Goal: Feedback & Contribution: Contribute content

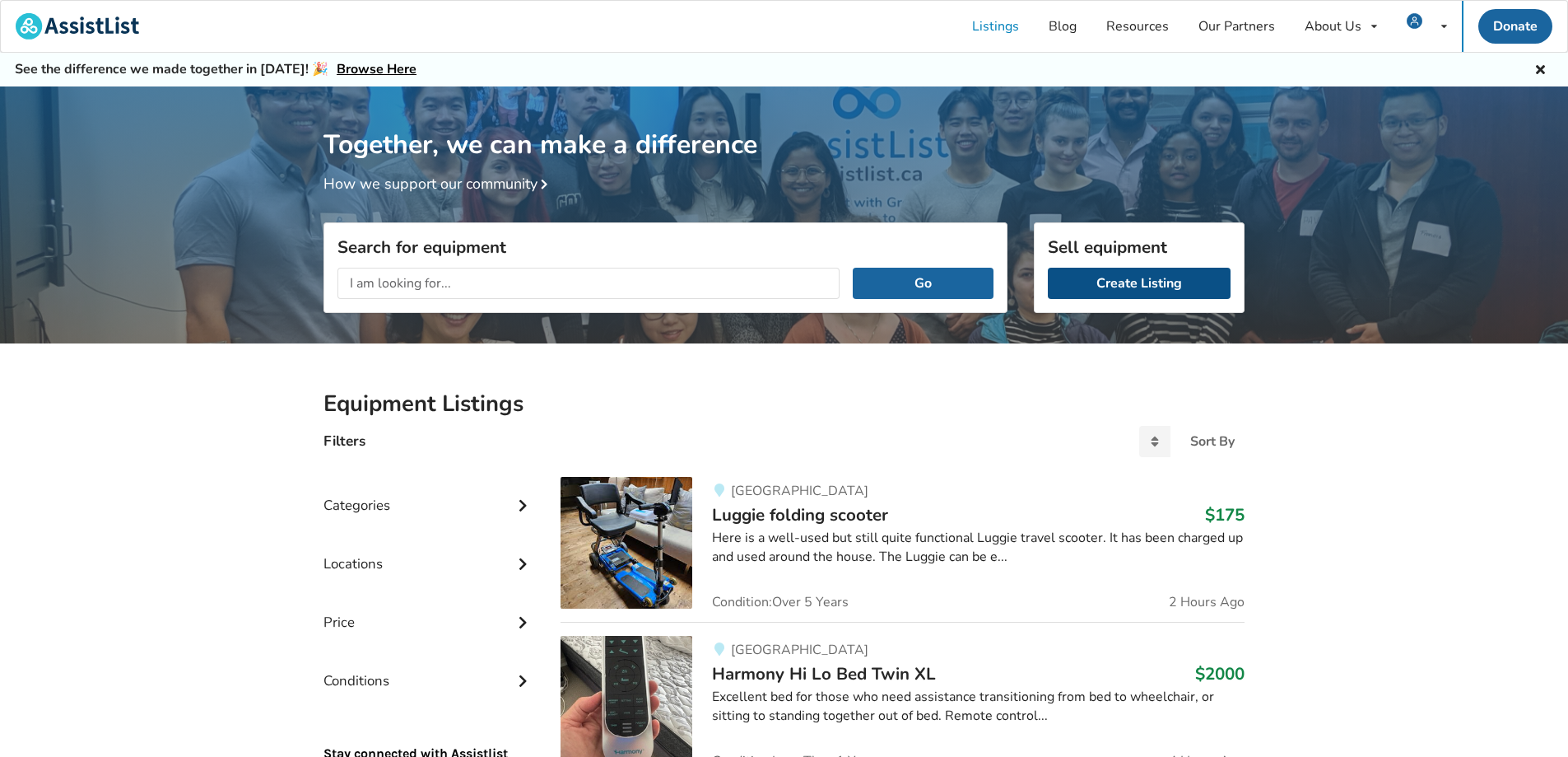
click at [1151, 284] on link "Create Listing" at bounding box center [1139, 283] width 182 height 31
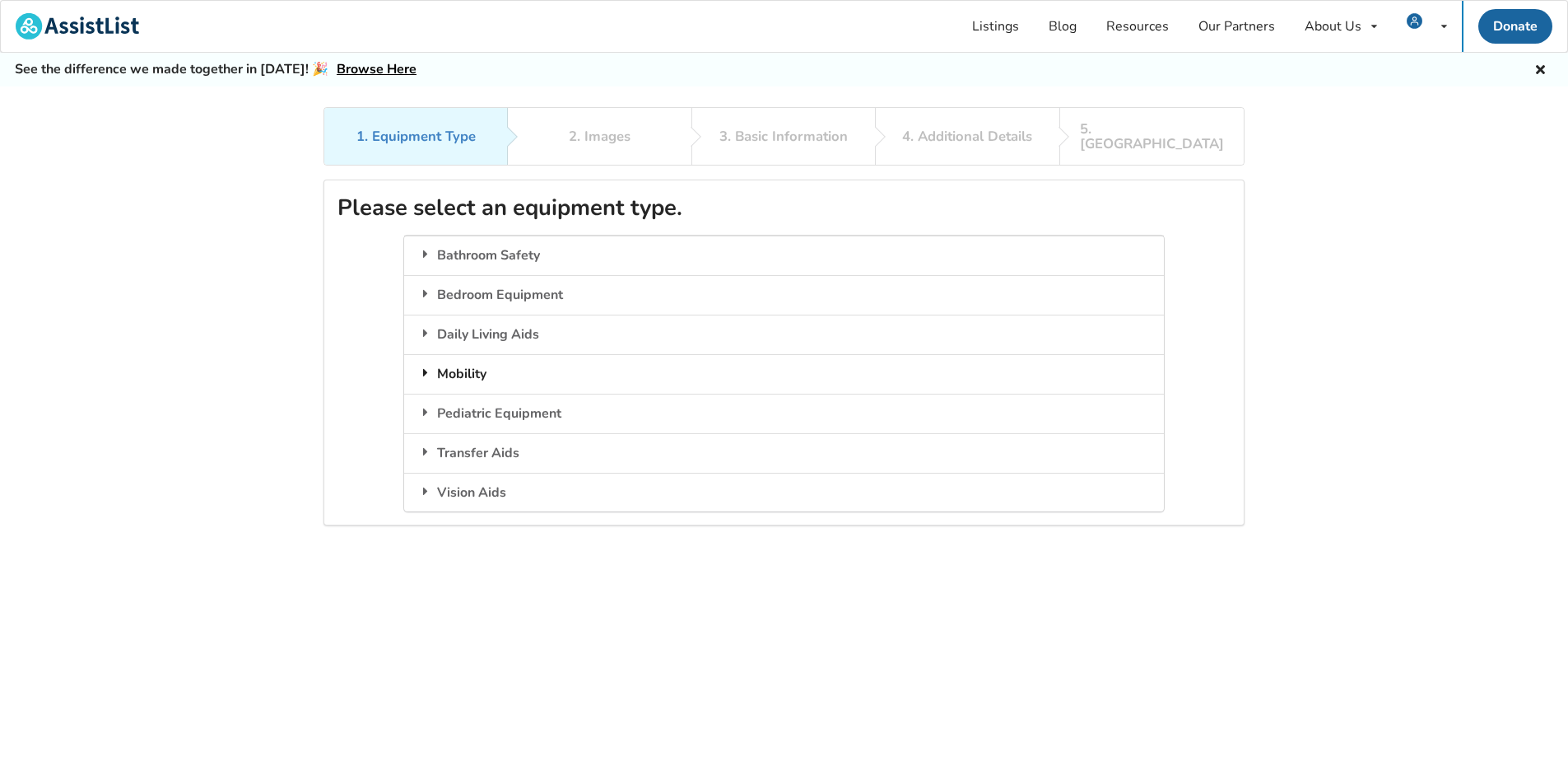
click at [474, 361] on div "Mobility" at bounding box center [783, 374] width 759 height 40
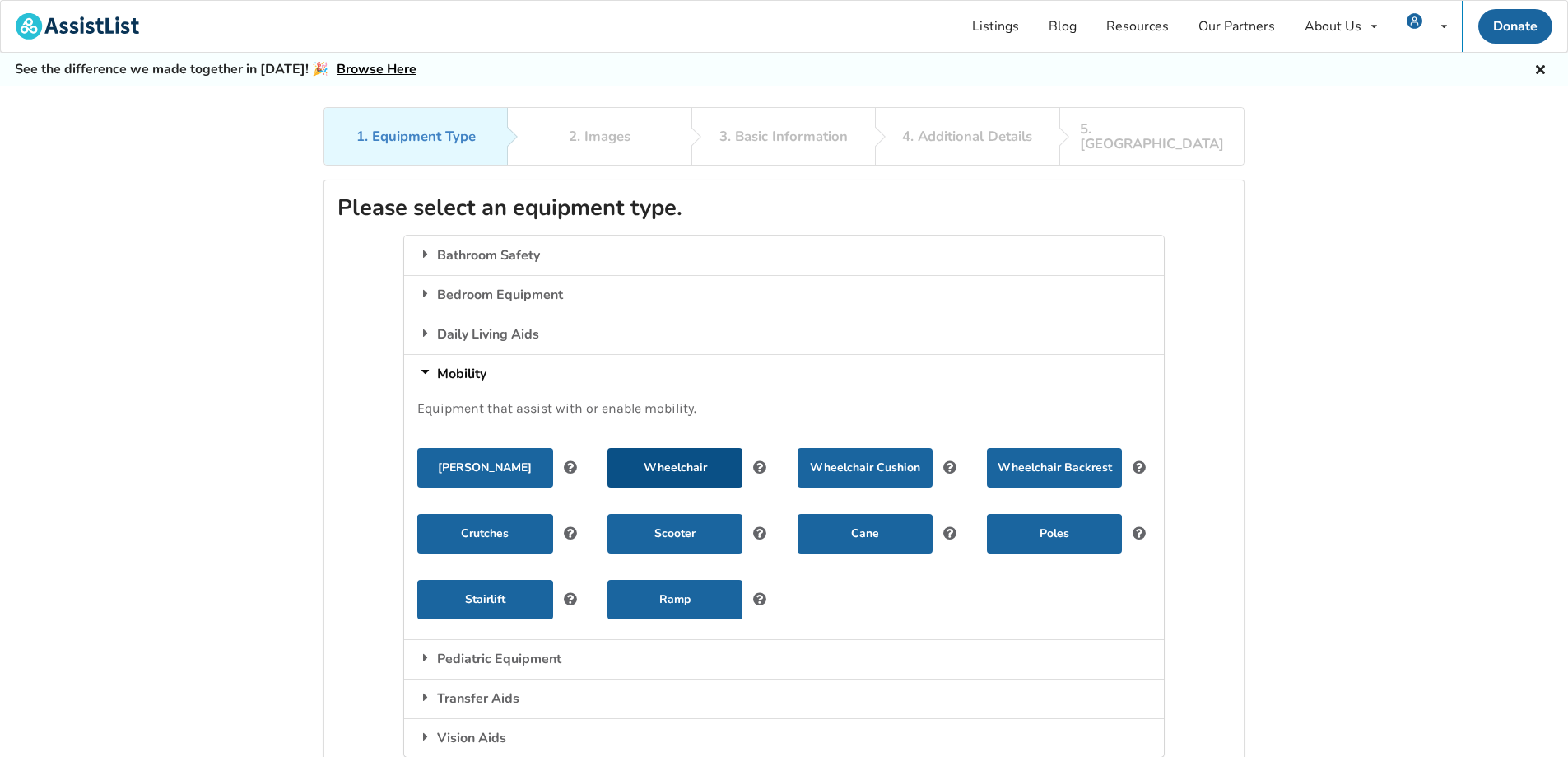
click at [662, 448] on button "Wheelchair" at bounding box center [675, 467] width 135 height 40
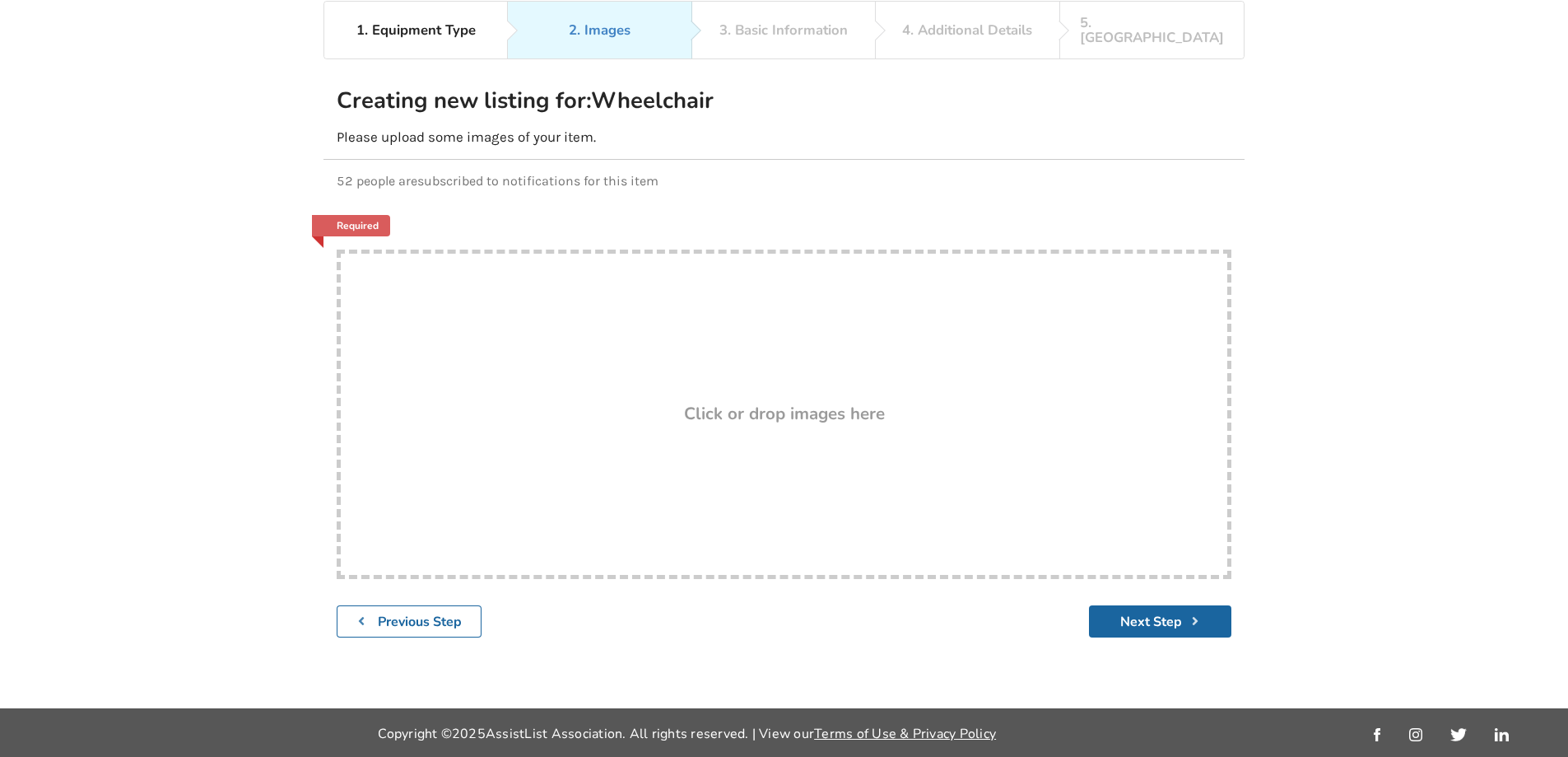
scroll to position [107, 0]
click at [773, 402] on h3 "Click or drop images here" at bounding box center [784, 412] width 201 height 21
click at [796, 403] on h3 "Click or drop images here" at bounding box center [784, 412] width 201 height 21
click at [1154, 610] on button "Next Step" at bounding box center [1160, 620] width 143 height 32
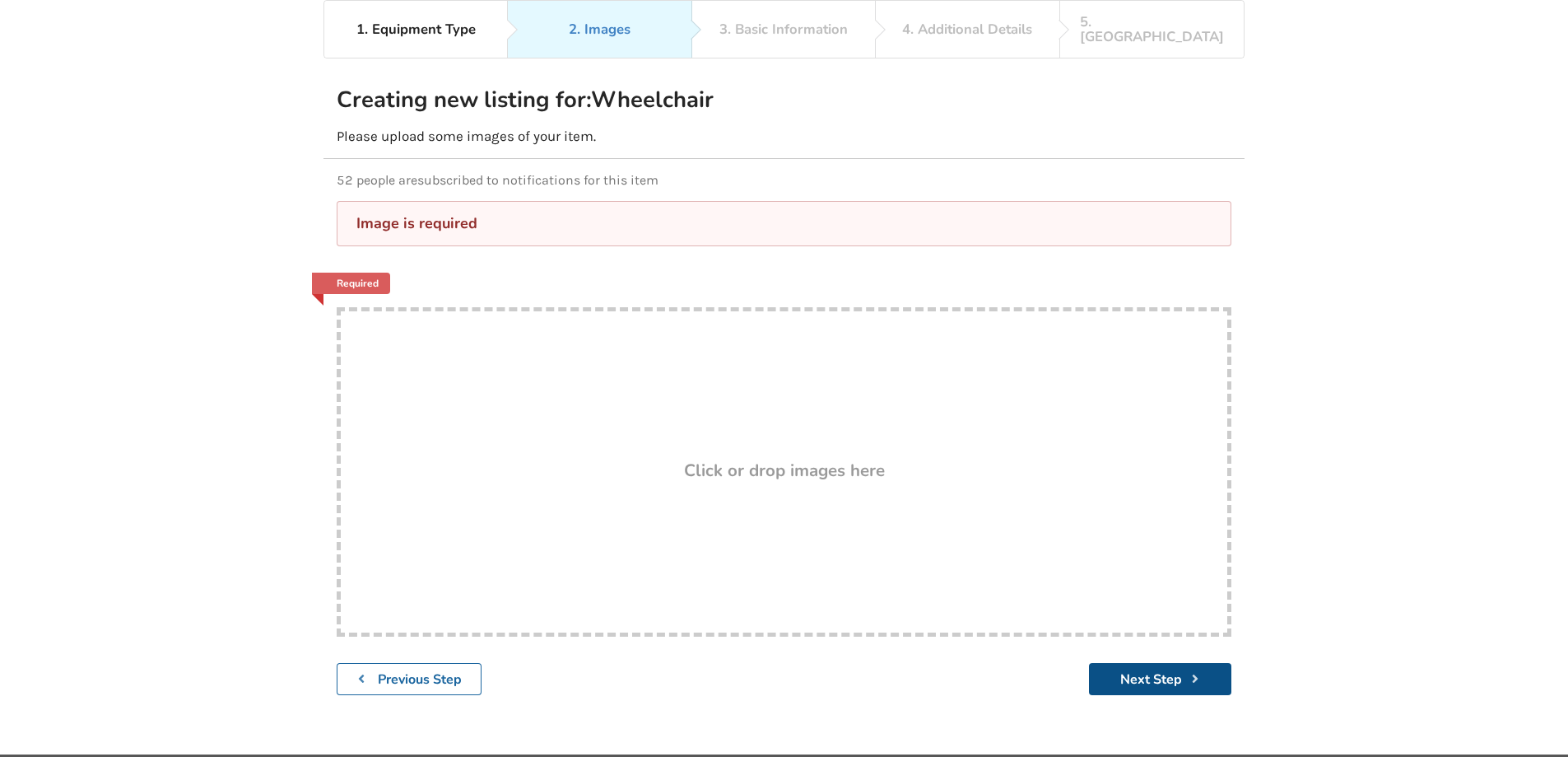
scroll to position [0, 0]
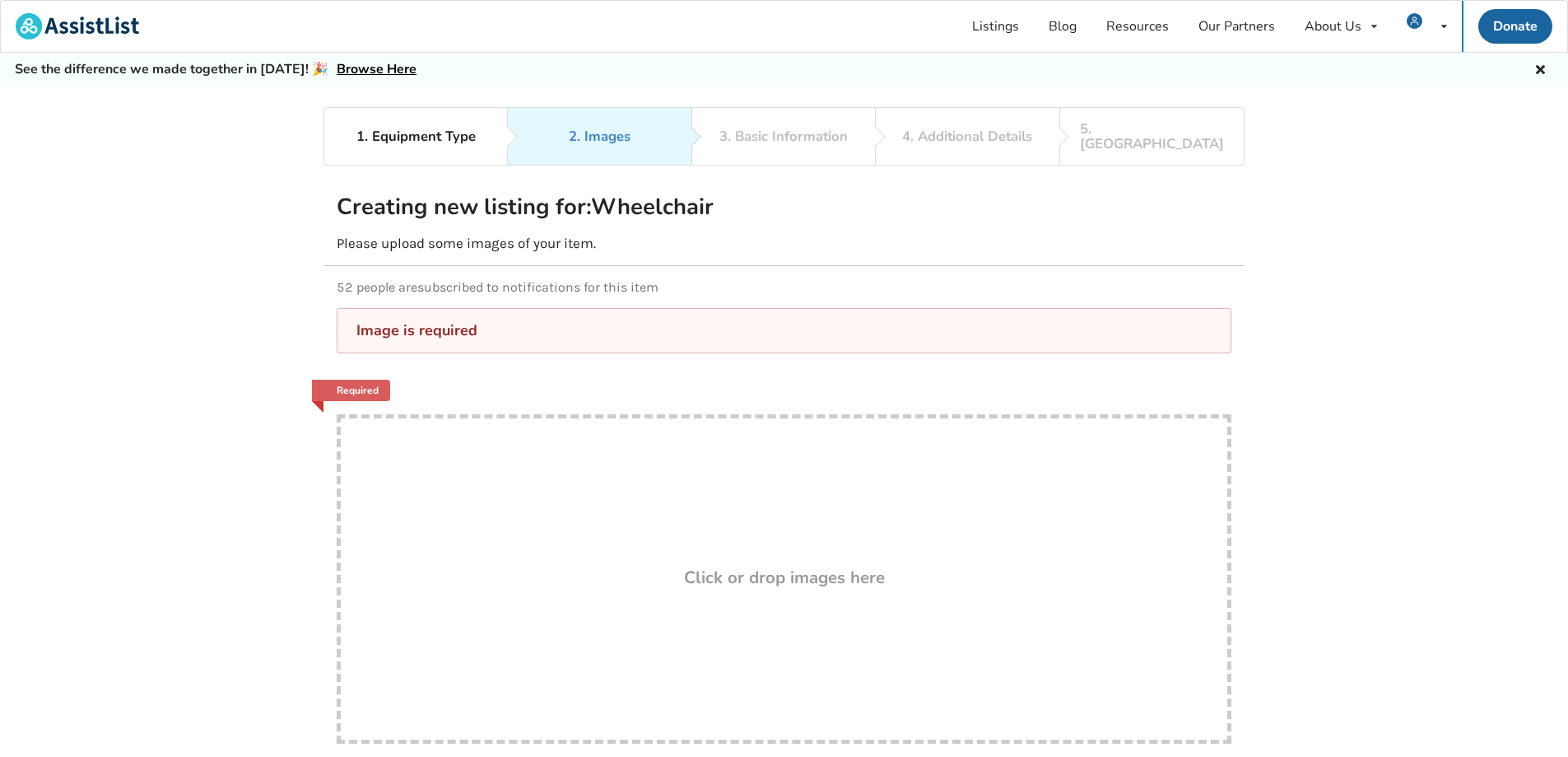
click at [790, 566] on h3 "Click or drop images here" at bounding box center [784, 577] width 201 height 21
type input "C:\fakepath\6597662492016010902.jpg"
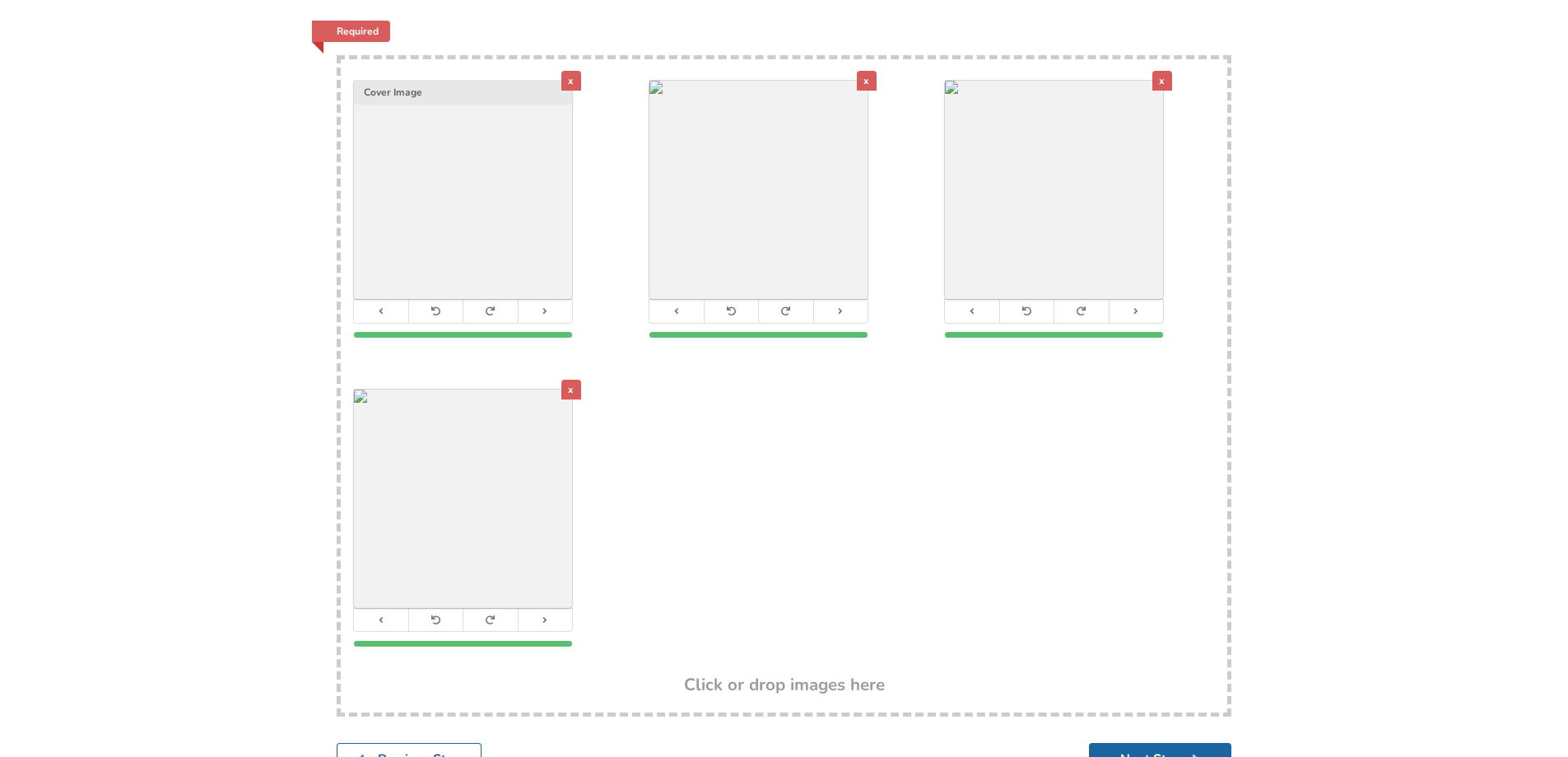
scroll to position [330, 0]
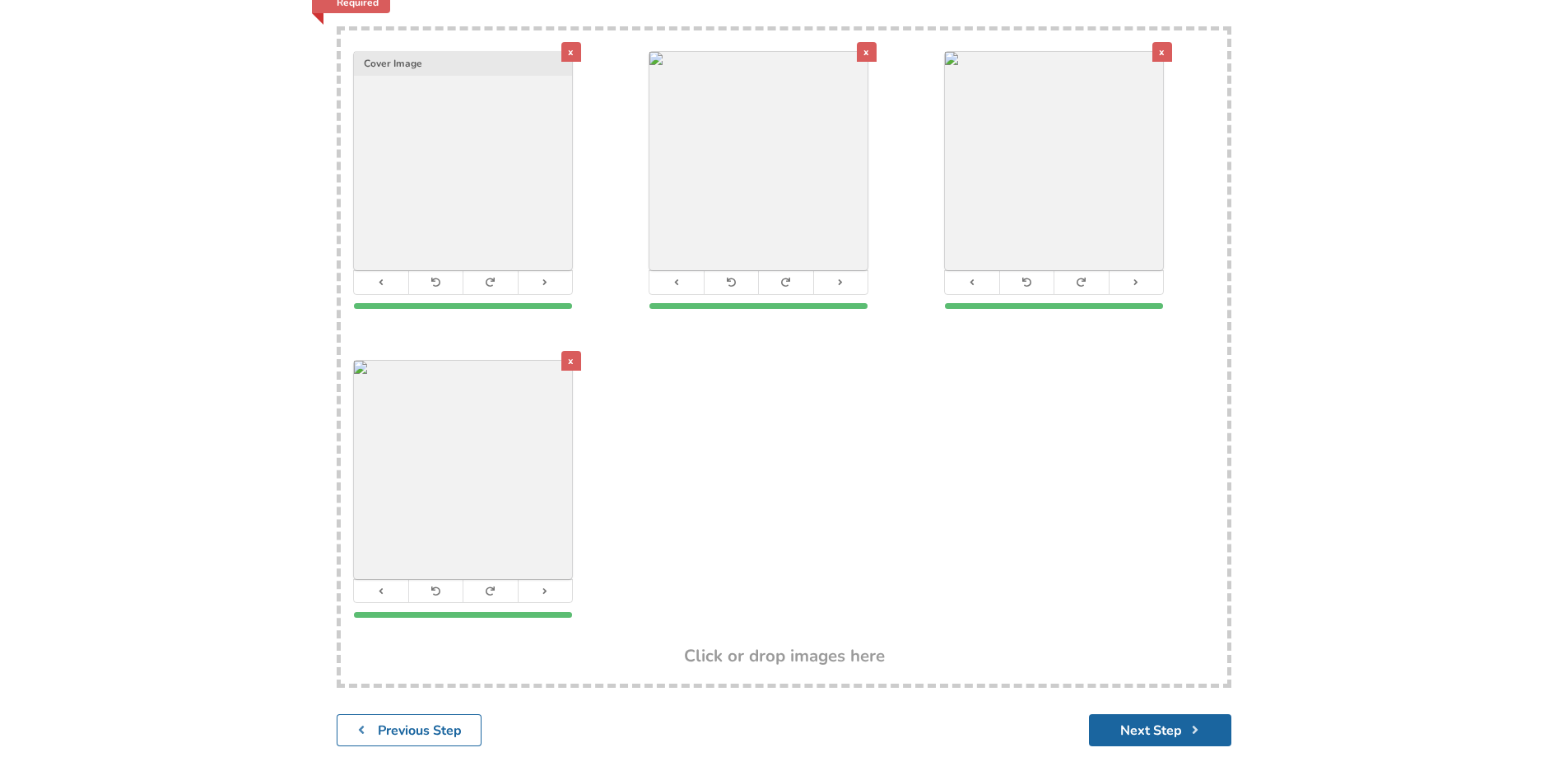
click at [458, 448] on img at bounding box center [463, 470] width 218 height 218
click at [544, 587] on icon at bounding box center [546, 591] width 11 height 9
click at [377, 587] on icon at bounding box center [381, 591] width 11 height 9
click at [540, 587] on icon at bounding box center [546, 591] width 11 height 9
click at [547, 587] on icon at bounding box center [546, 591] width 11 height 9
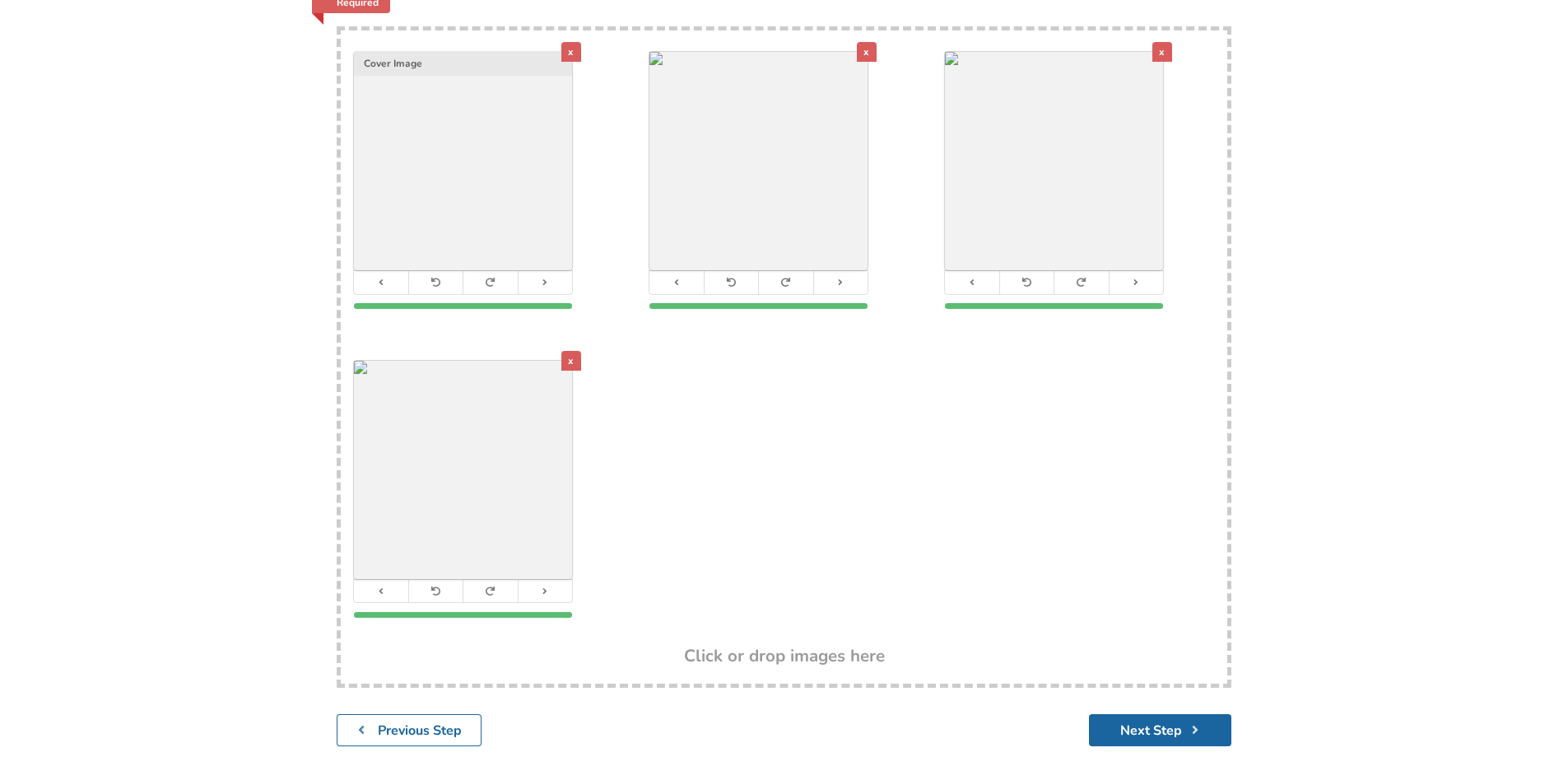
click at [1044, 123] on img at bounding box center [1054, 161] width 218 height 218
click at [1160, 42] on div "x" at bounding box center [1162, 51] width 19 height 20
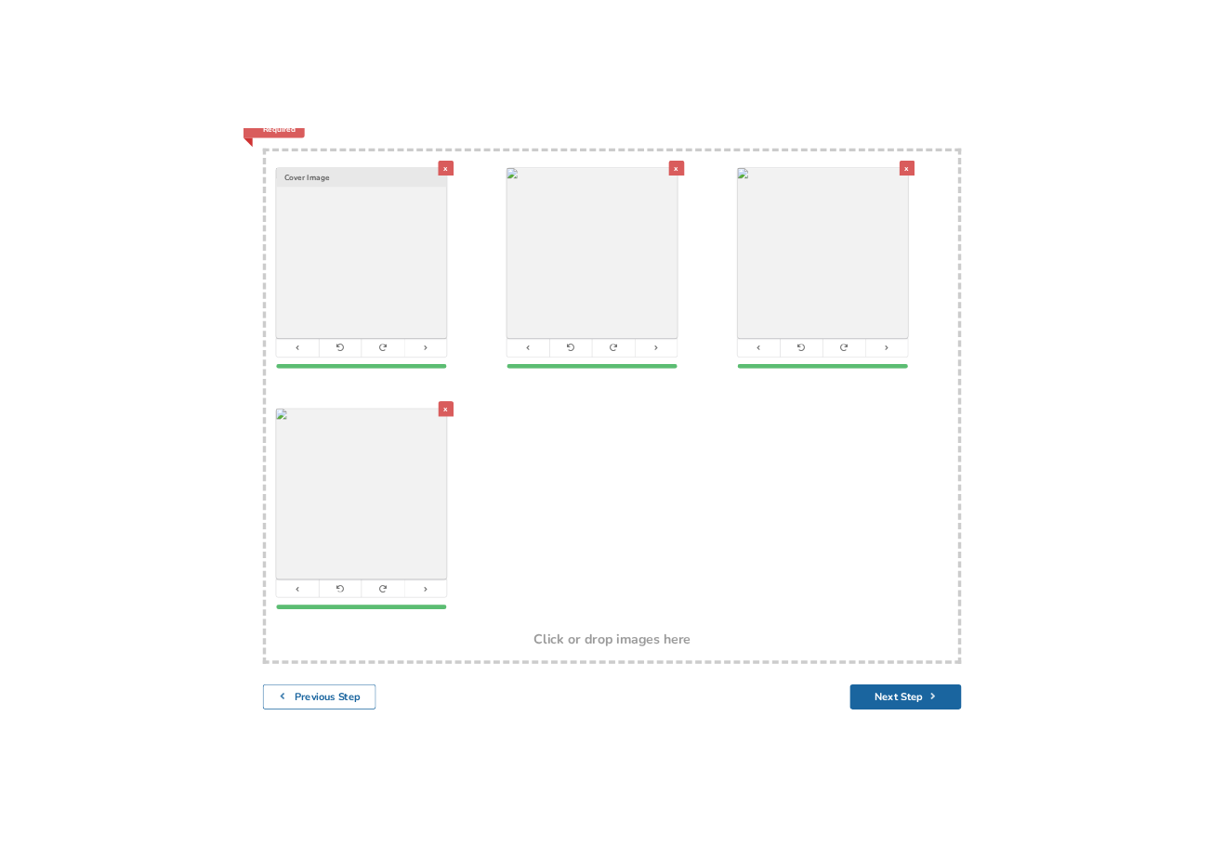
scroll to position [121, 0]
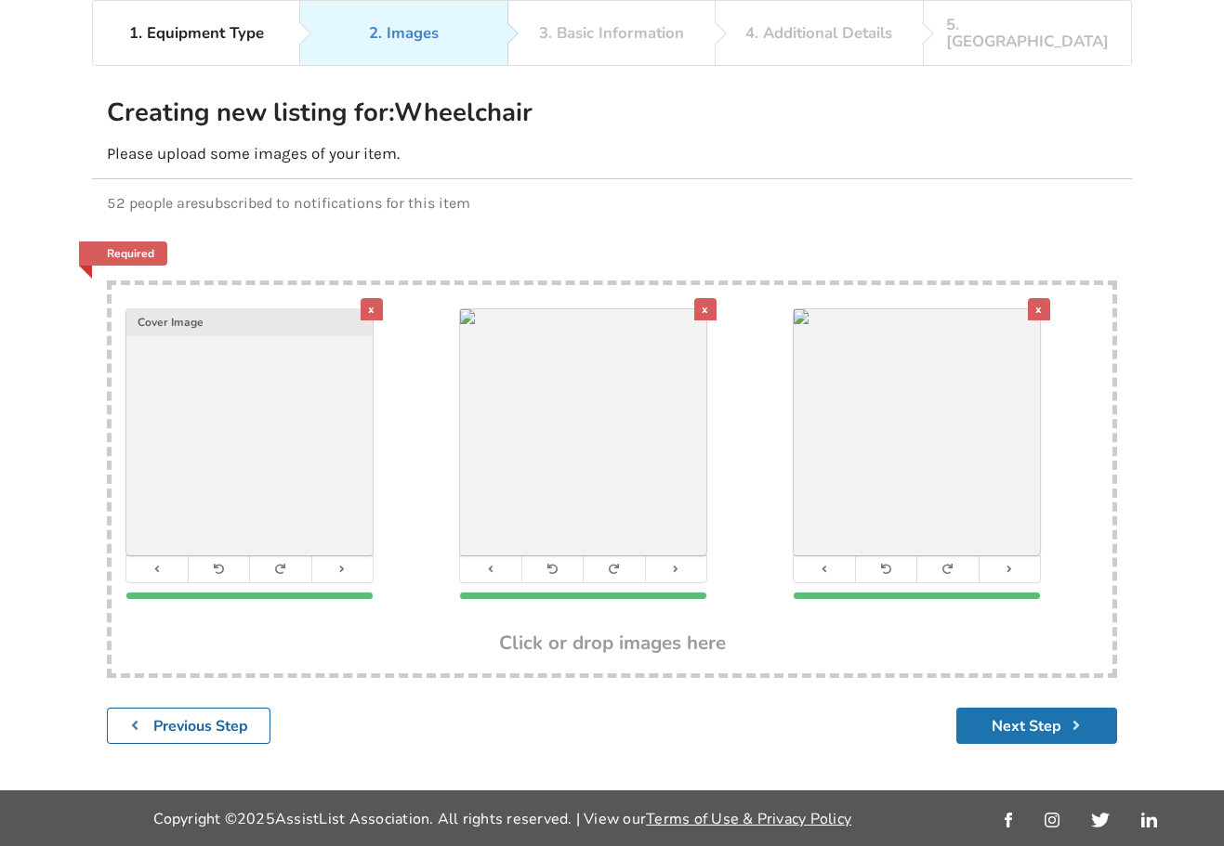
click at [1042, 714] on button "Next Step" at bounding box center [1036, 726] width 161 height 36
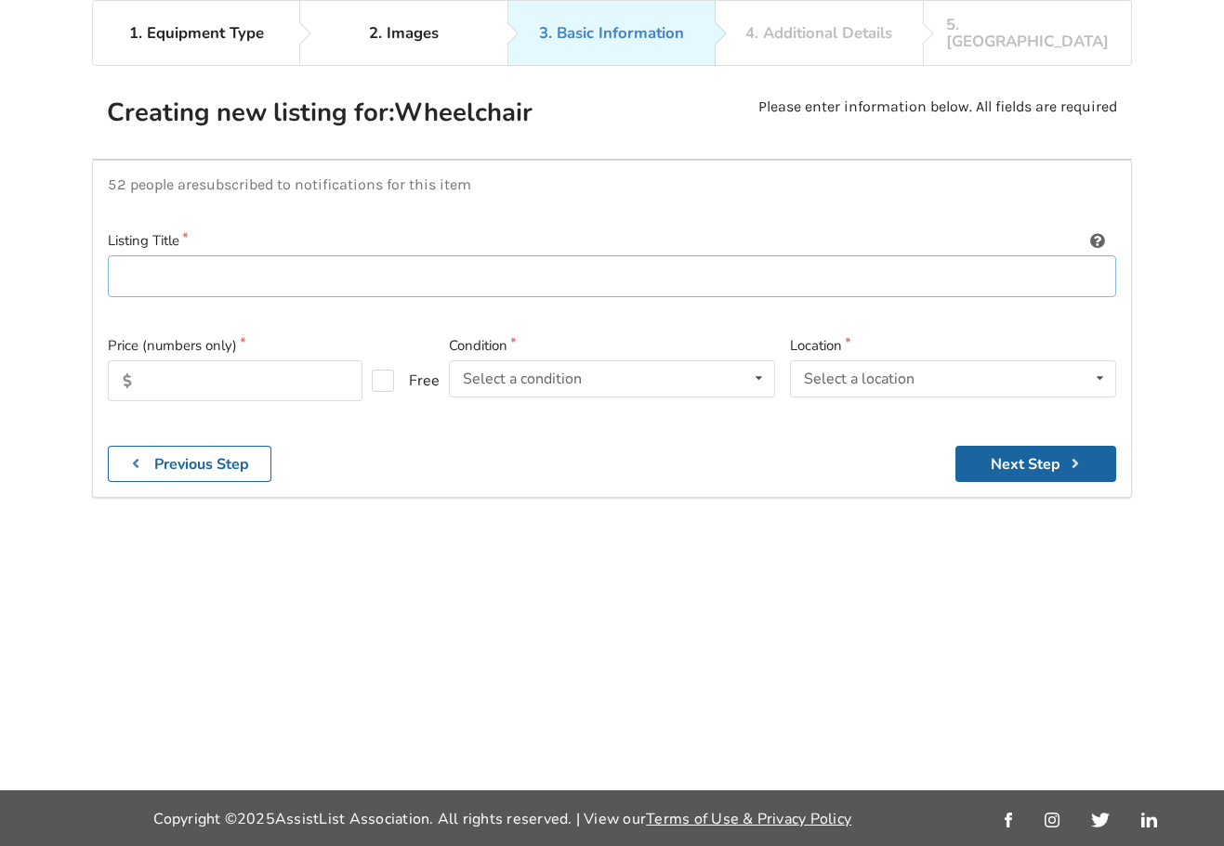
click at [186, 266] on input at bounding box center [612, 277] width 1008 height 42
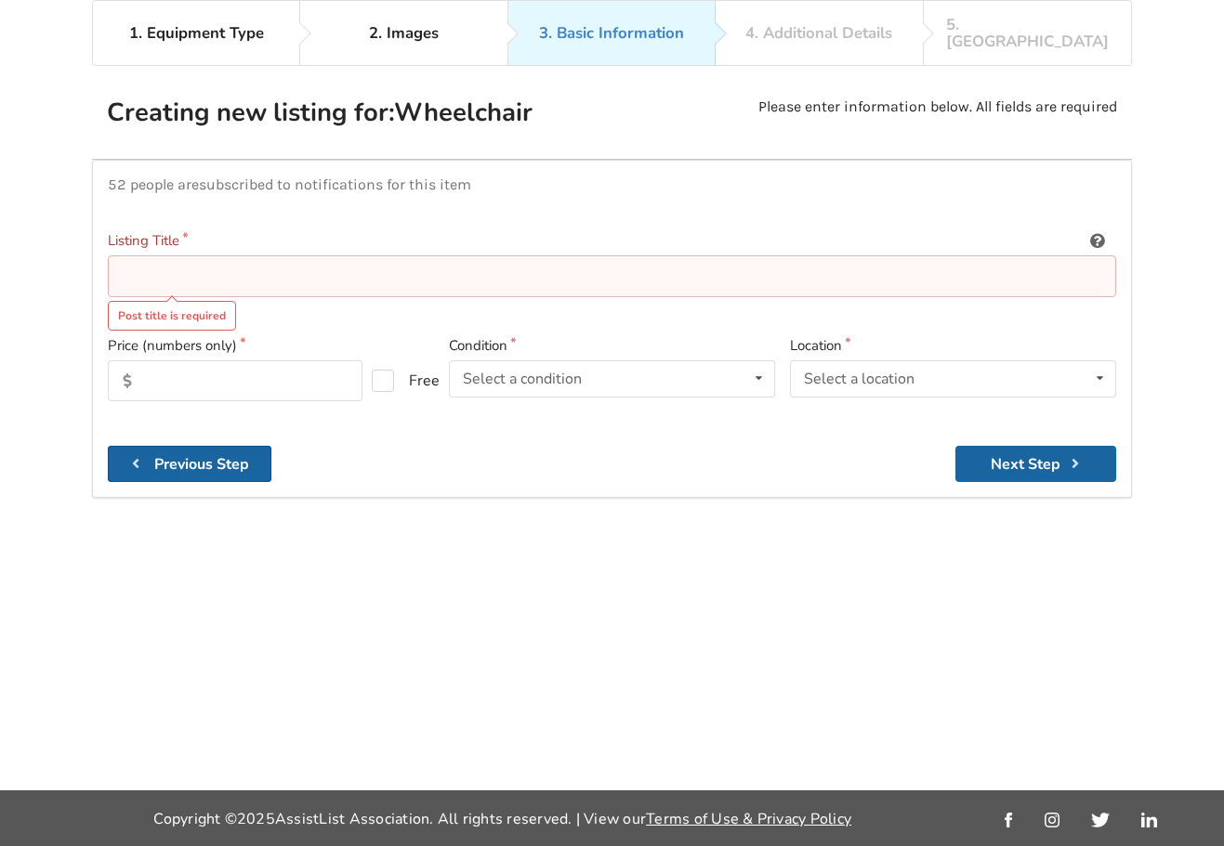
click at [188, 455] on b "Previous Step" at bounding box center [201, 464] width 95 height 20
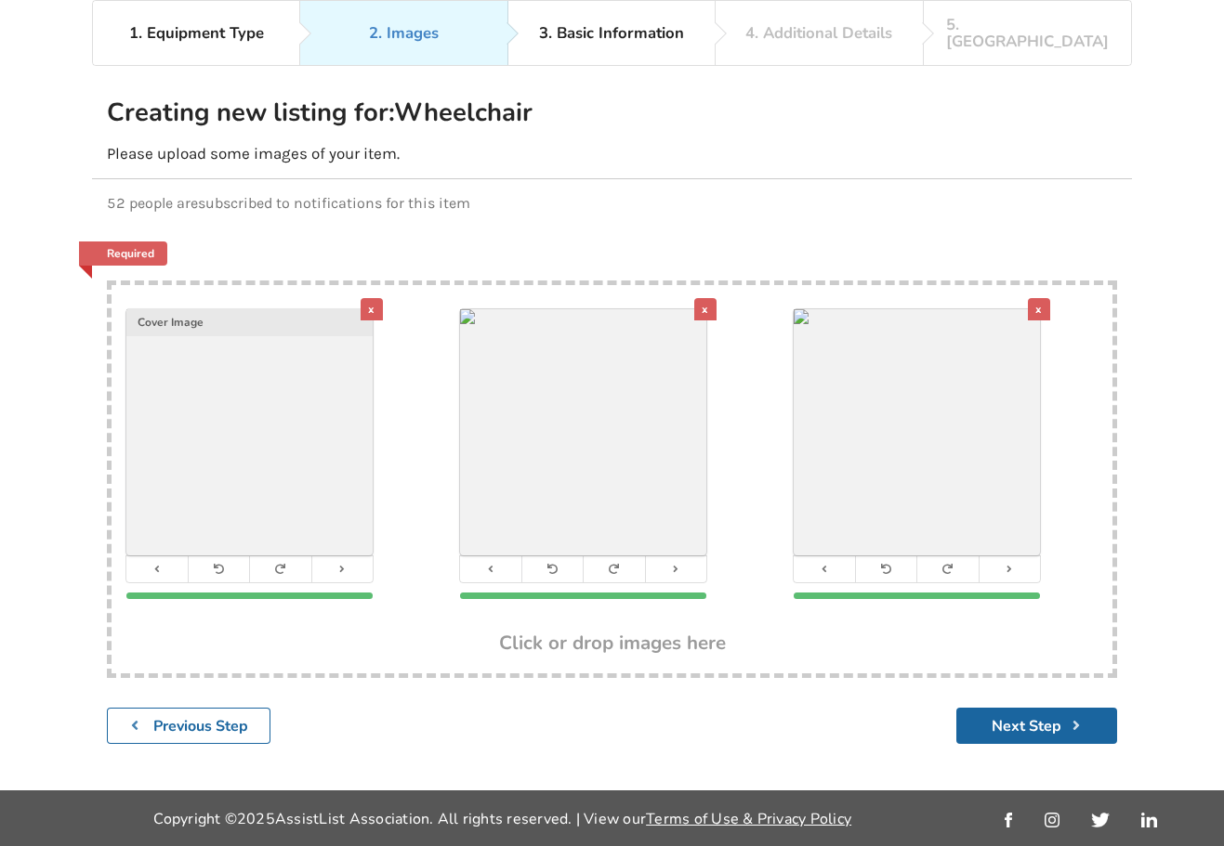
click at [586, 631] on h3 "Click or drop images here" at bounding box center [612, 643] width 227 height 24
type input "C:\fakepath\image.png"
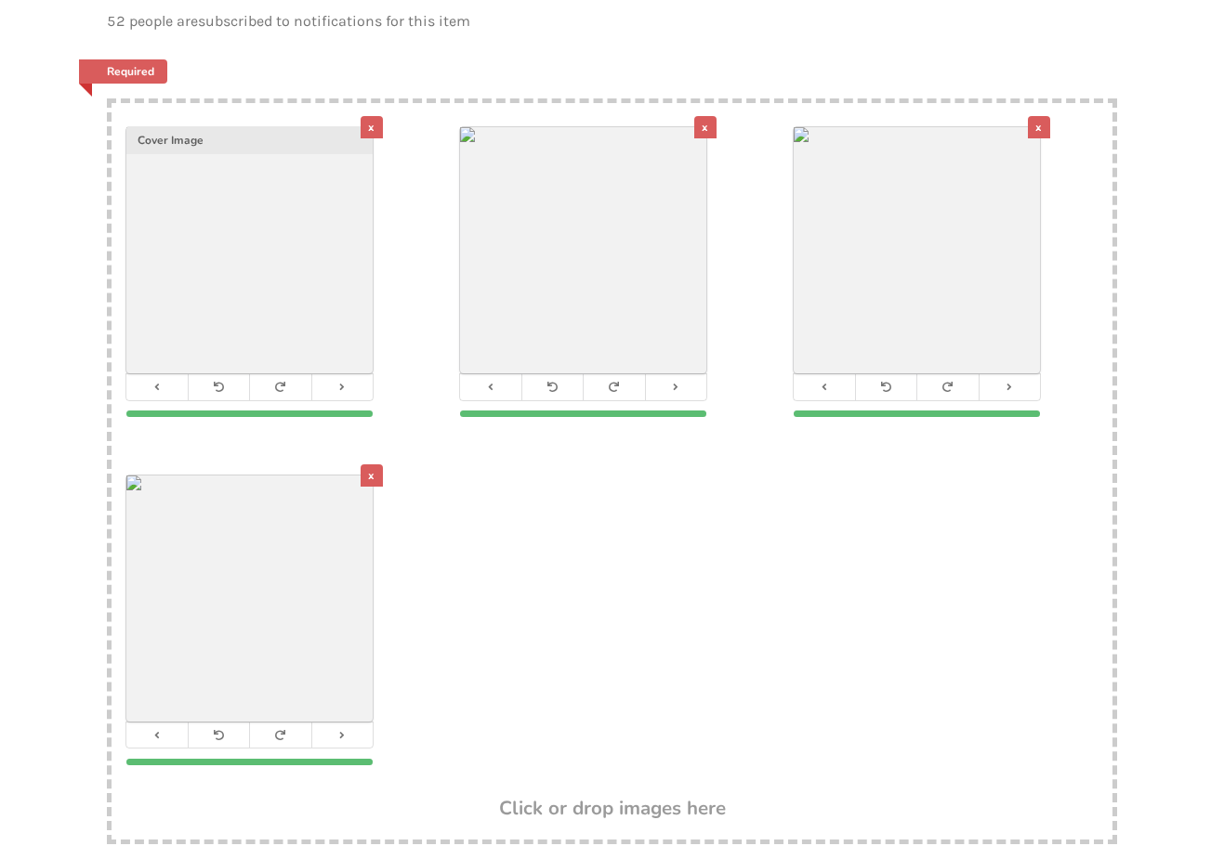
scroll to position [307, 0]
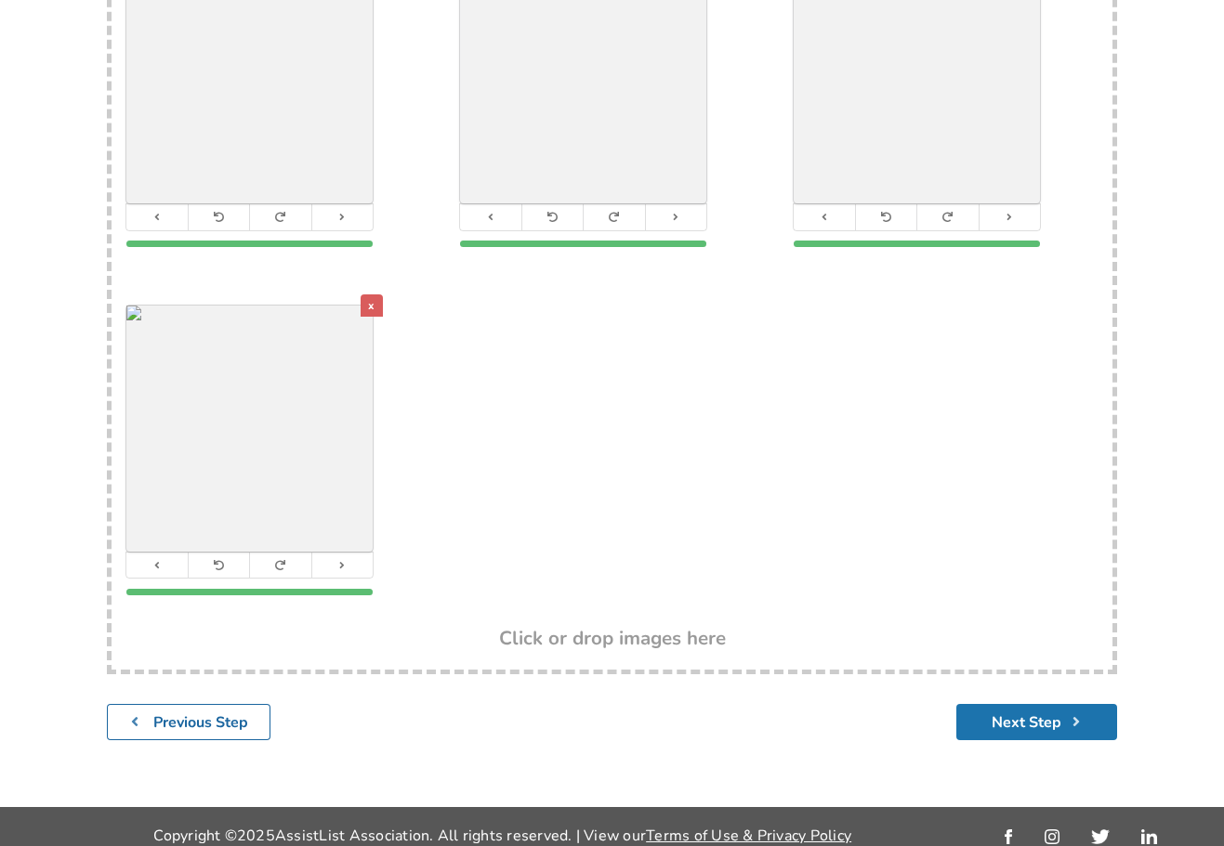
click at [1033, 704] on button "Next Step" at bounding box center [1036, 722] width 161 height 36
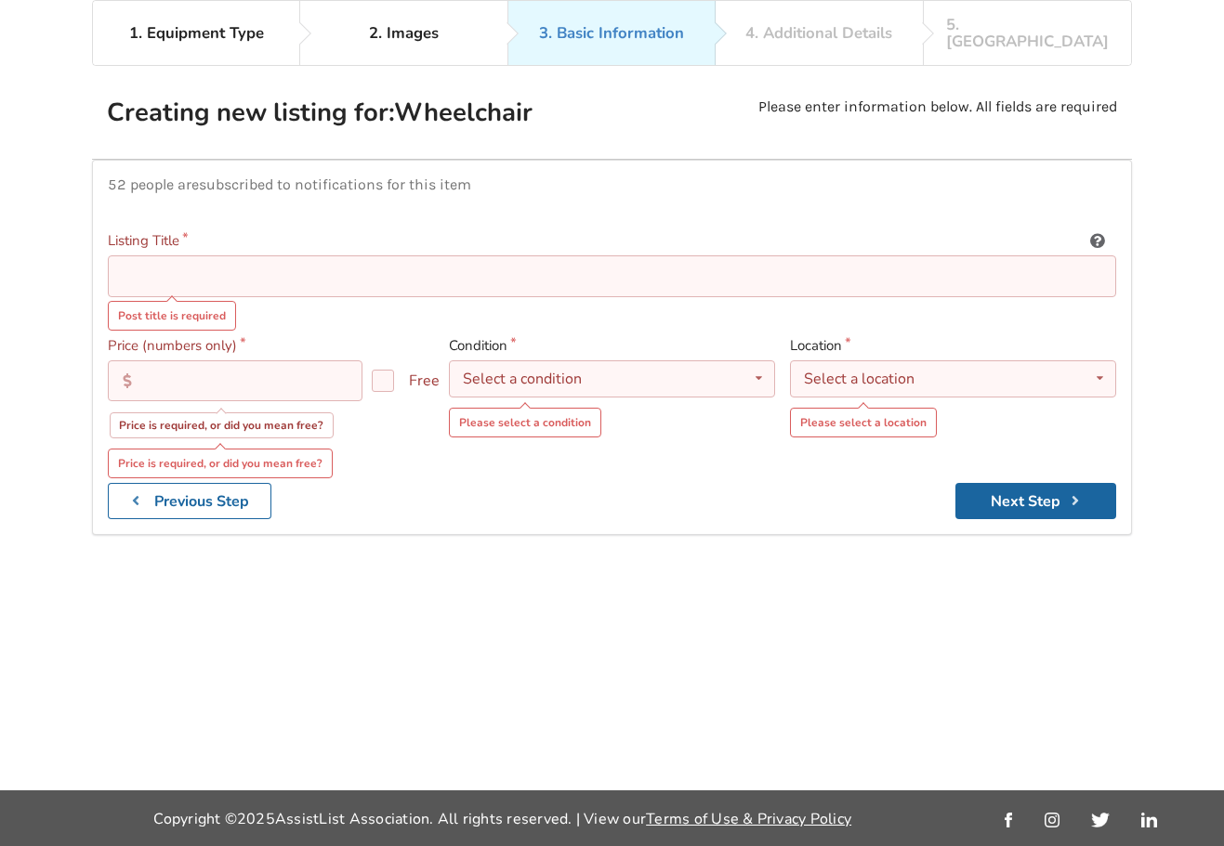
click at [200, 256] on input at bounding box center [612, 277] width 1008 height 42
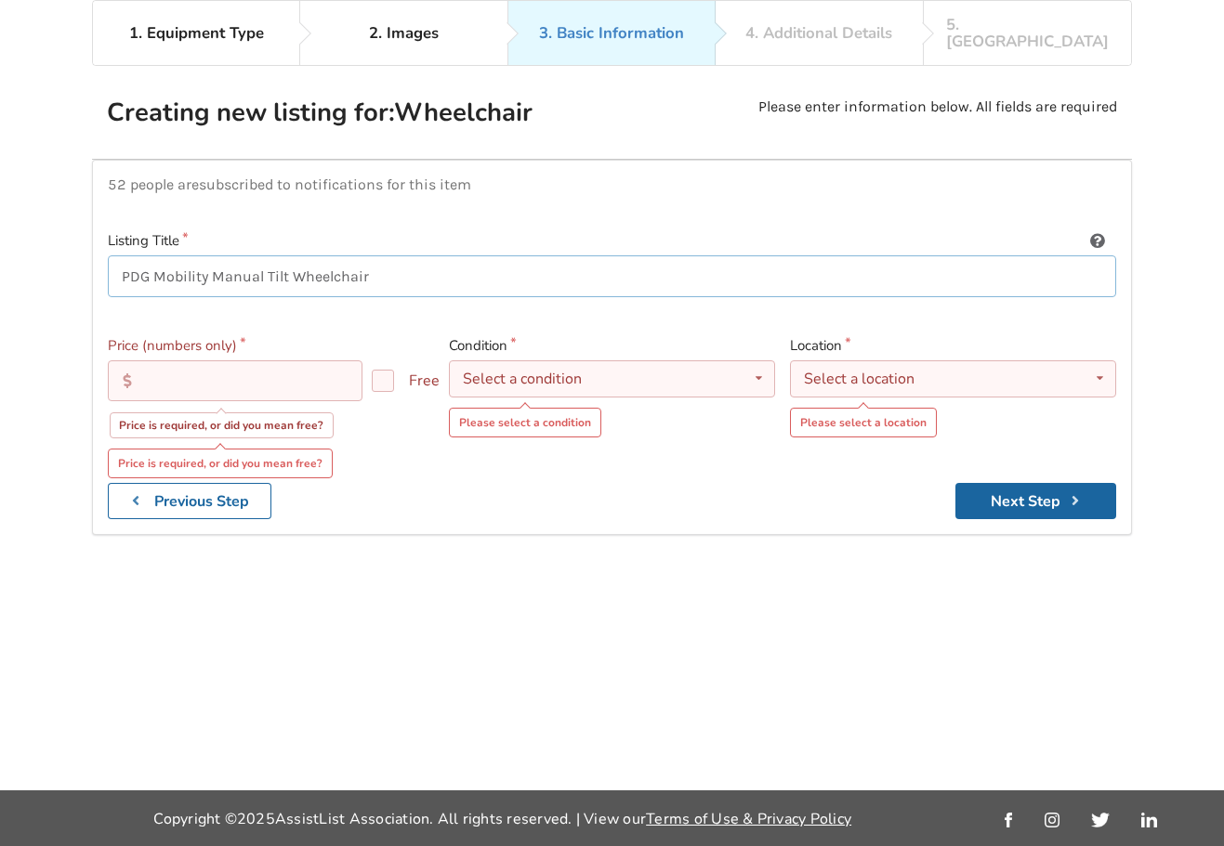
type input "PDG Mobility Manual Tilt Wheelchair"
click at [180, 362] on input "text" at bounding box center [235, 381] width 255 height 41
click at [489, 372] on div "Select a condition" at bounding box center [522, 379] width 119 height 15
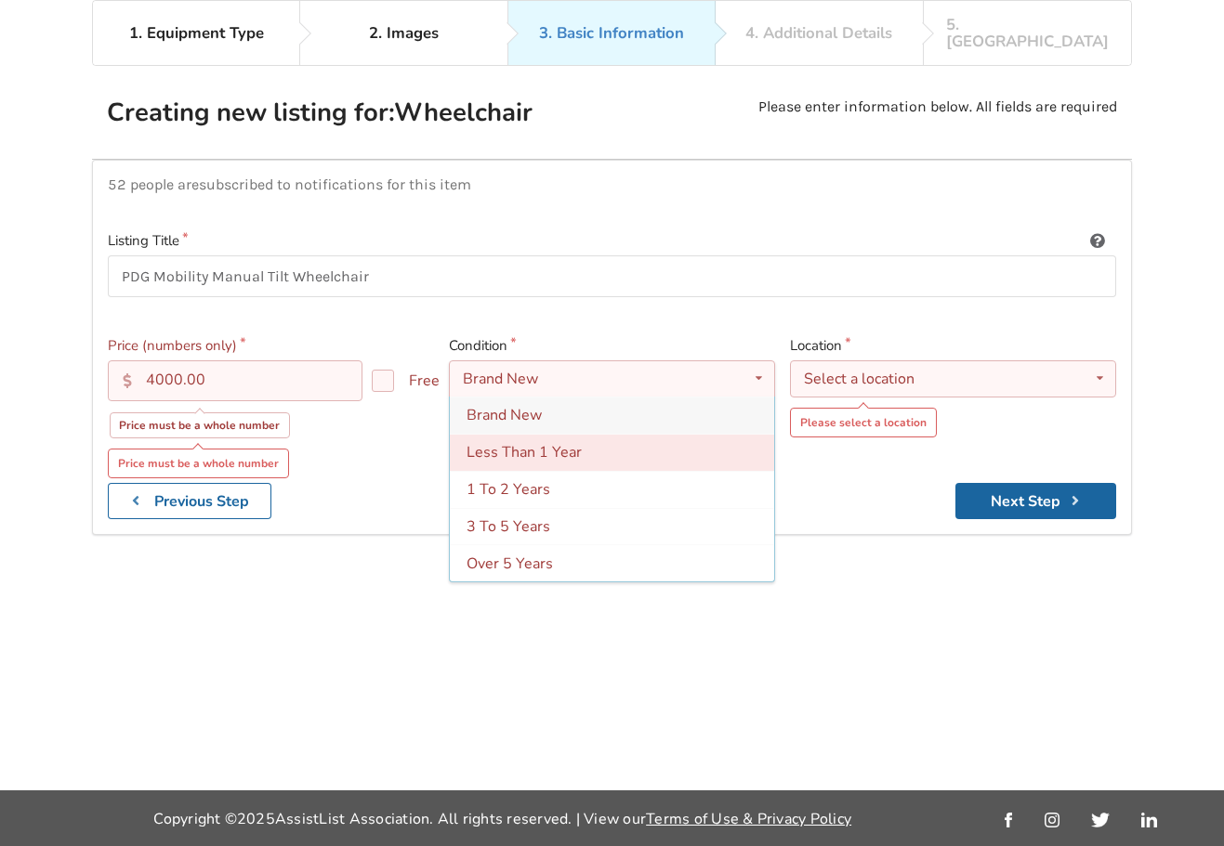
click at [518, 442] on span "Less Than 1 Year" at bounding box center [523, 452] width 115 height 20
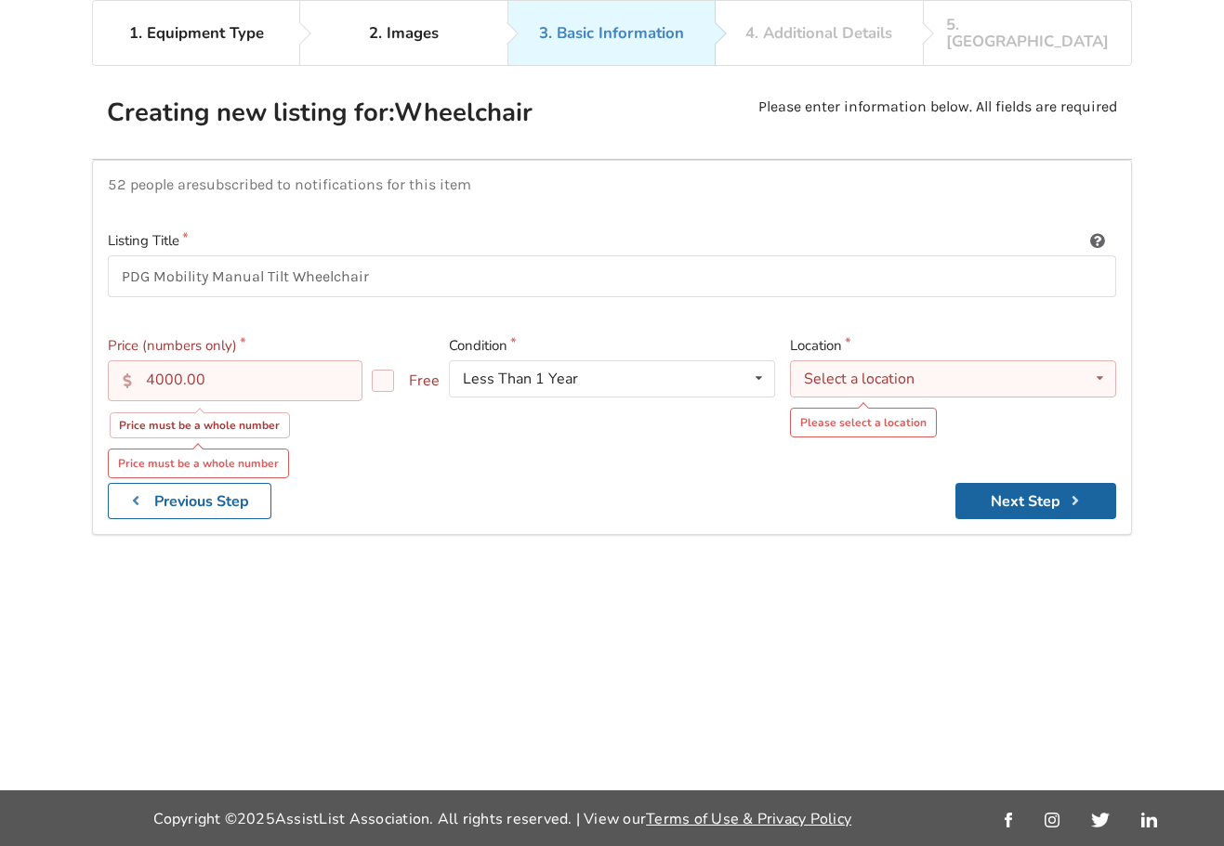
click at [813, 372] on div "Select a location" at bounding box center [859, 379] width 111 height 15
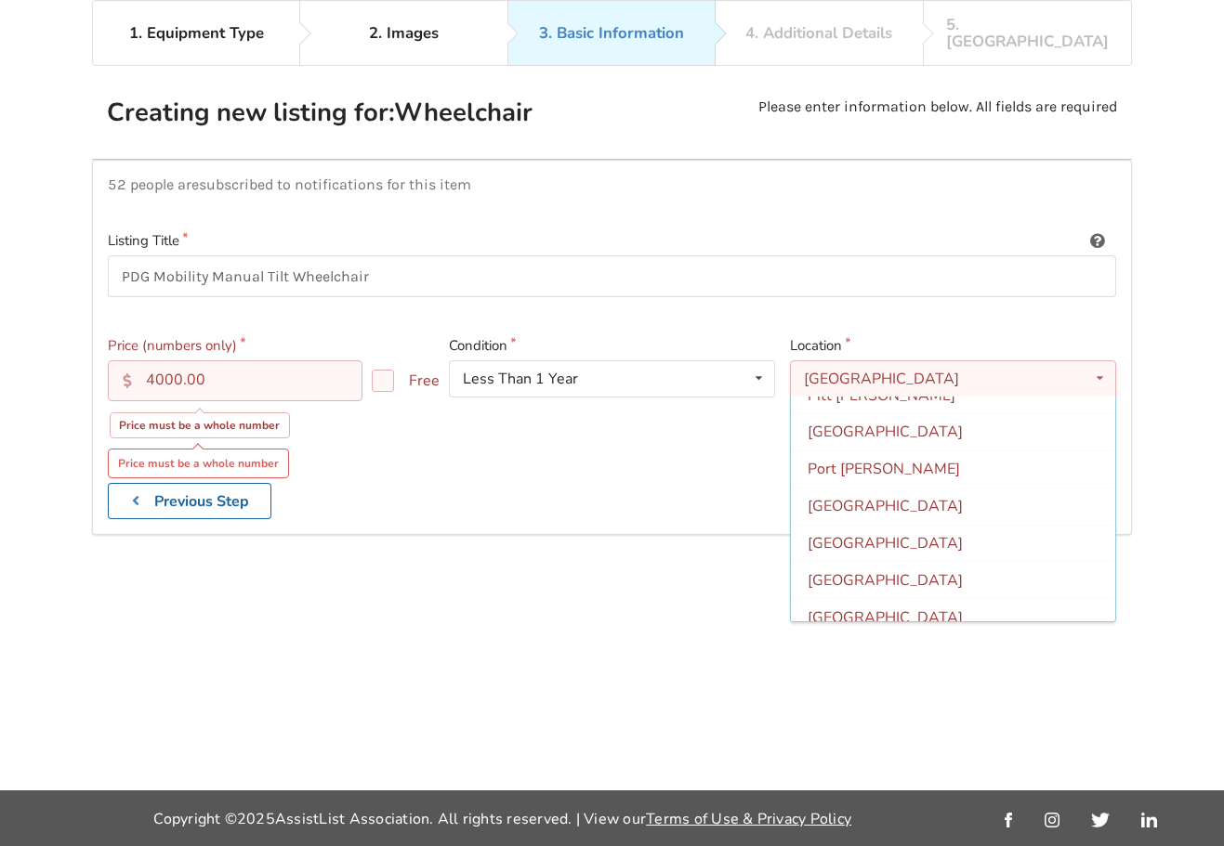
scroll to position [553, 0]
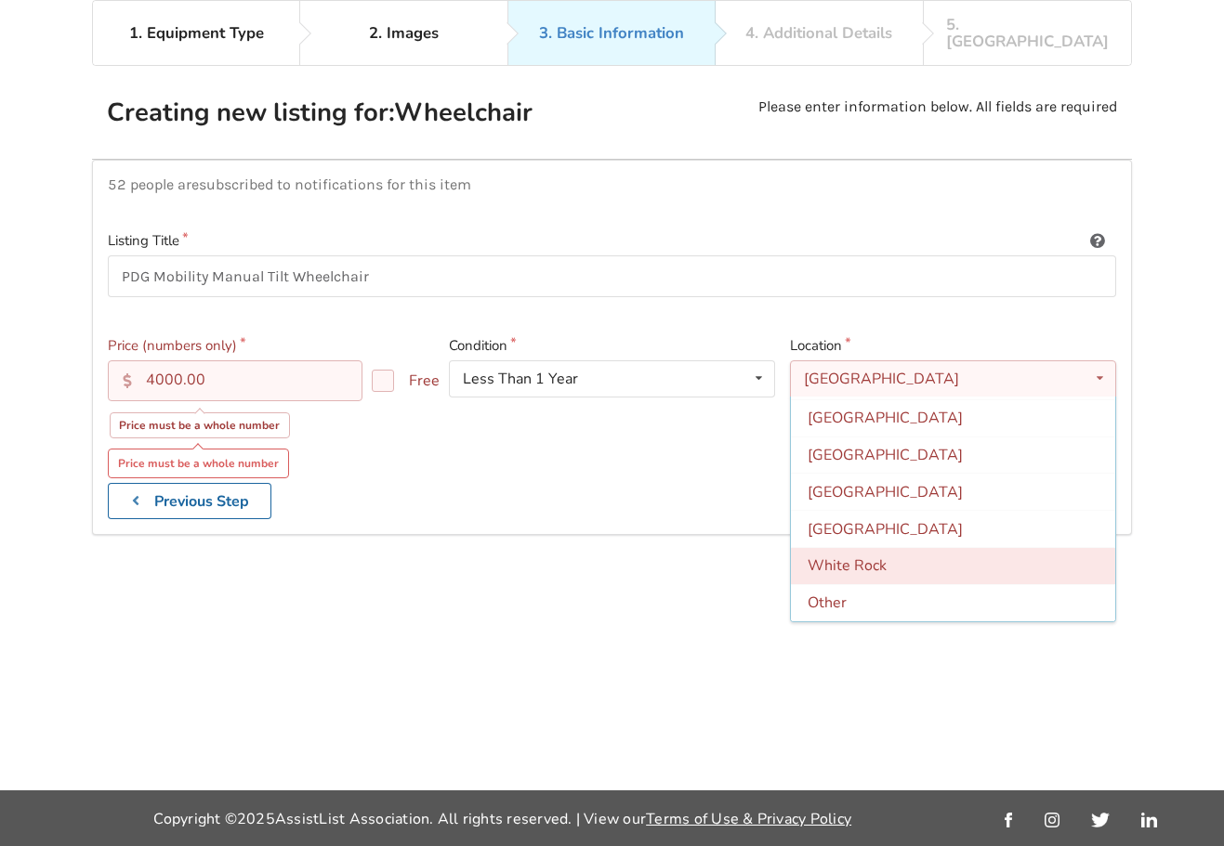
click at [843, 557] on span "White Rock" at bounding box center [846, 567] width 79 height 20
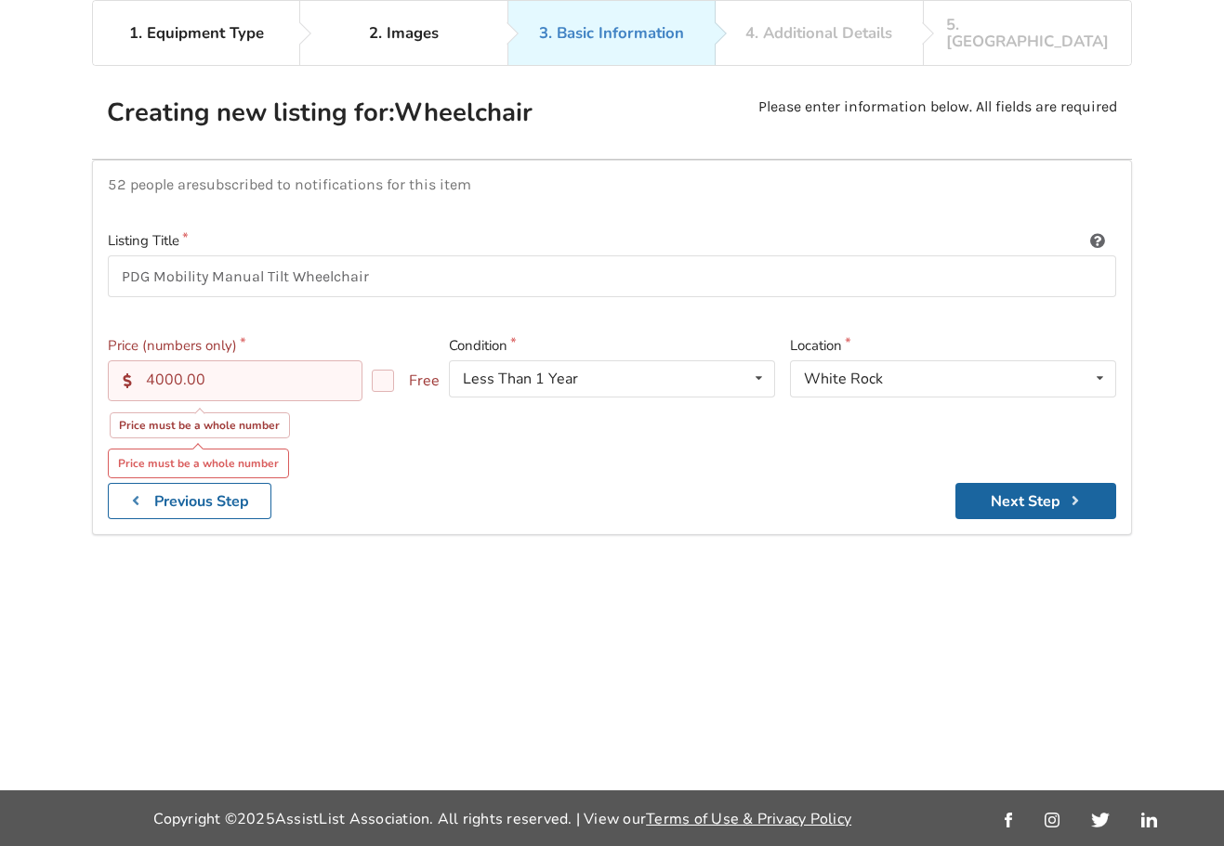
click at [215, 362] on input "4000.00" at bounding box center [235, 381] width 255 height 41
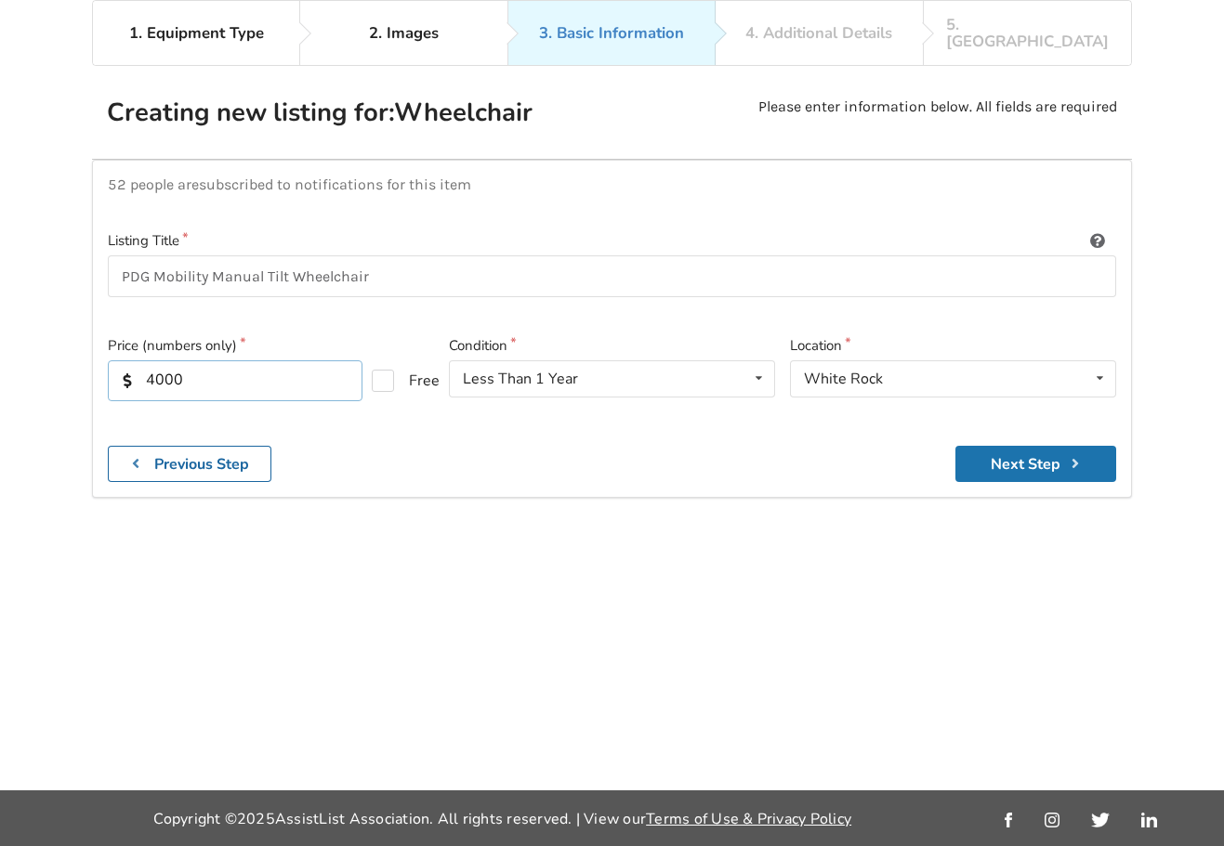
type input "4000"
click at [1010, 451] on button "Next Step" at bounding box center [1035, 464] width 161 height 36
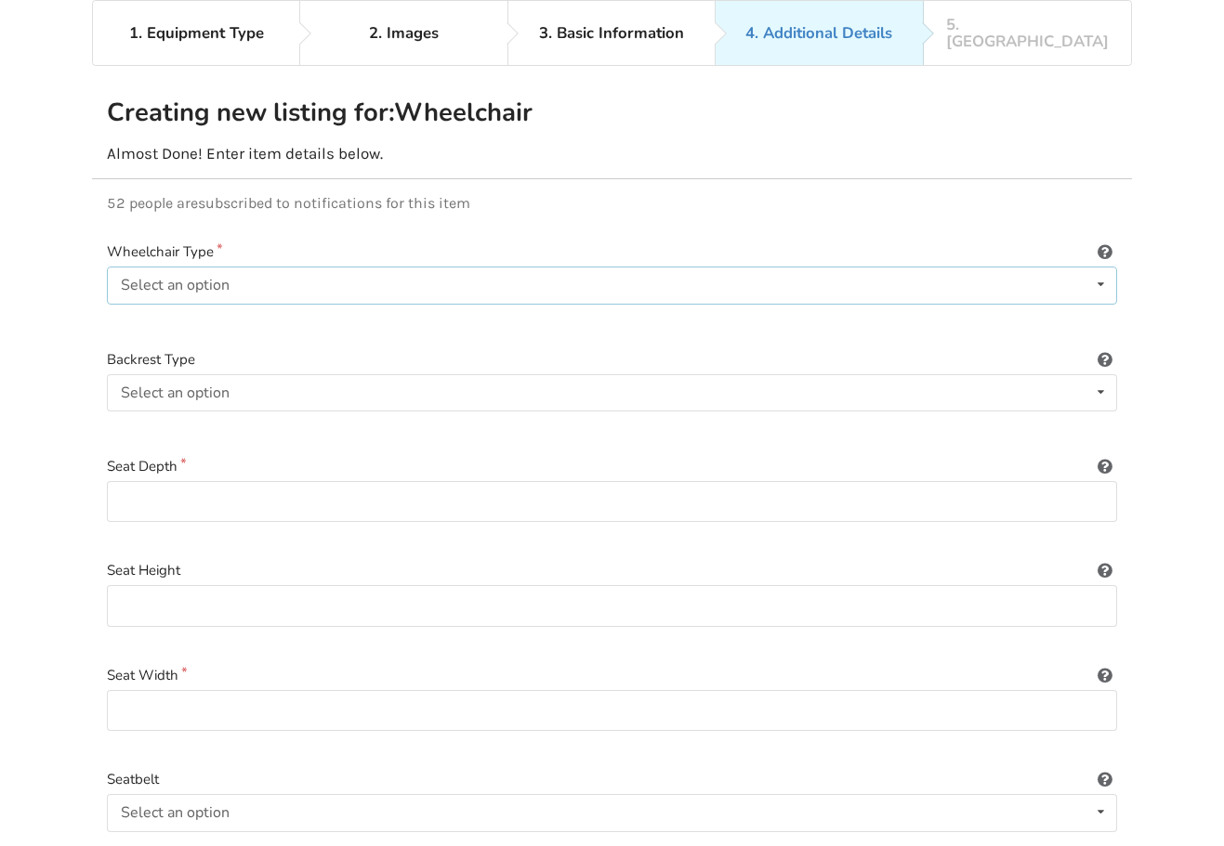
click at [239, 267] on div "Select an option Power/electric Manual Transport Tilt" at bounding box center [612, 285] width 1010 height 37
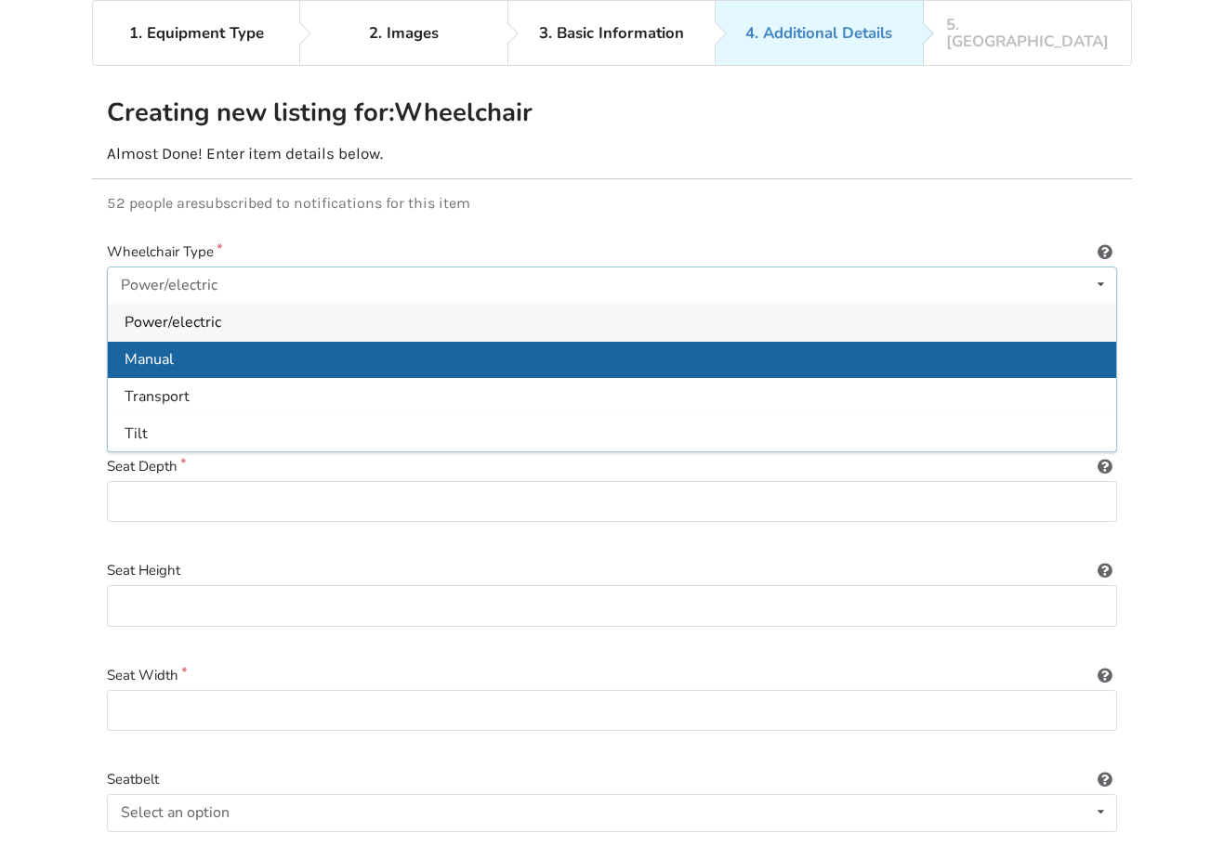
click at [155, 349] on span "Manual" at bounding box center [149, 359] width 49 height 20
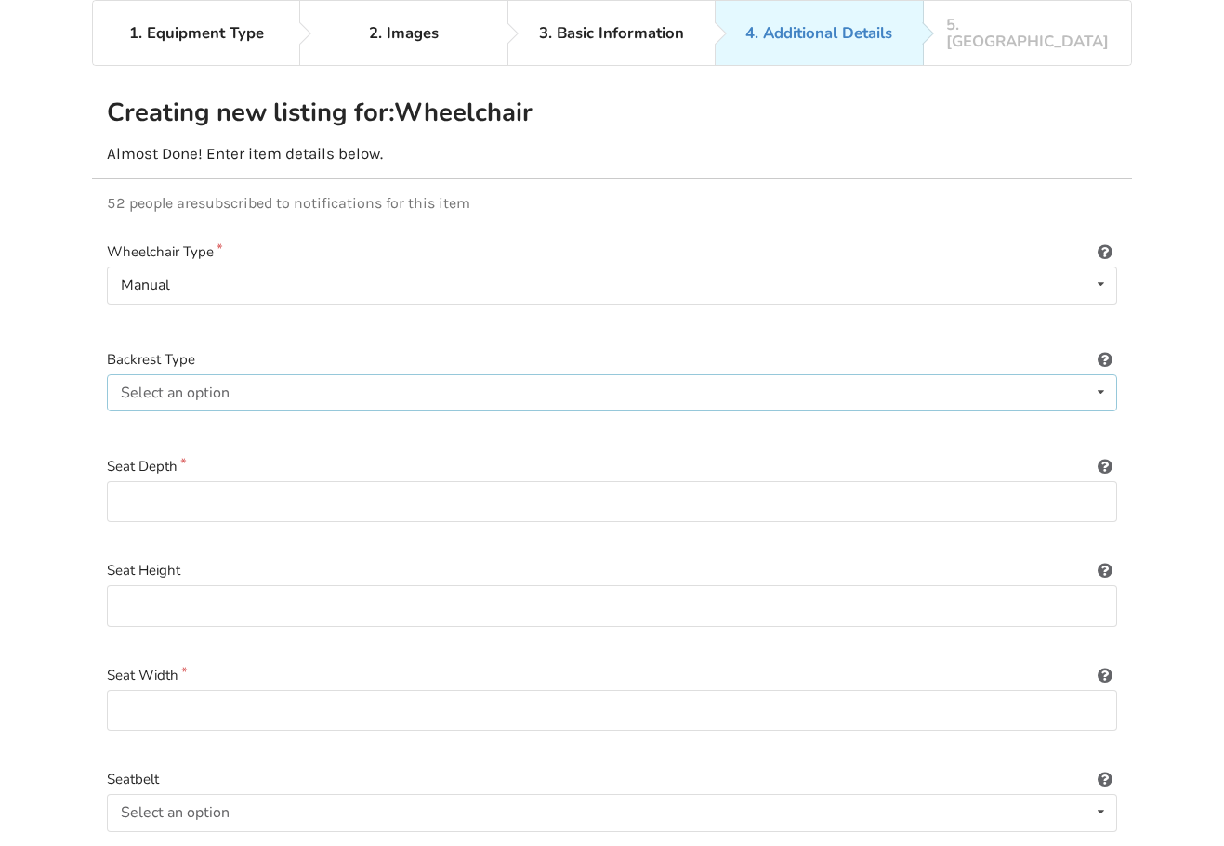
click at [190, 386] on div "Select an option" at bounding box center [175, 393] width 109 height 15
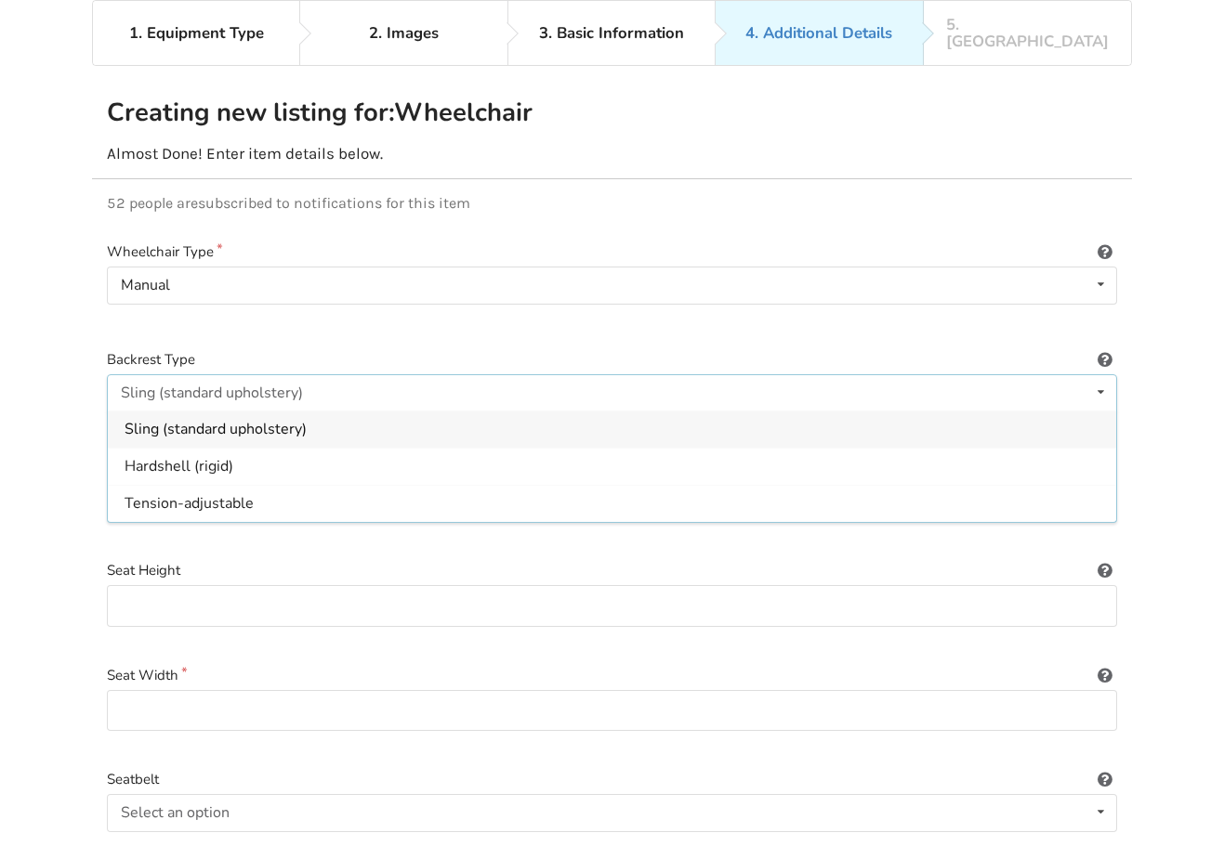
click at [190, 419] on span "Sling (standard upholstery)" at bounding box center [216, 429] width 182 height 20
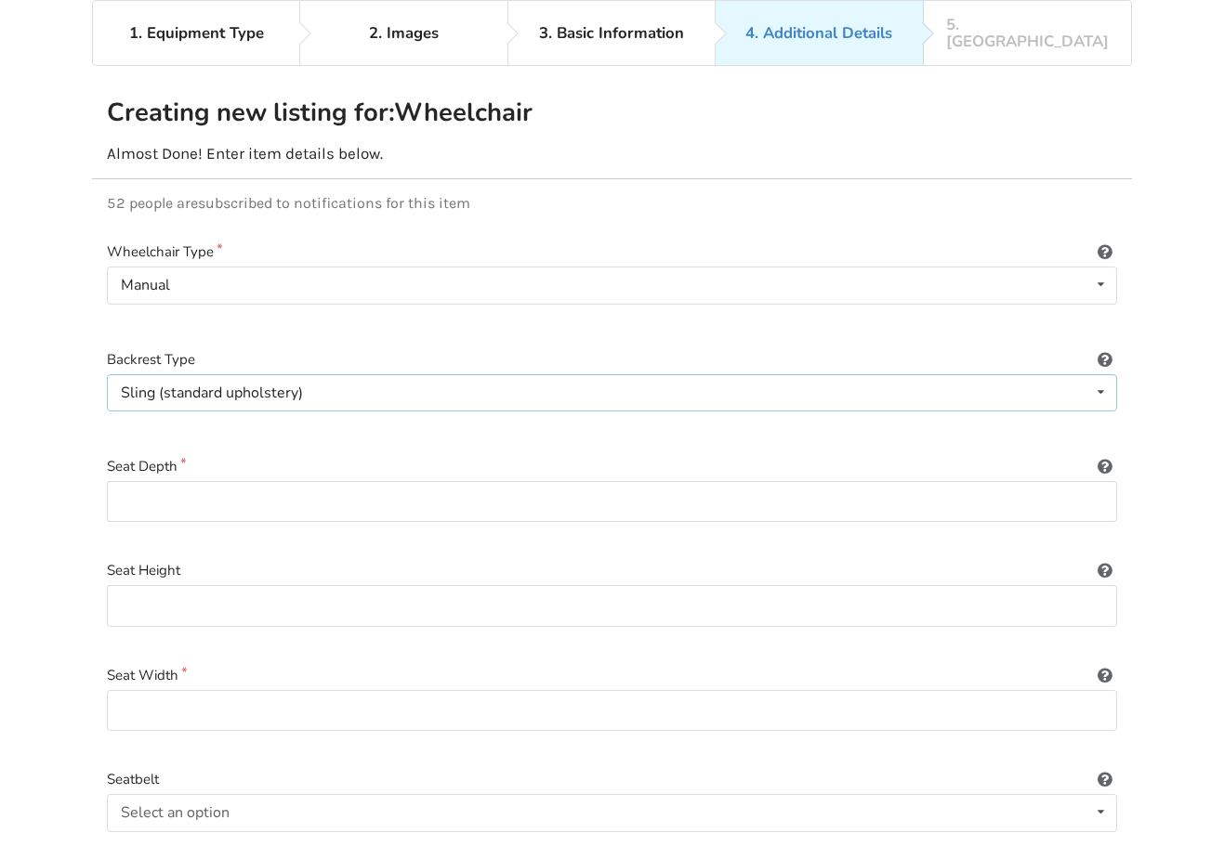
click at [1100, 375] on icon at bounding box center [1100, 392] width 27 height 34
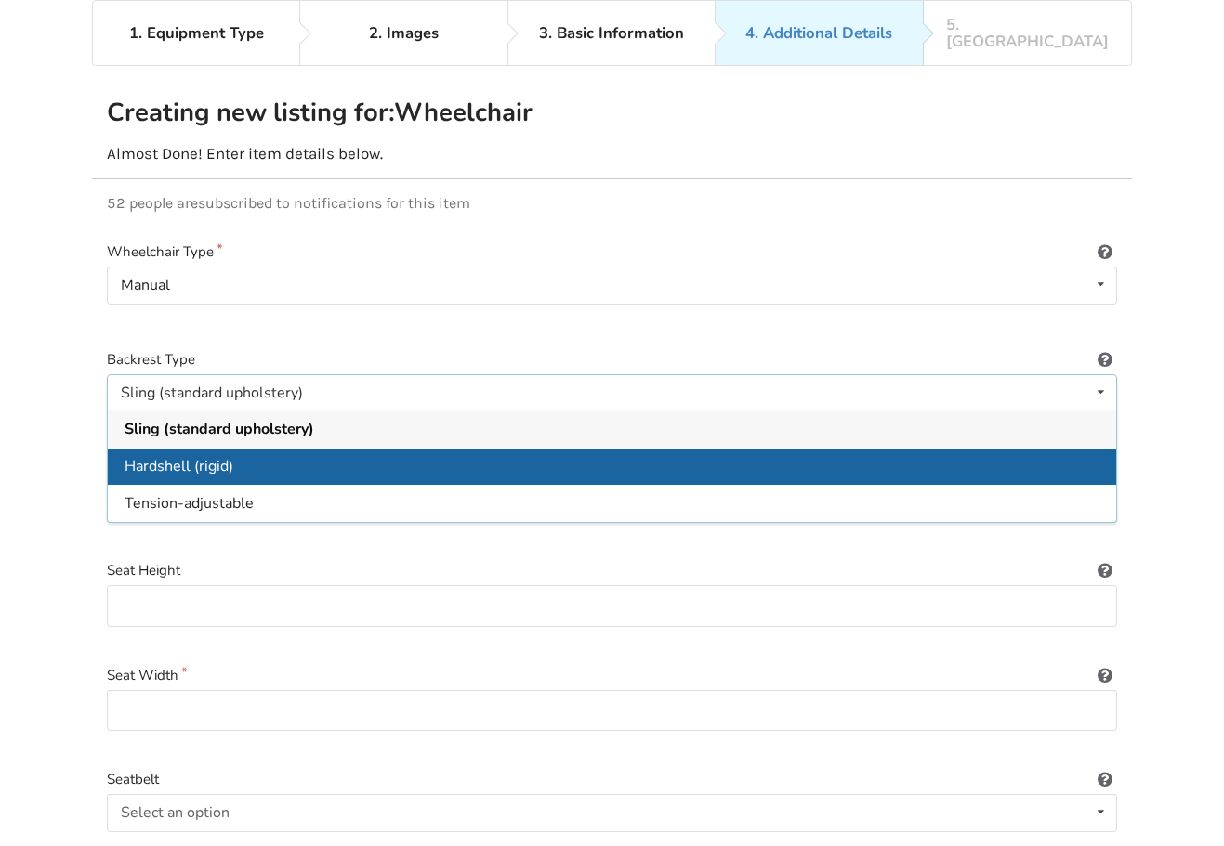
click at [226, 456] on span "Hardshell (rigid)" at bounding box center [179, 466] width 109 height 20
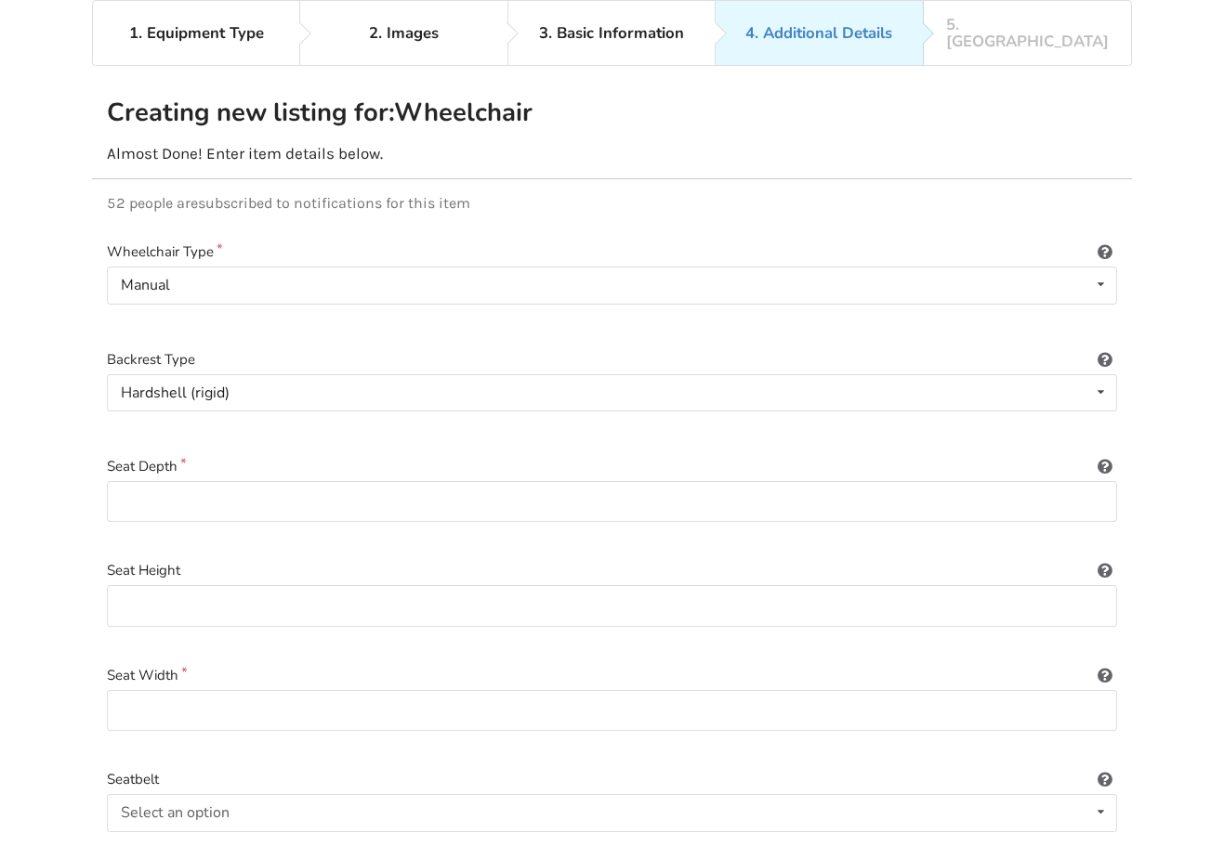
click at [1102, 349] on icon at bounding box center [1104, 356] width 18 height 15
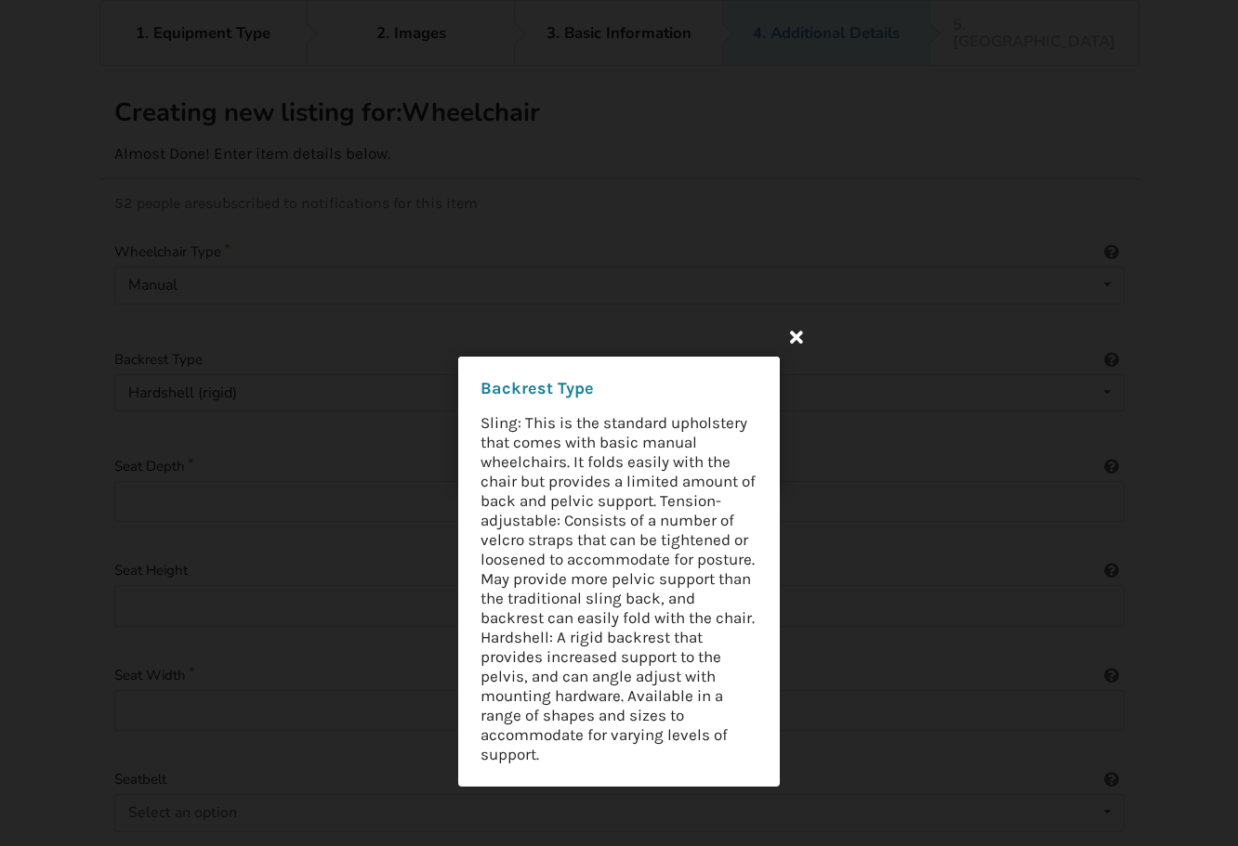
click at [796, 331] on icon at bounding box center [796, 336] width 33 height 33
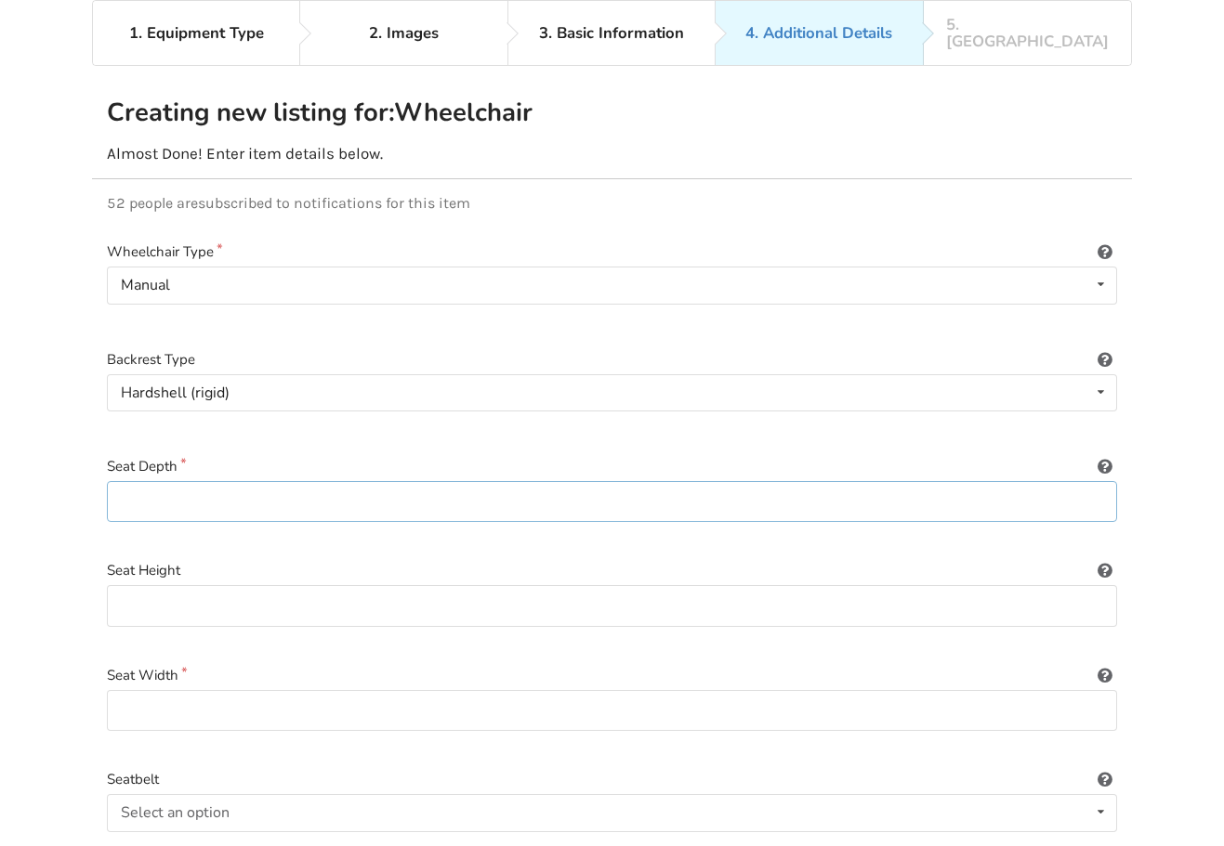
click at [279, 487] on input at bounding box center [612, 502] width 1010 height 42
click at [289, 483] on input at bounding box center [612, 502] width 1010 height 42
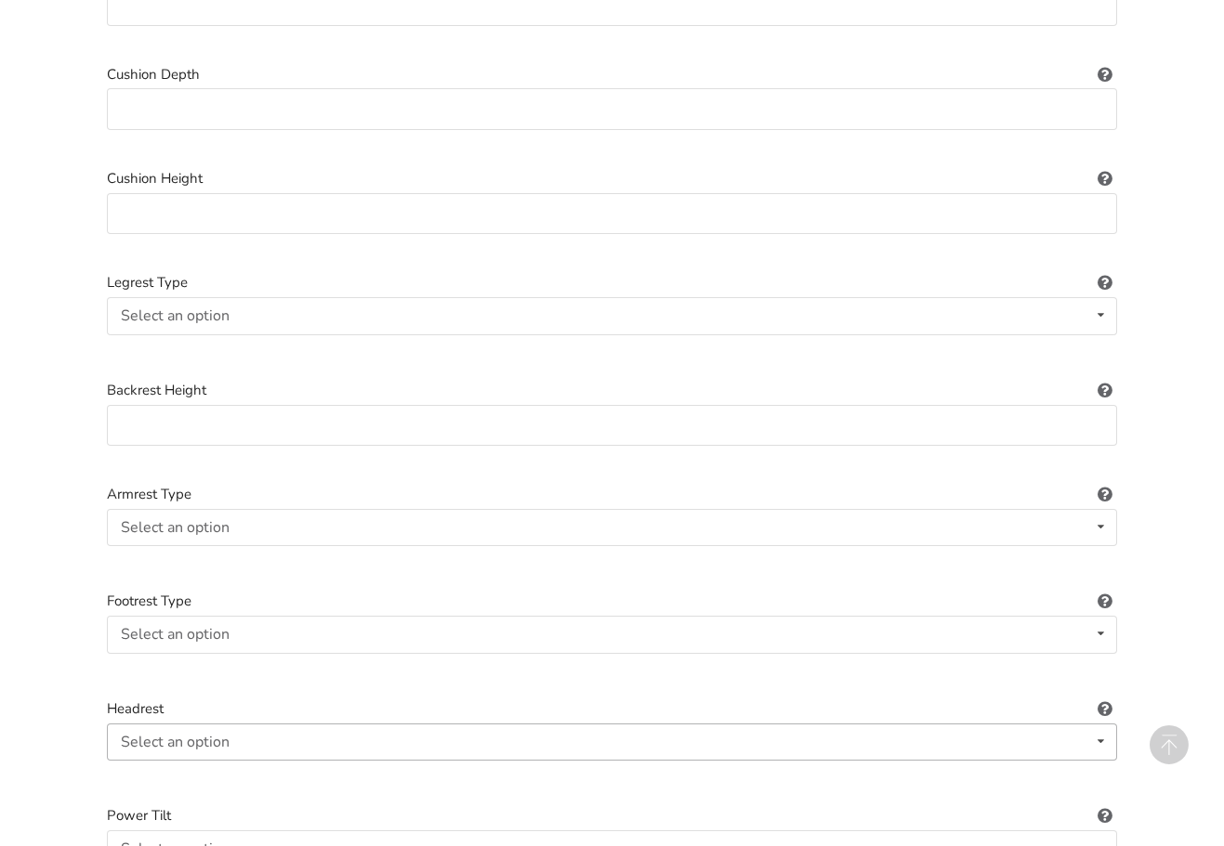
scroll to position [1329, 0]
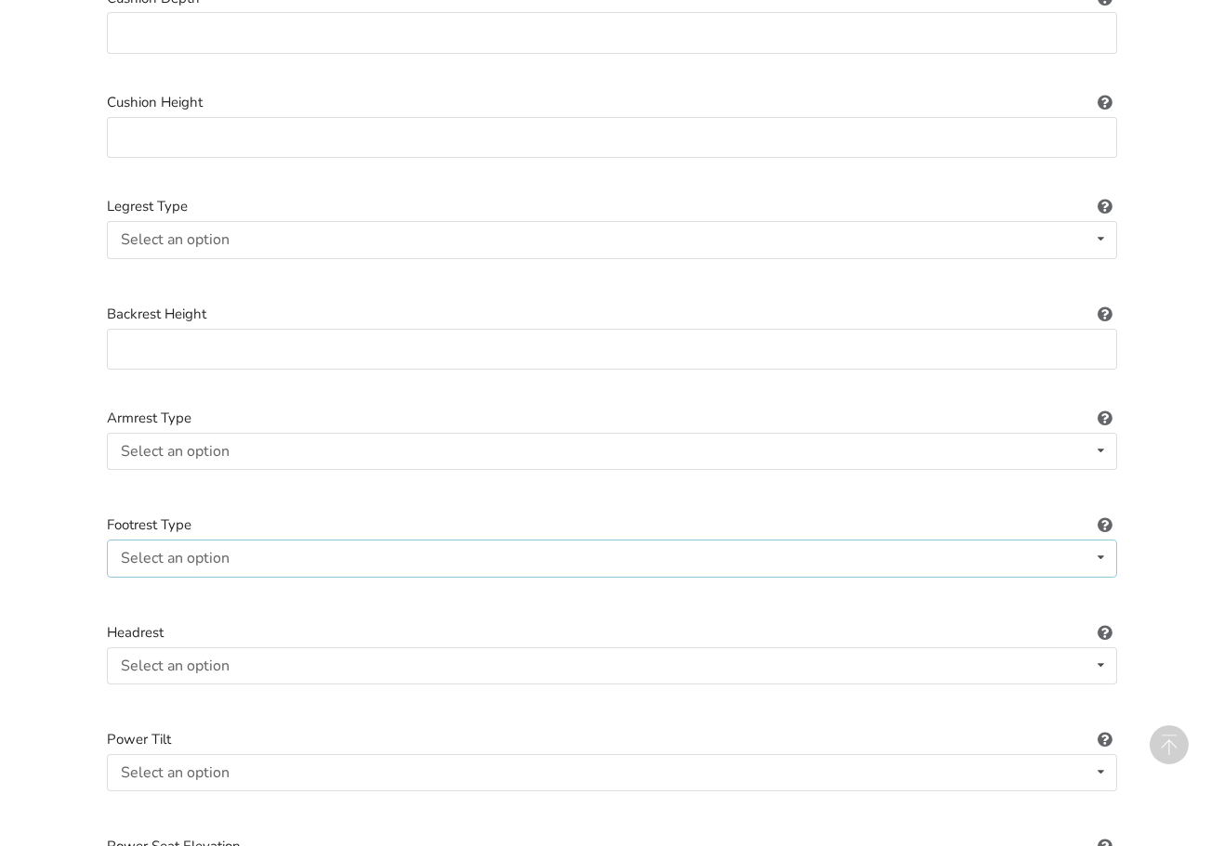
click at [192, 551] on div "Select an option" at bounding box center [175, 558] width 109 height 15
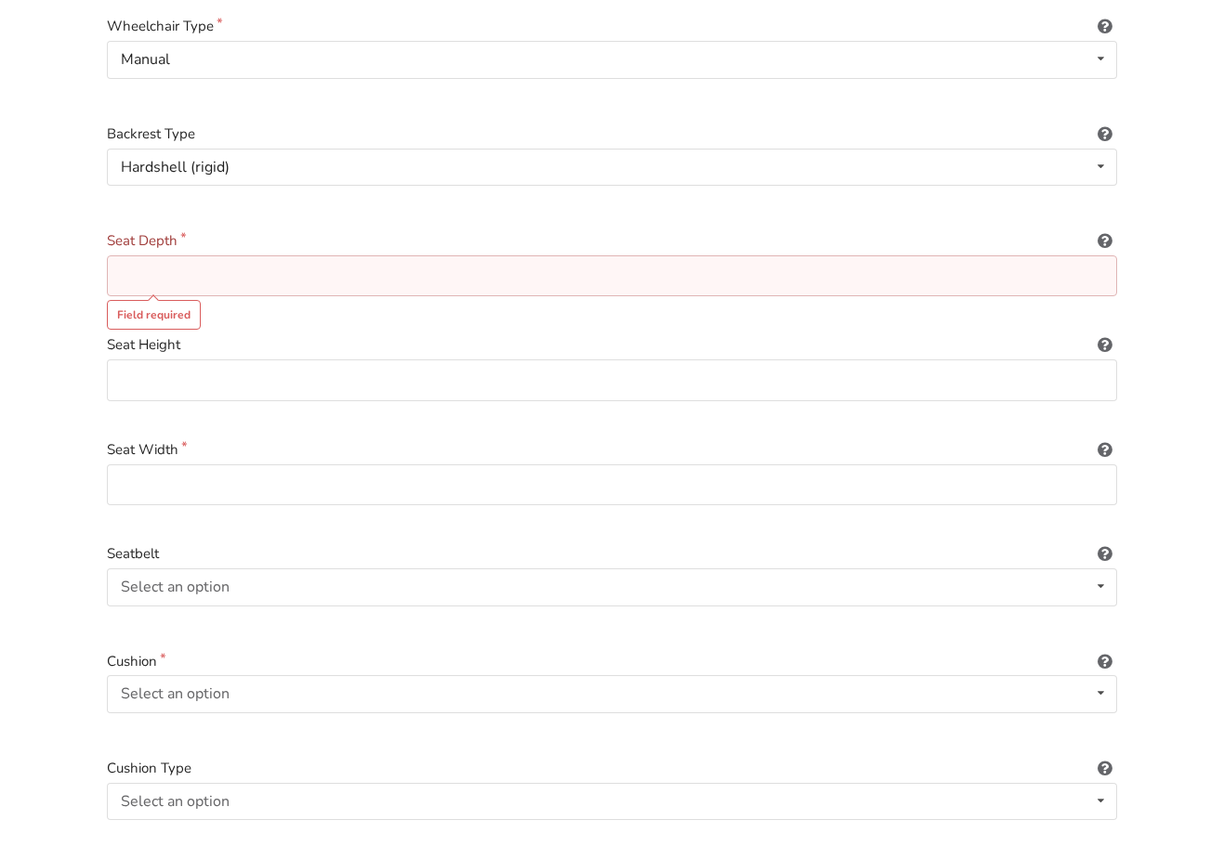
scroll to position [213, 0]
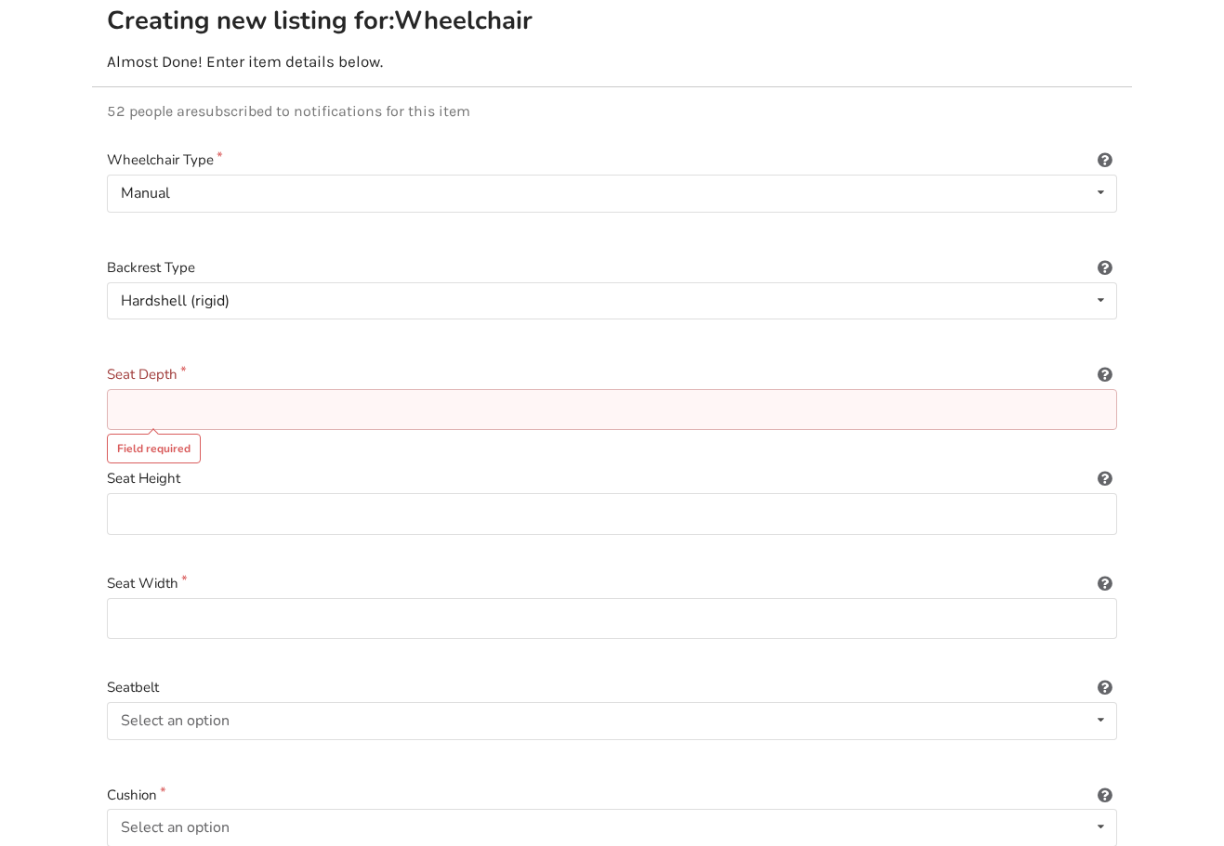
click at [537, 393] on input at bounding box center [612, 410] width 1010 height 42
click at [1105, 364] on icon at bounding box center [1104, 371] width 18 height 15
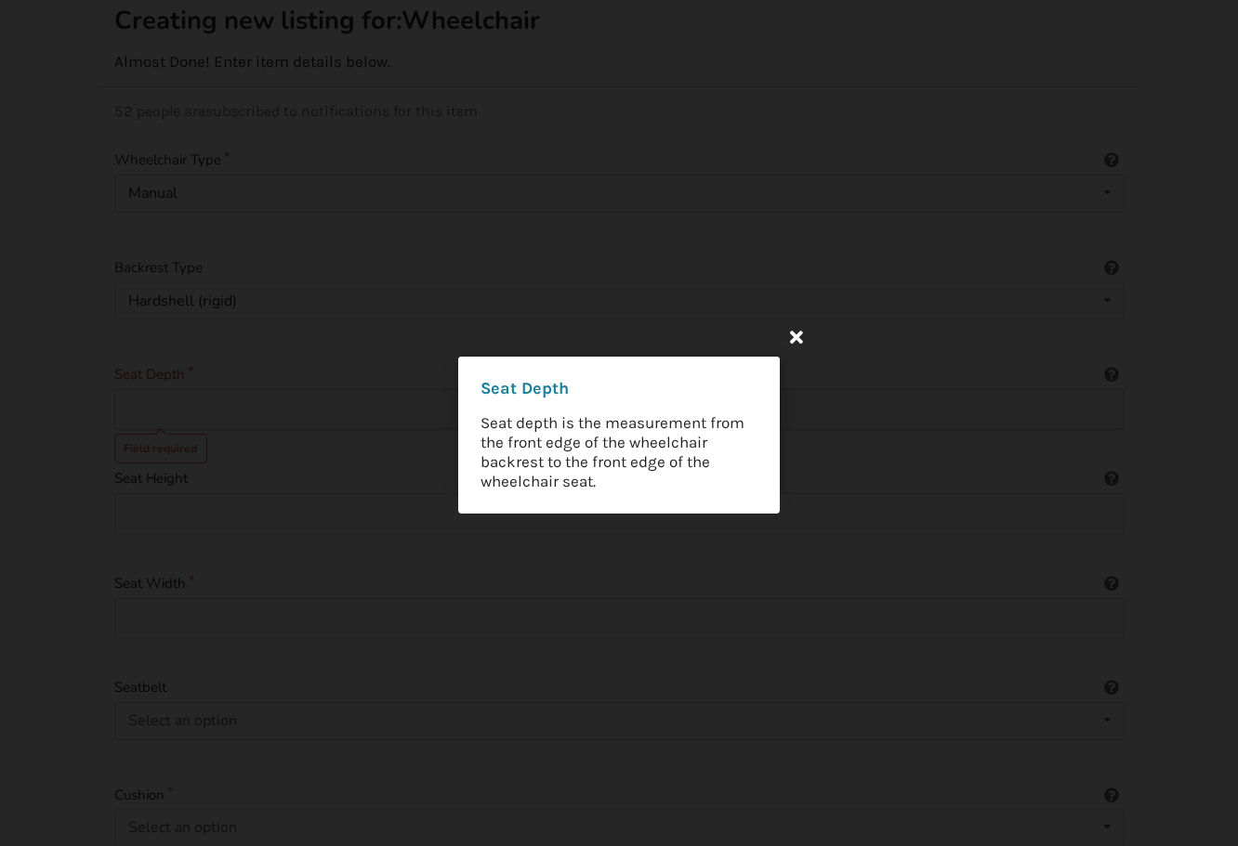
click at [799, 336] on icon at bounding box center [796, 336] width 33 height 33
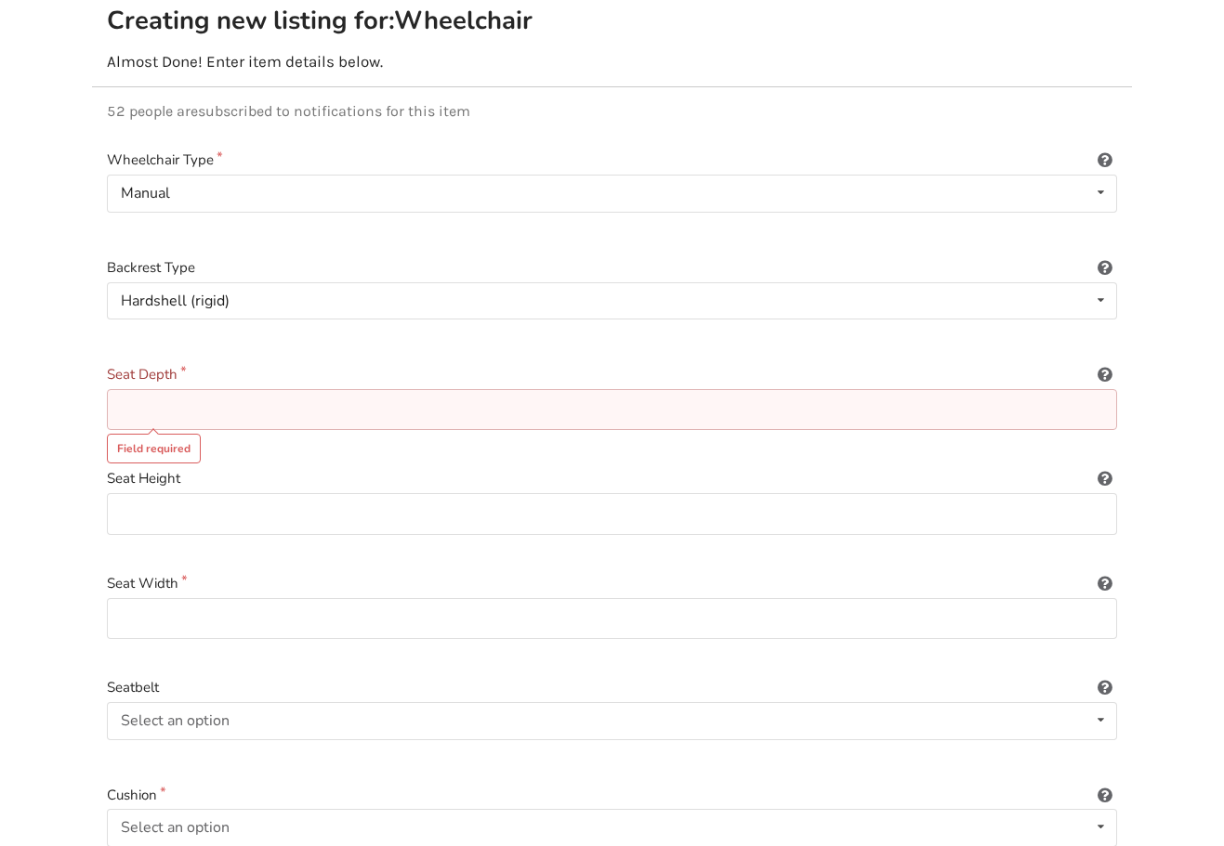
click at [203, 400] on input at bounding box center [612, 410] width 1010 height 42
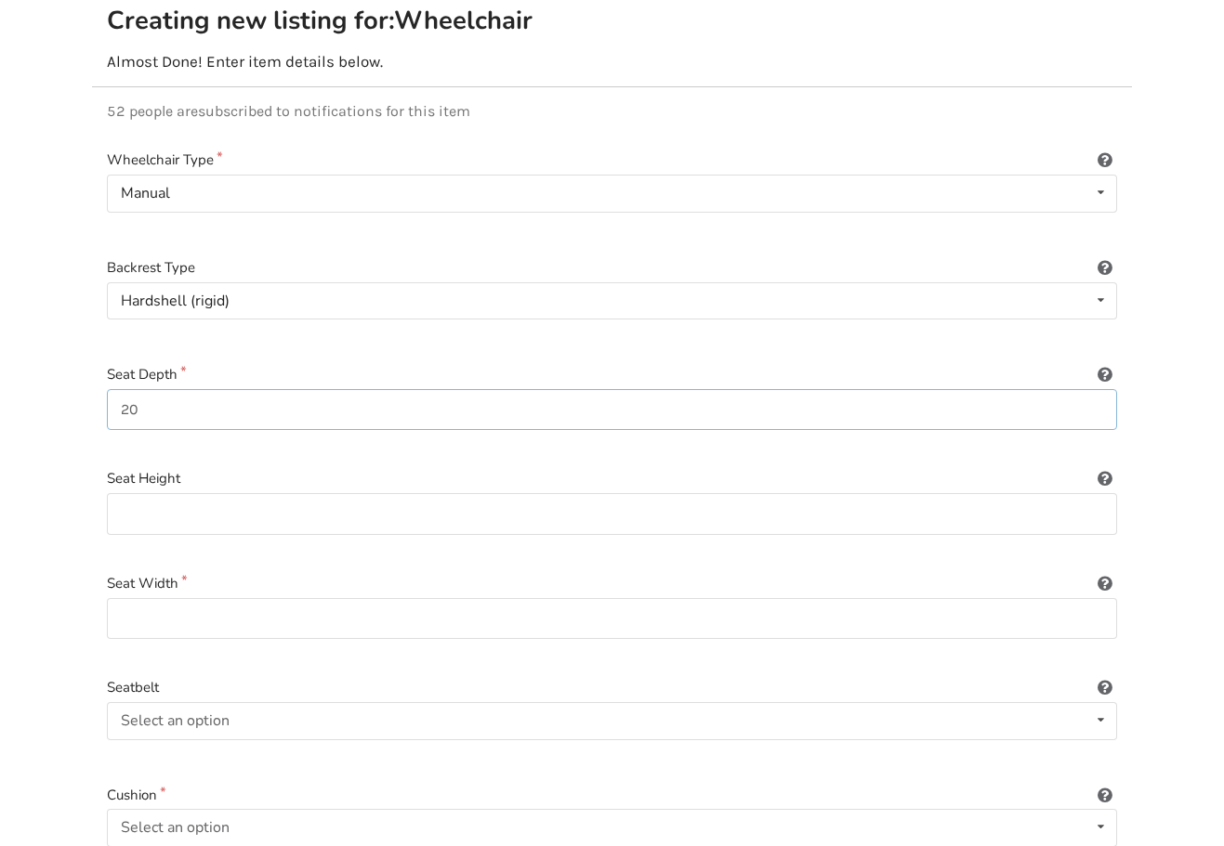
type input "20"
click at [197, 496] on input at bounding box center [612, 514] width 1010 height 42
click at [221, 598] on input at bounding box center [612, 619] width 1010 height 42
type input "20"
click at [246, 702] on div "Select an option Included Not included" at bounding box center [612, 720] width 1010 height 37
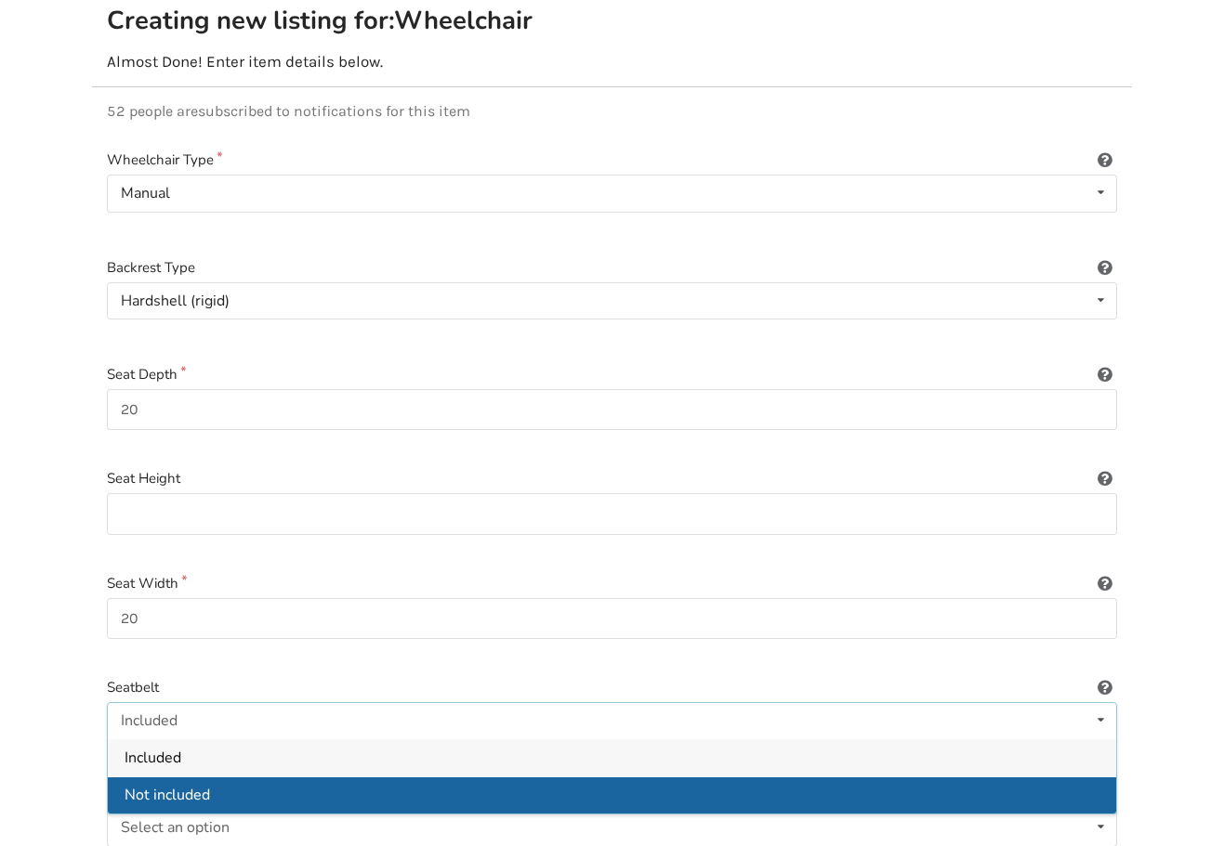
click at [202, 785] on span "Not included" at bounding box center [167, 795] width 85 height 20
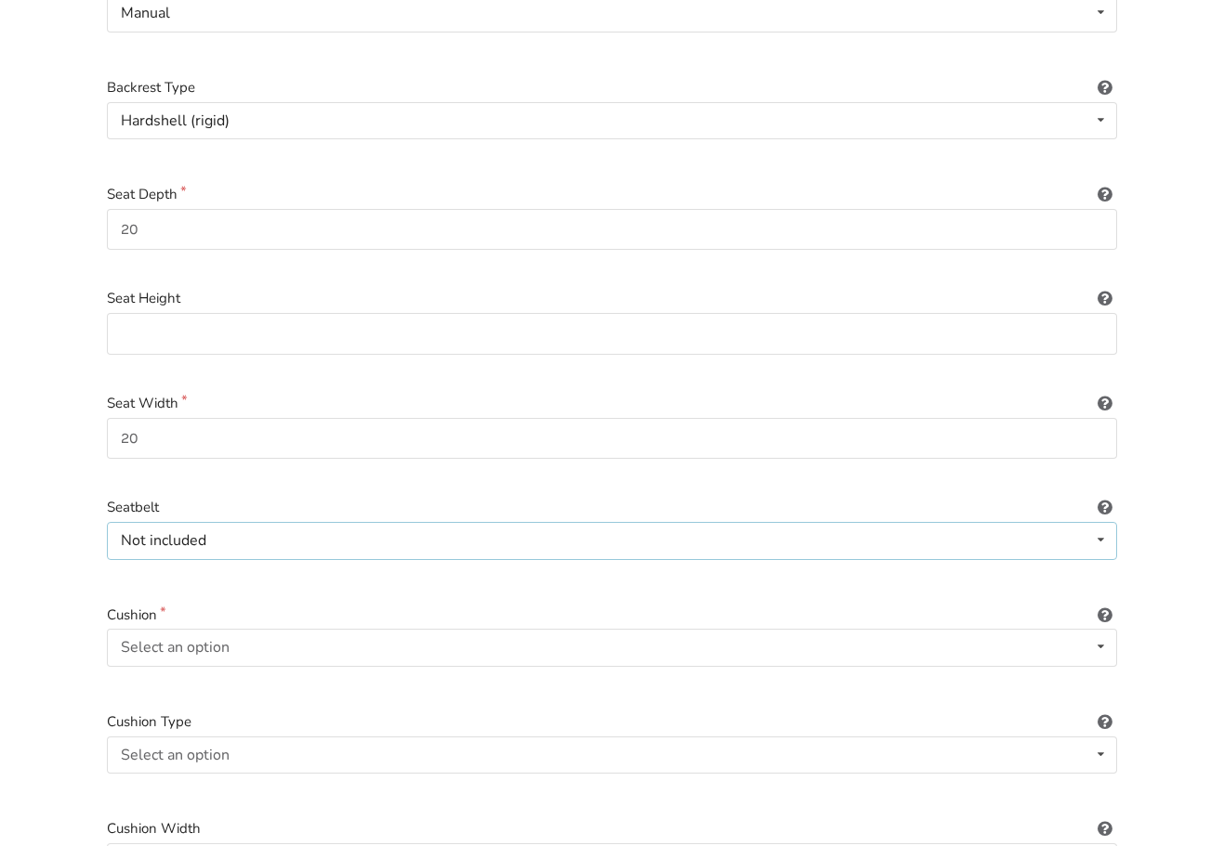
scroll to position [399, 0]
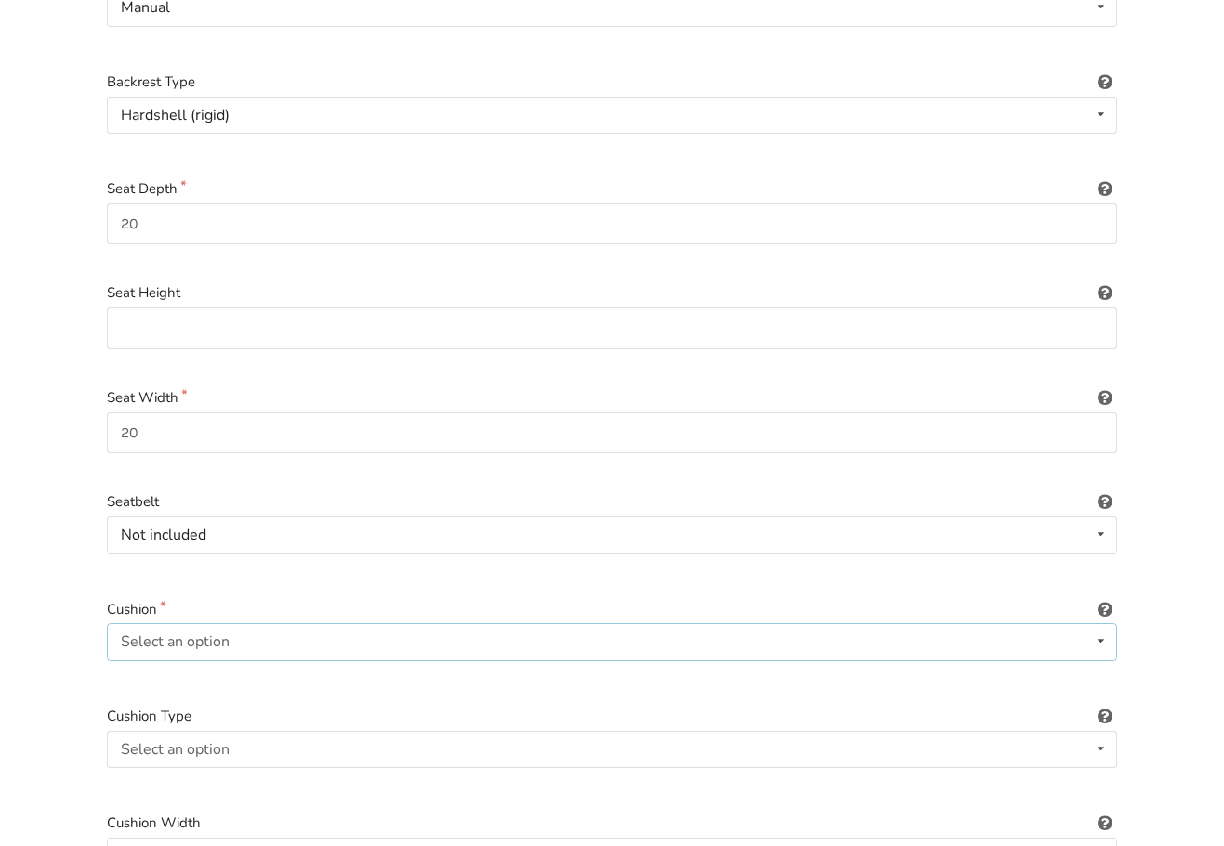
click at [214, 635] on div "Select an option" at bounding box center [175, 642] width 109 height 15
click at [164, 669] on span "Included" at bounding box center [153, 679] width 57 height 20
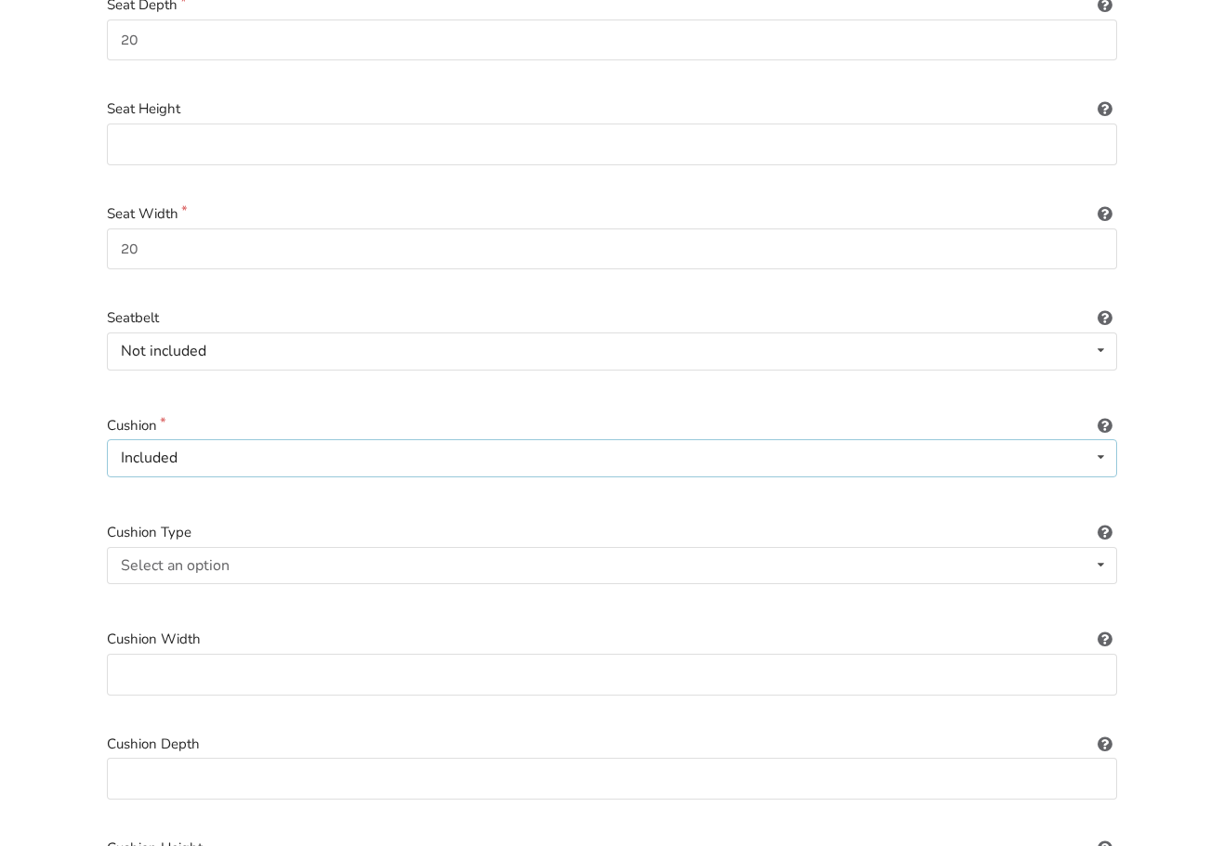
scroll to position [584, 0]
click at [207, 557] on div "Select an option" at bounding box center [175, 564] width 109 height 15
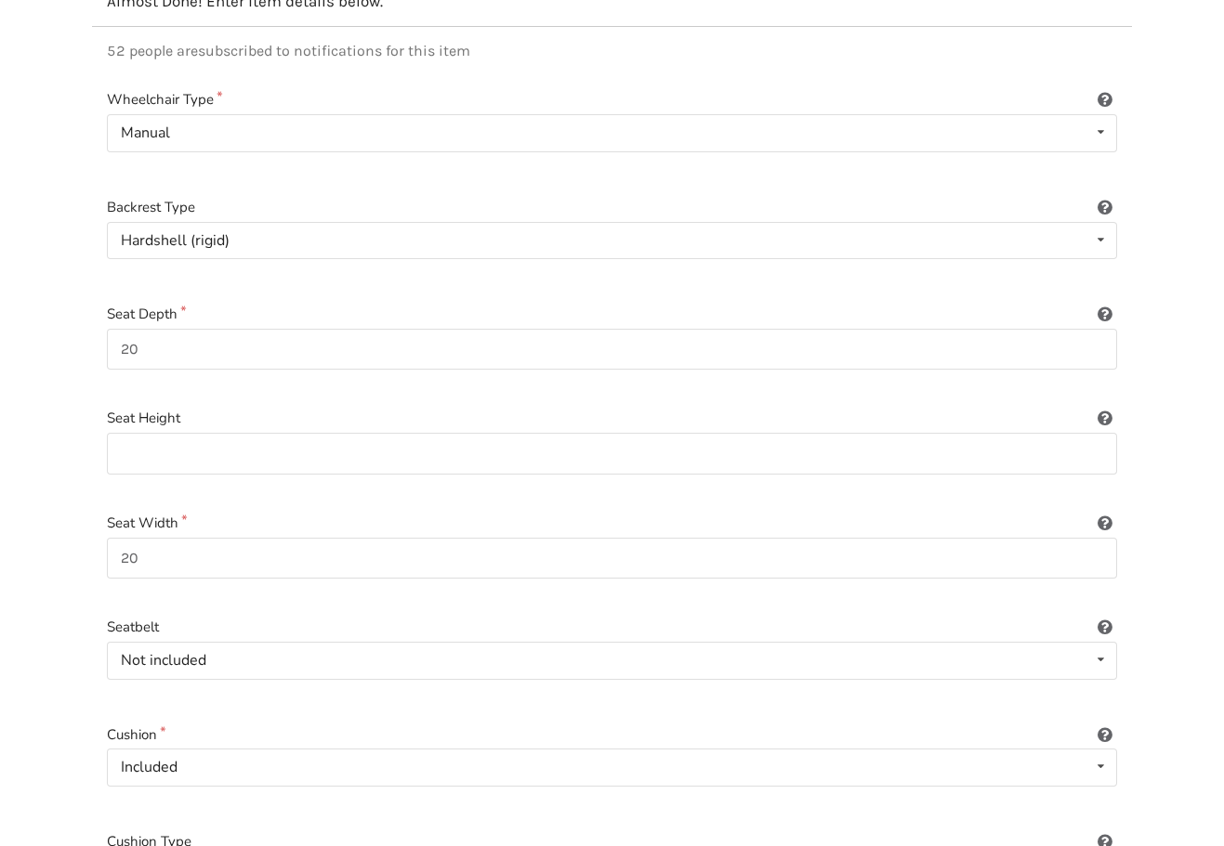
scroll to position [306, 0]
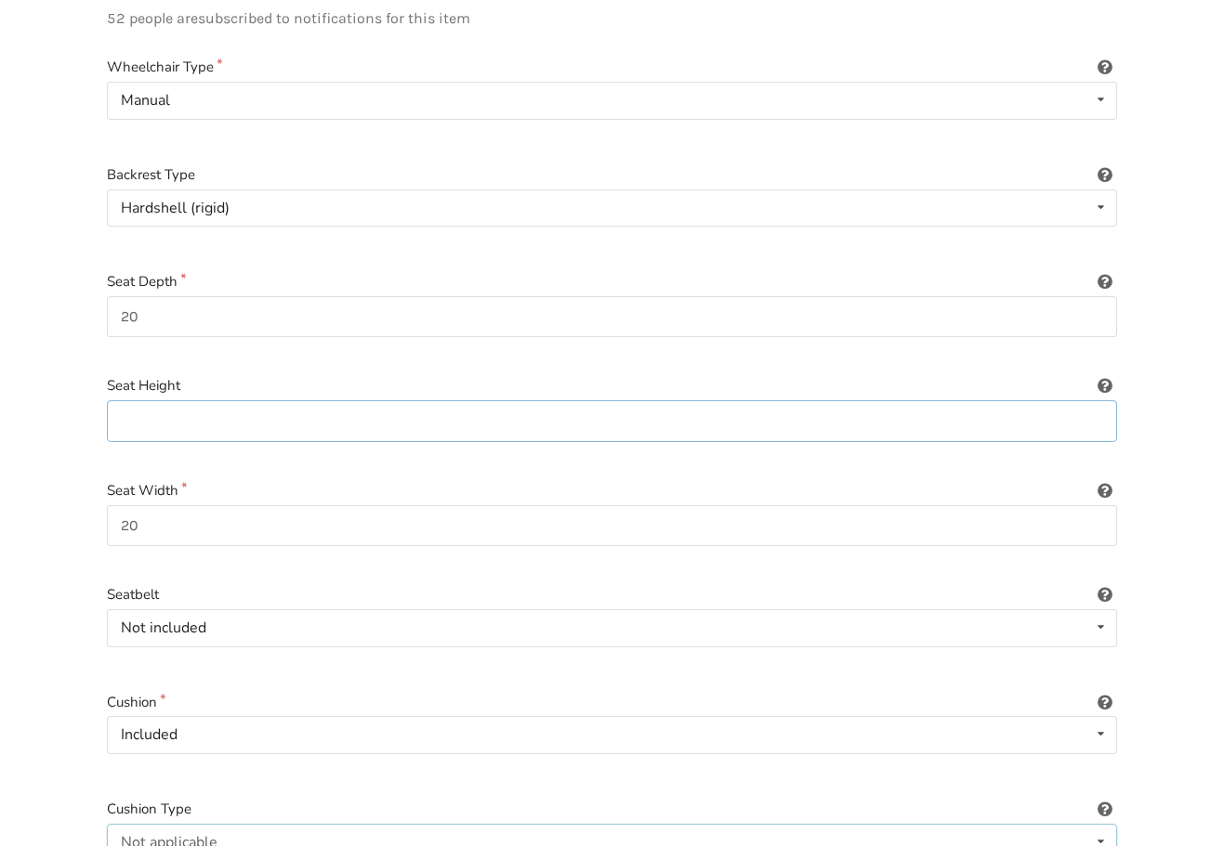
click at [216, 404] on input at bounding box center [612, 421] width 1010 height 42
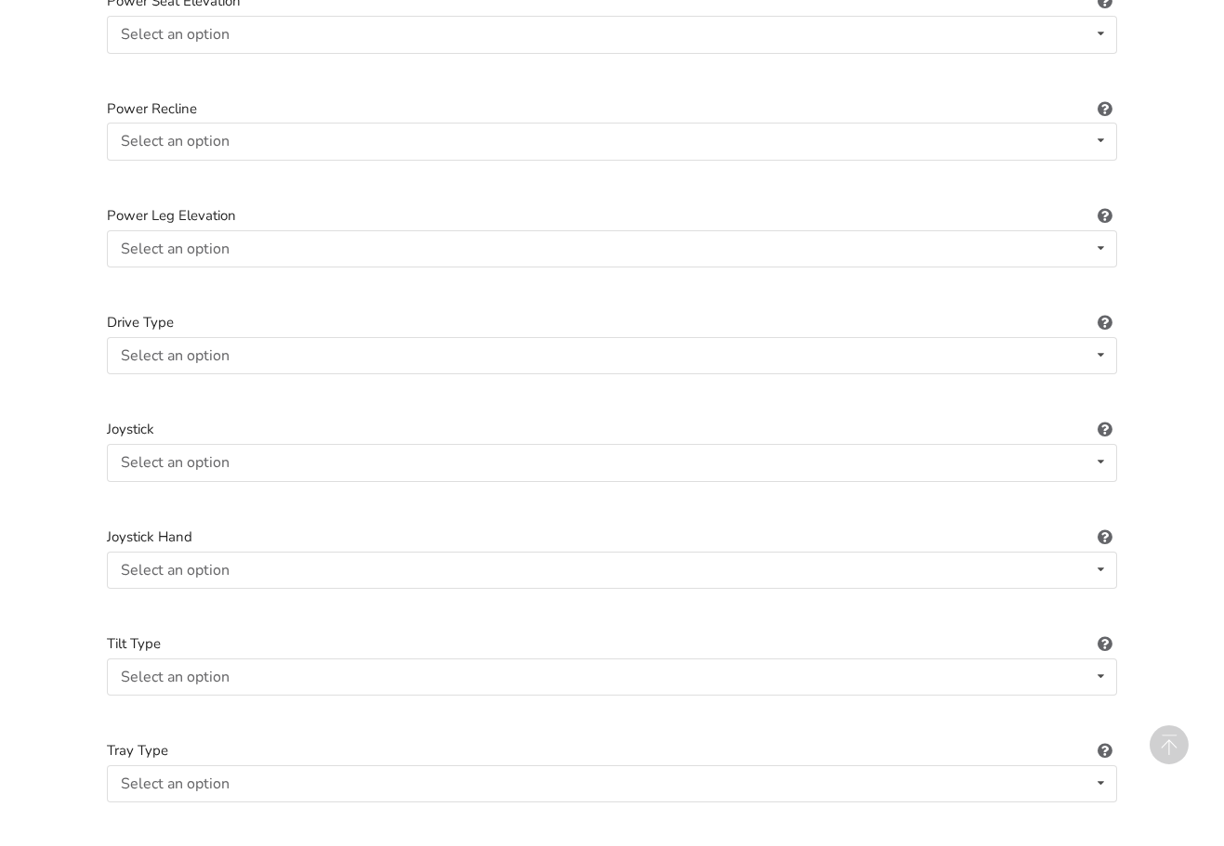
scroll to position [2164, 0]
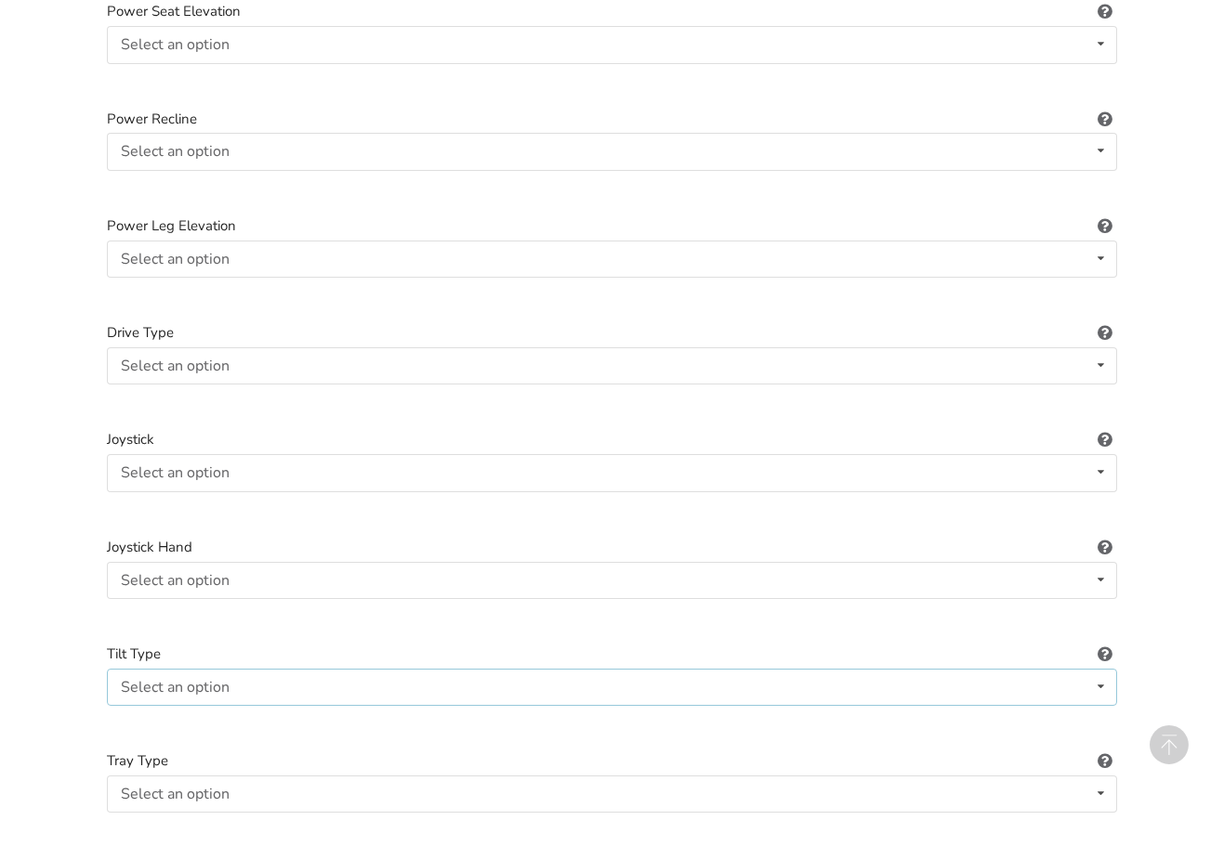
click at [282, 669] on div "Select an option Not applicable Foot tilt Hand tilt" at bounding box center [612, 687] width 1010 height 37
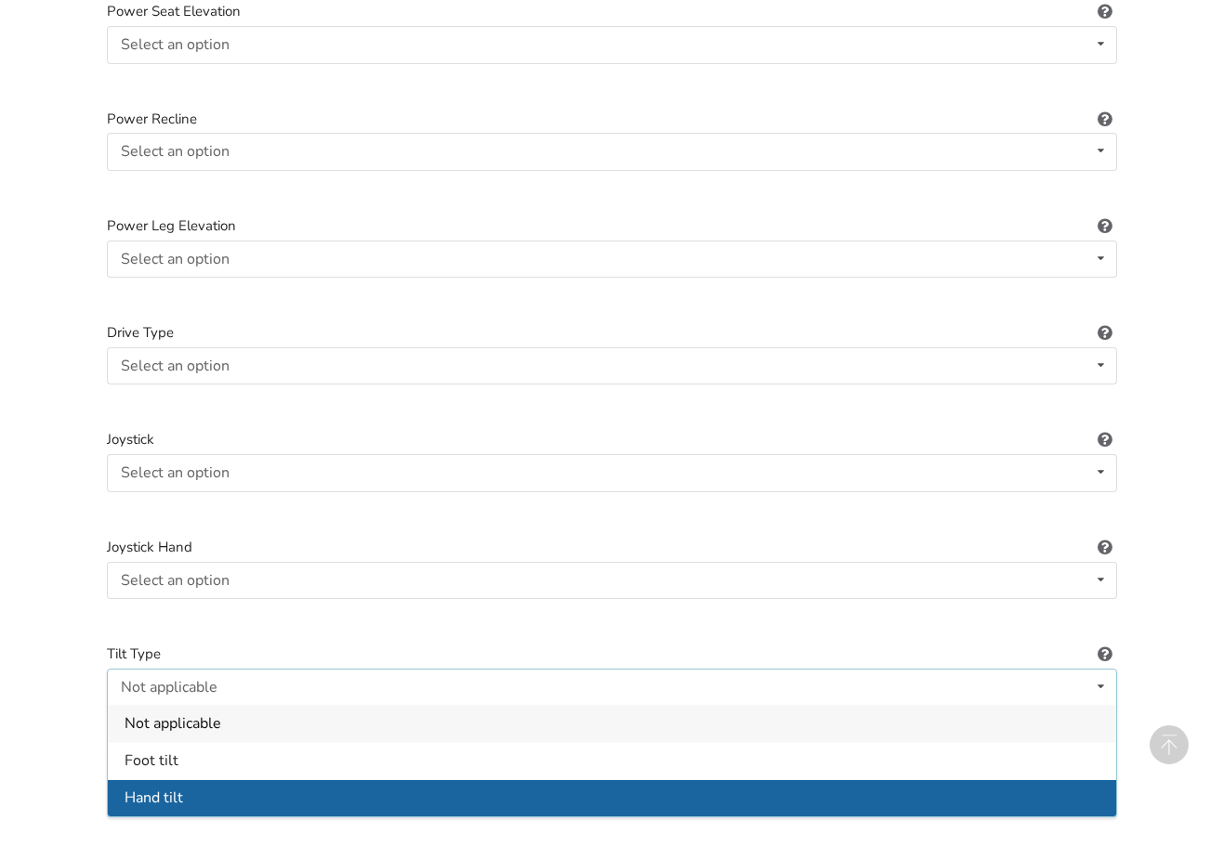
click at [203, 780] on div "Hand tilt" at bounding box center [612, 798] width 1008 height 37
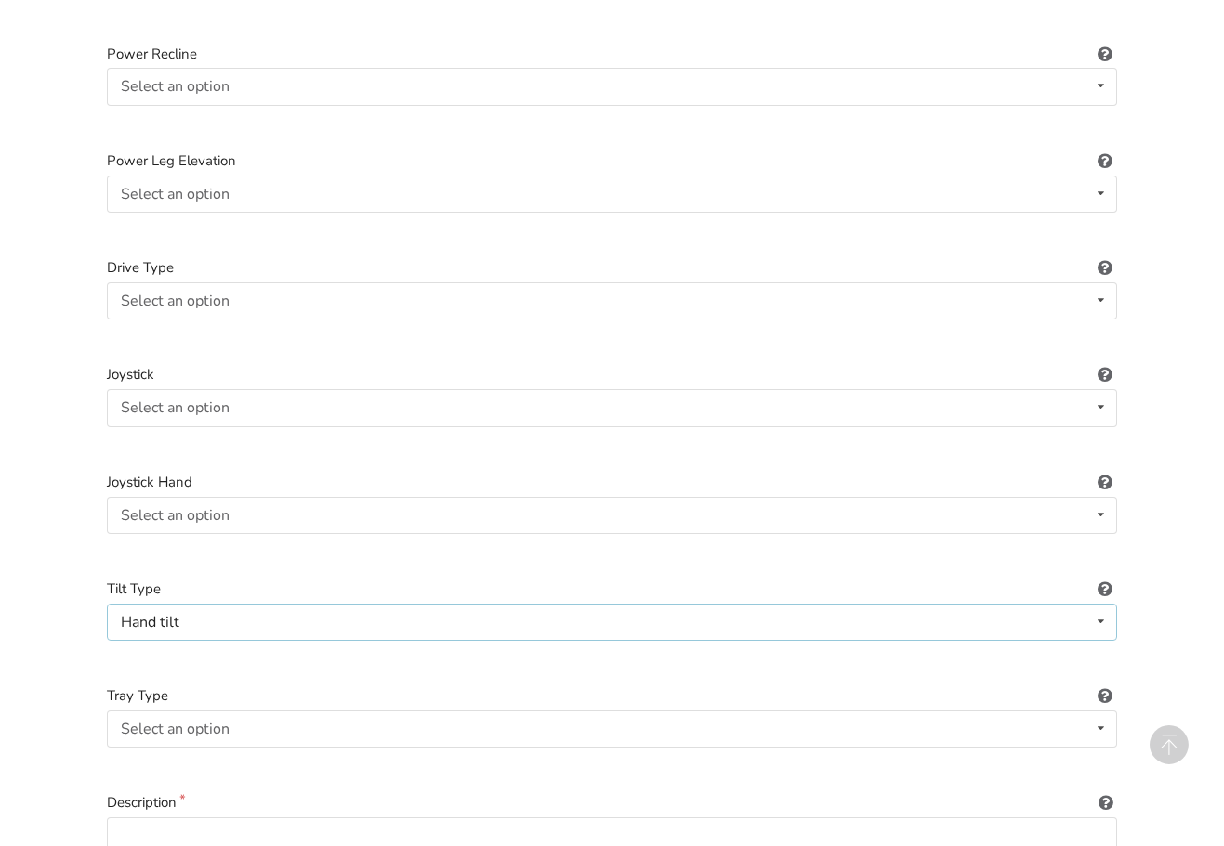
scroll to position [2257, 0]
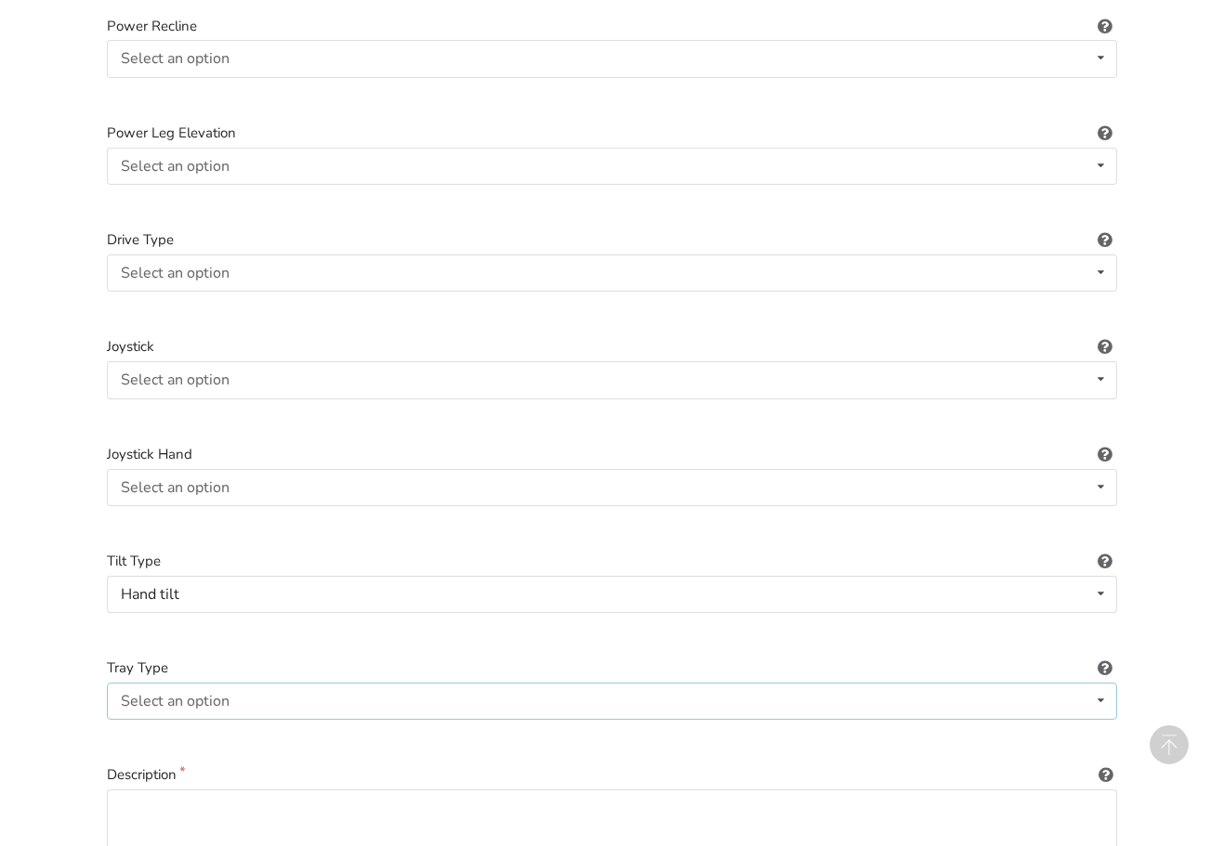
click at [247, 683] on div "Select an option None Half-right Half-left Full" at bounding box center [612, 701] width 1010 height 37
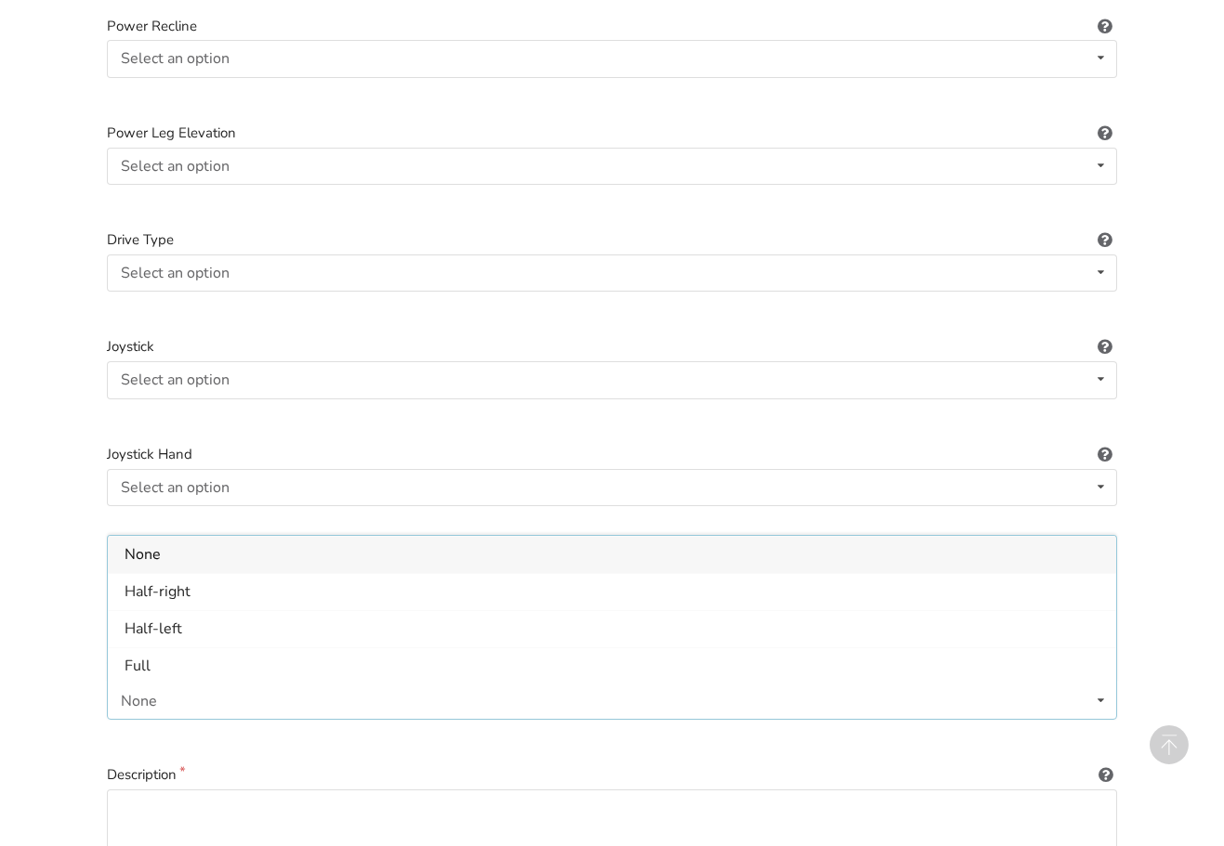
click at [153, 694] on div "None" at bounding box center [139, 701] width 36 height 15
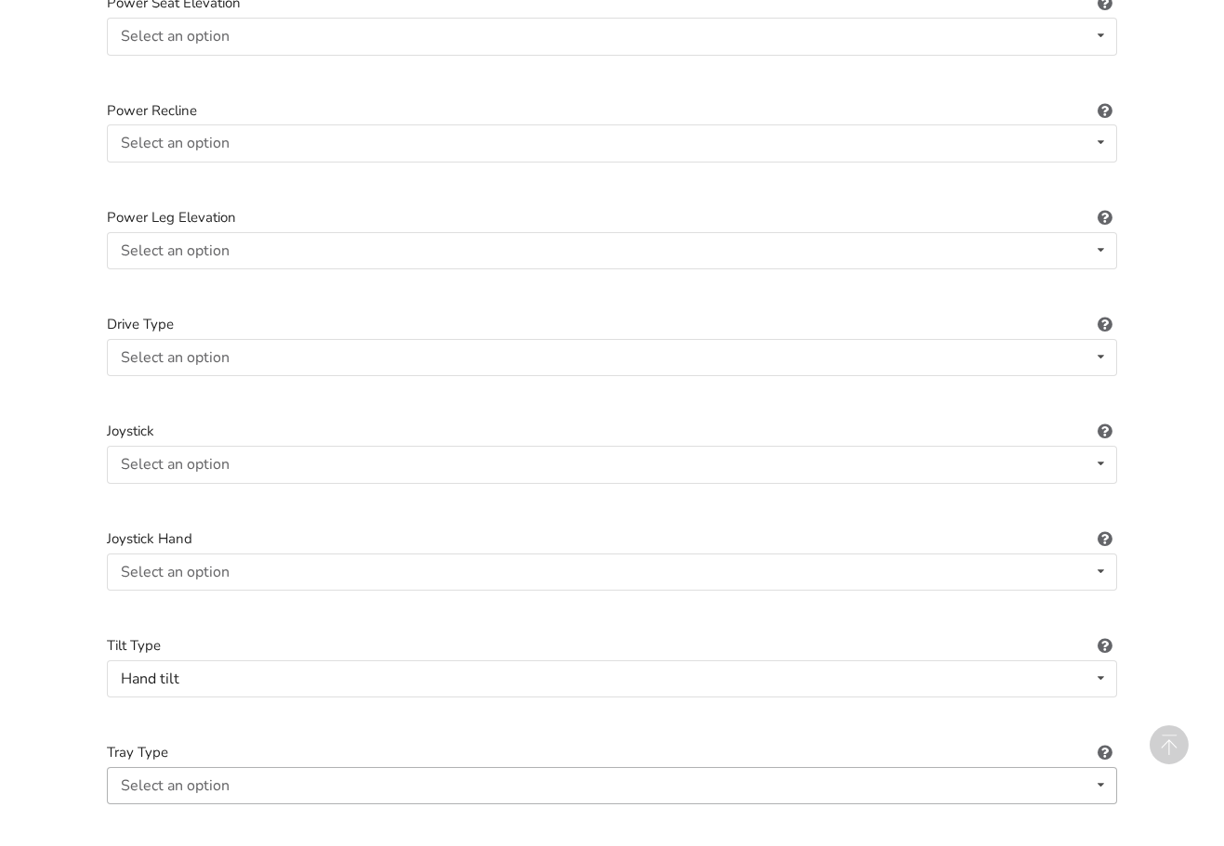
scroll to position [1885, 0]
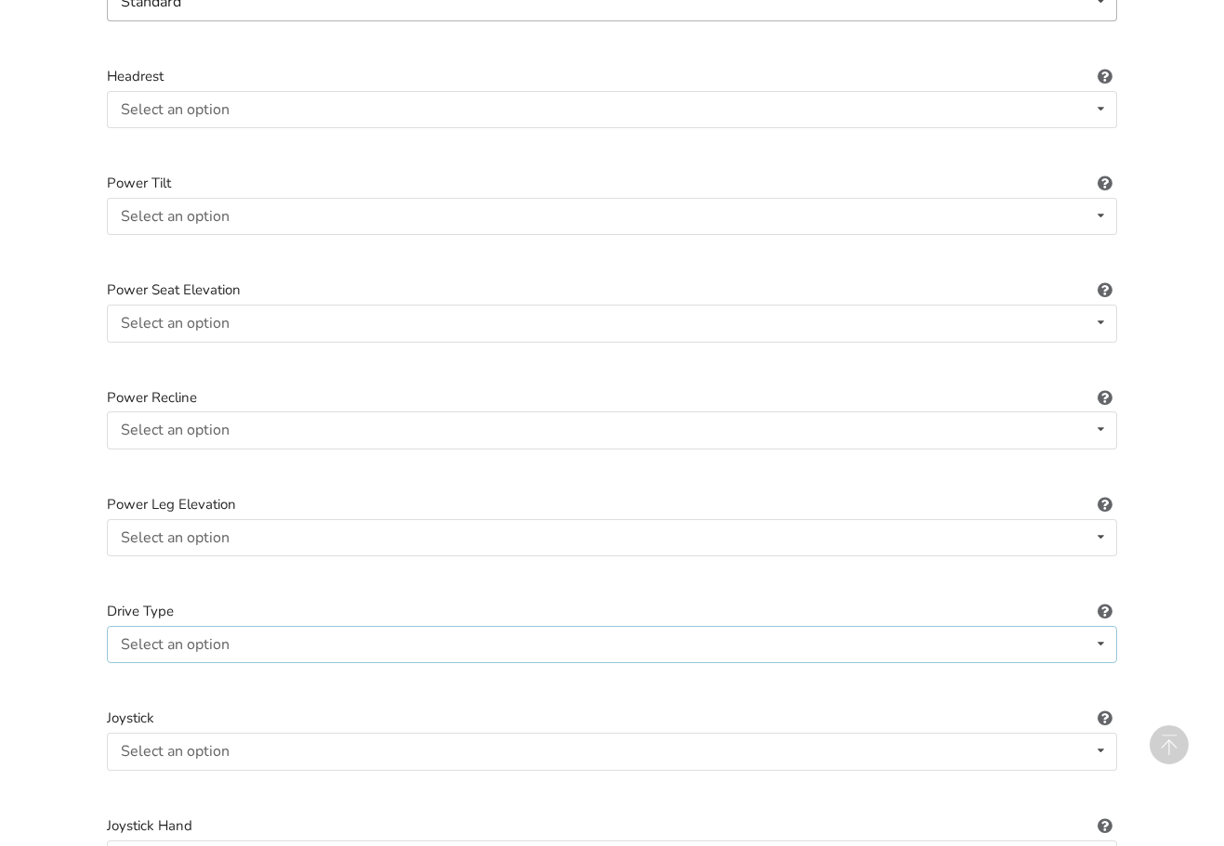
click at [237, 626] on div "Select an option Not applicable Rear Front Midwheel" at bounding box center [612, 644] width 1010 height 37
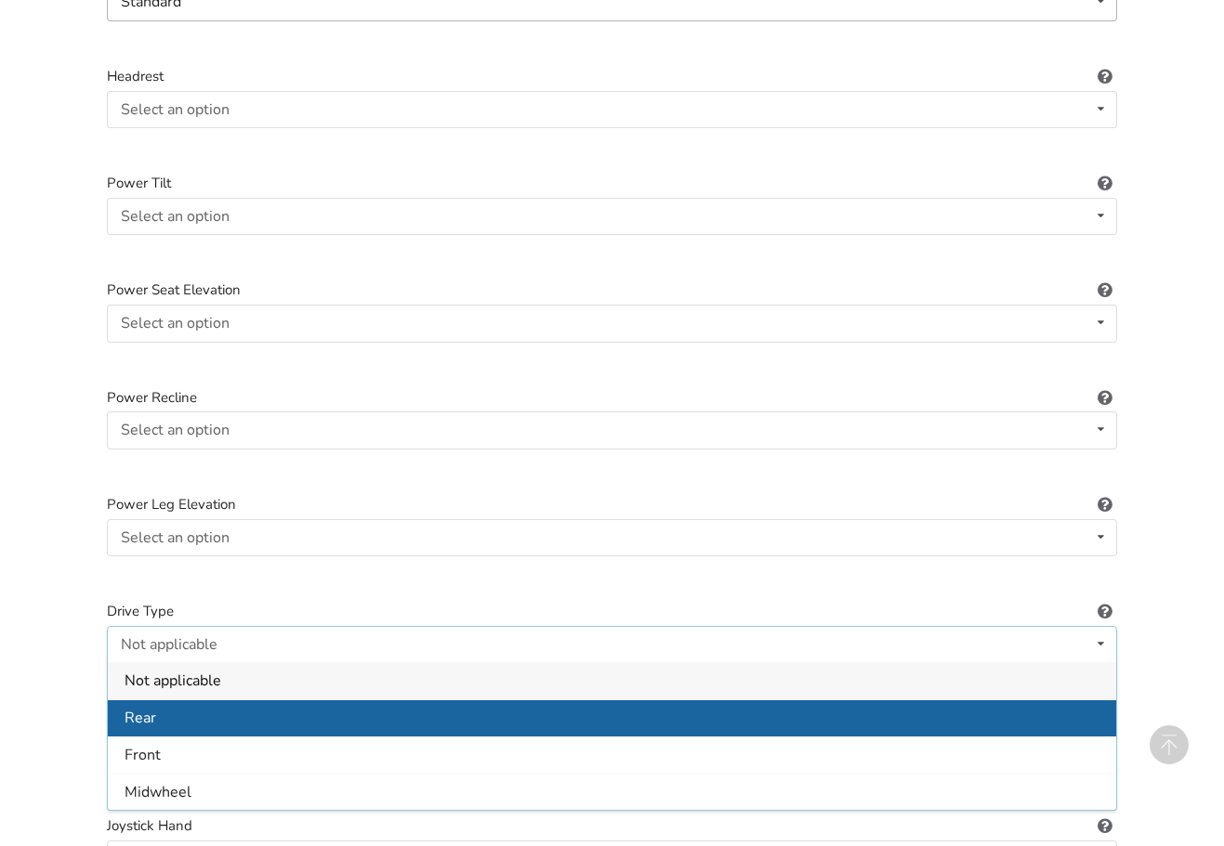
click at [160, 705] on div "Rear" at bounding box center [612, 718] width 1008 height 37
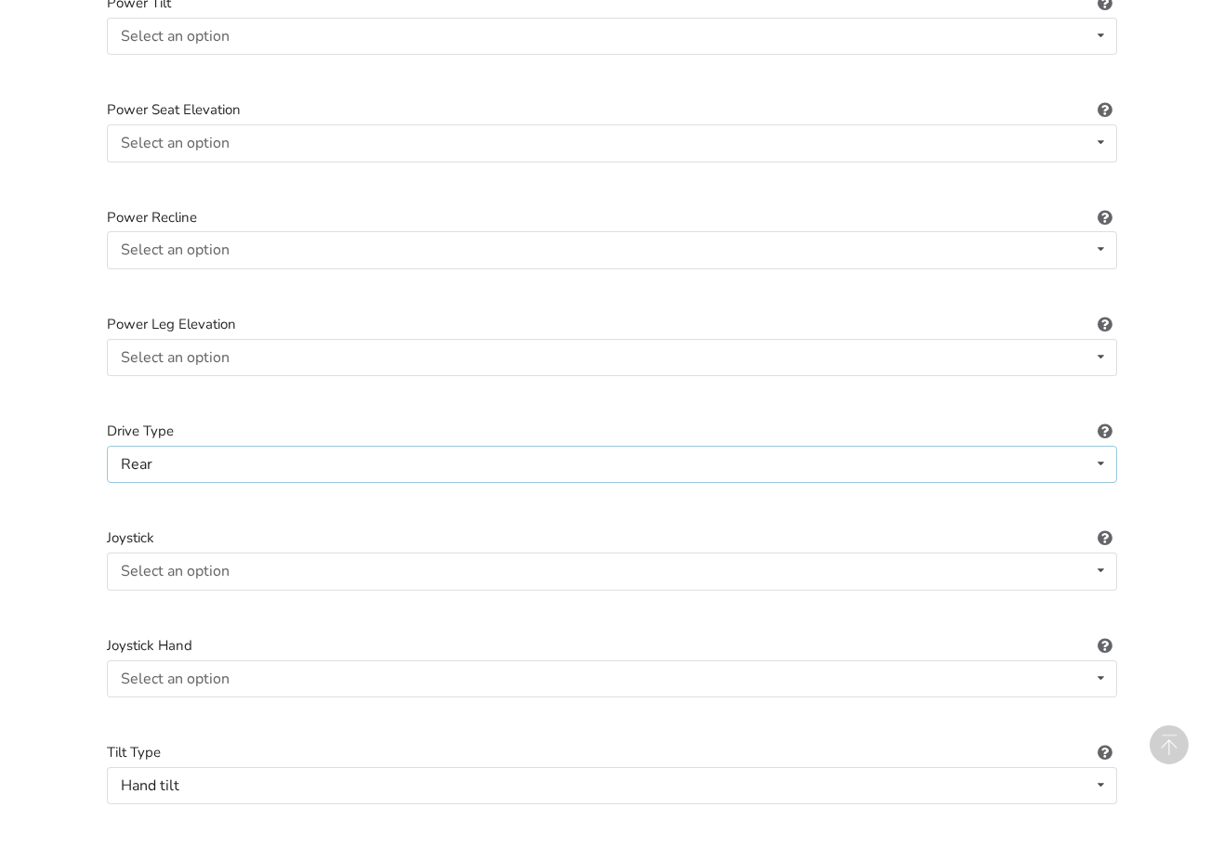
scroll to position [2071, 0]
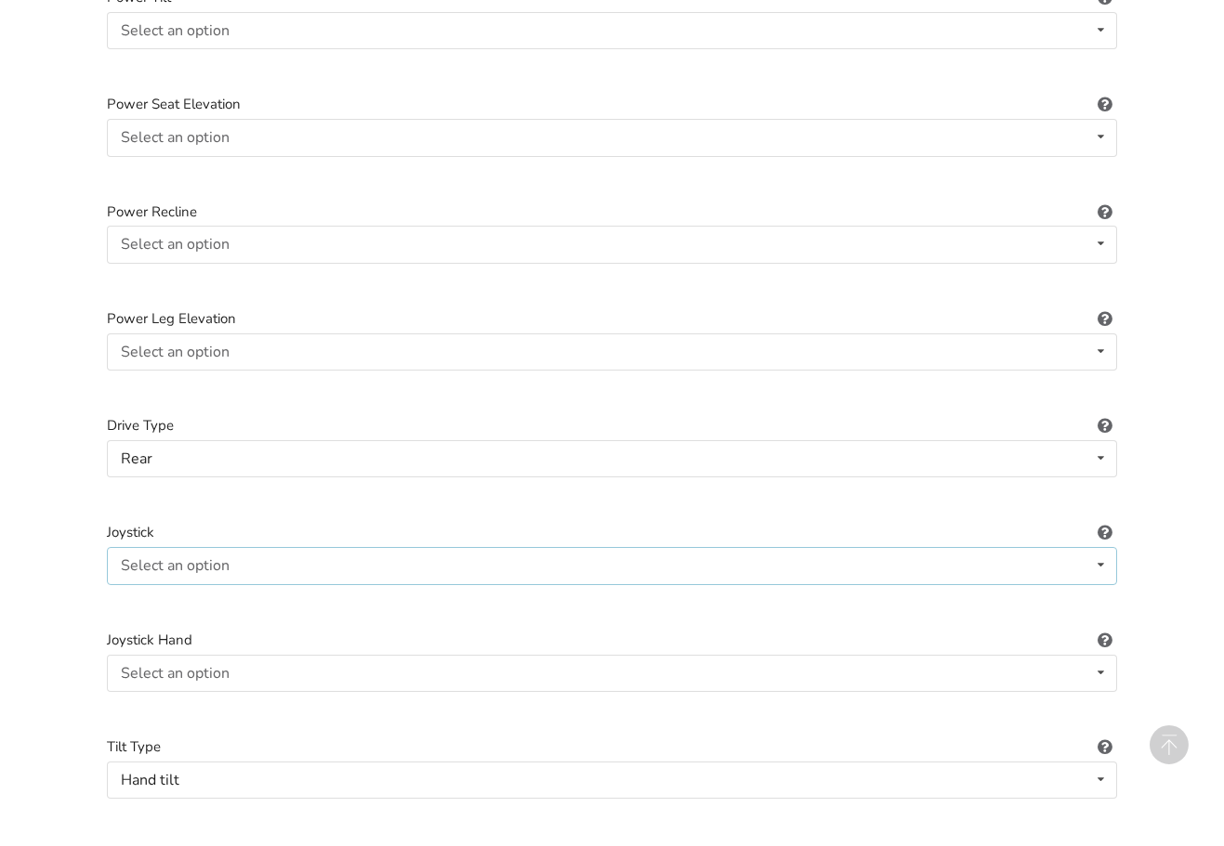
click at [247, 547] on div "Select an option Not applicable Pin Mushroom cap Golf ball Goal post" at bounding box center [612, 565] width 1010 height 37
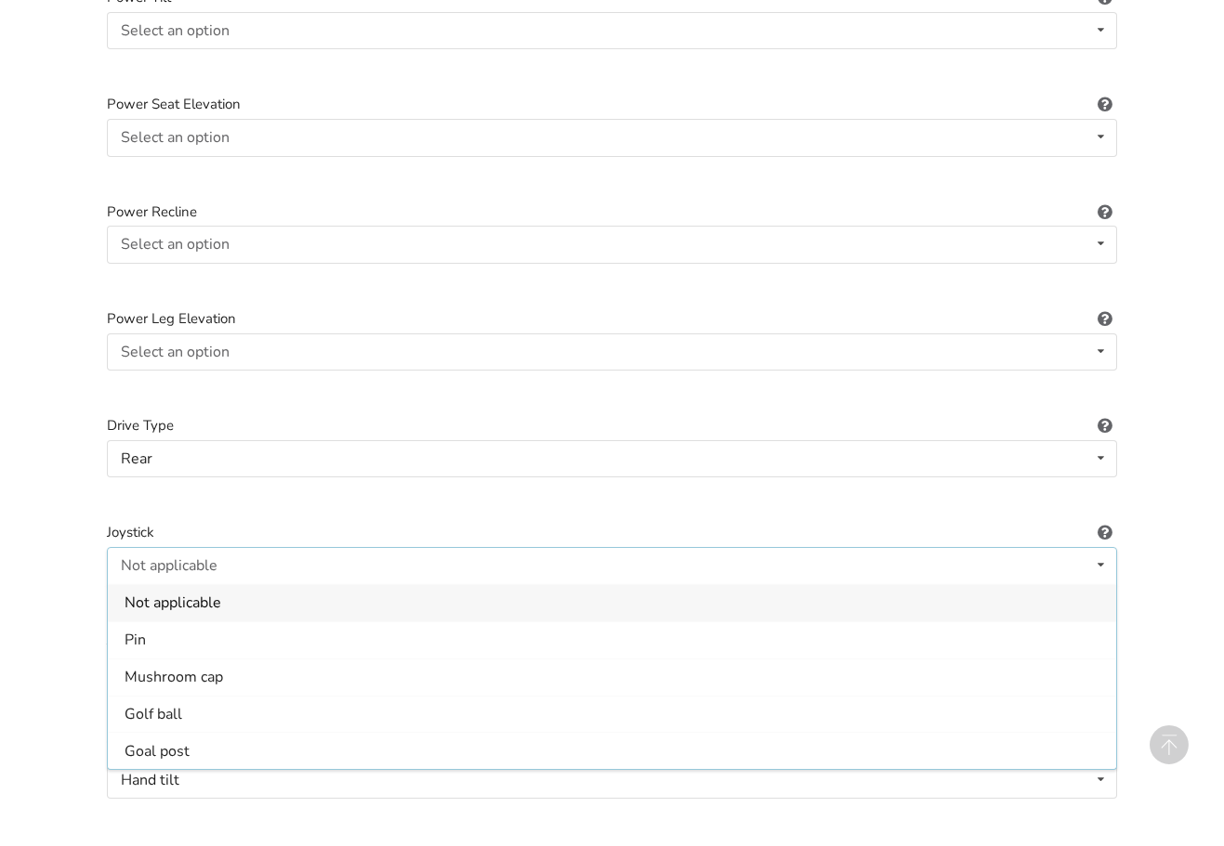
click at [183, 593] on span "Not applicable" at bounding box center [173, 603] width 97 height 20
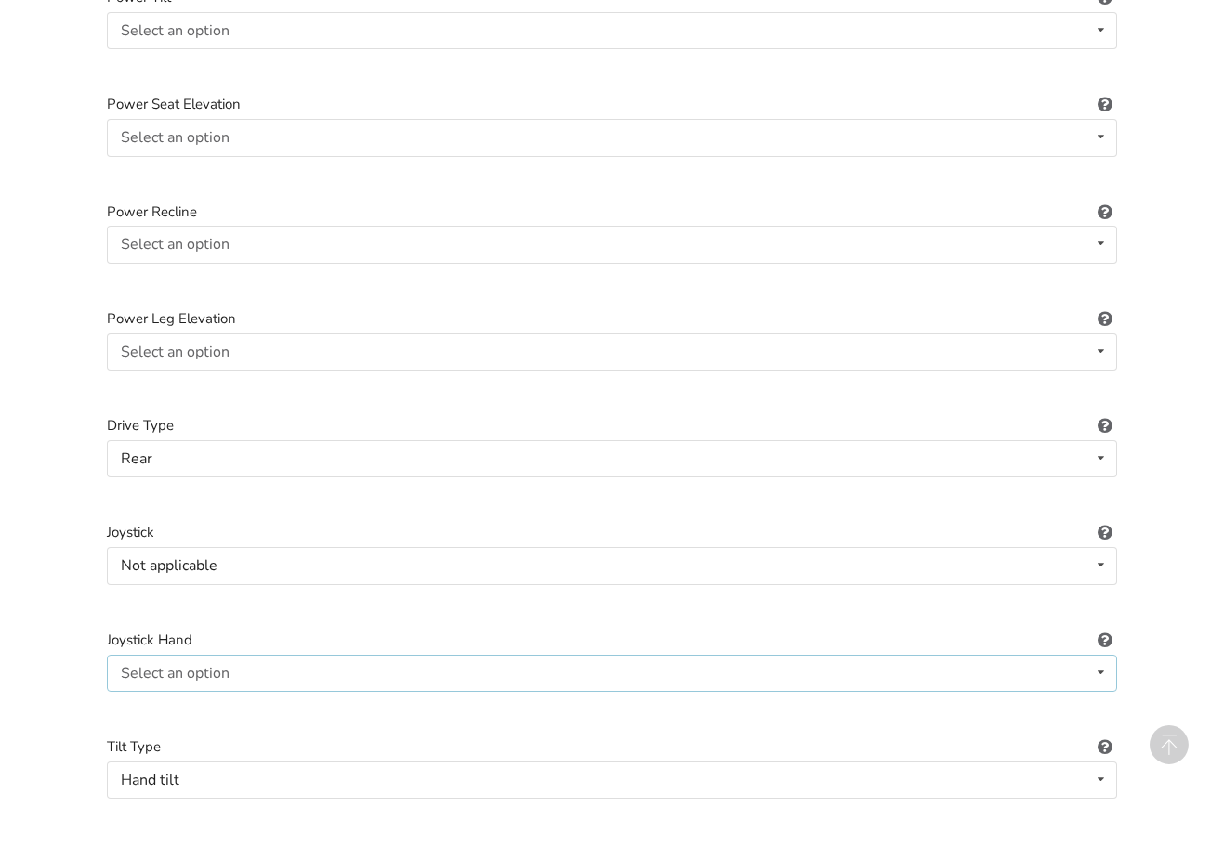
click at [257, 655] on div "Select an option Not applicable Right Left" at bounding box center [612, 673] width 1010 height 37
click at [198, 700] on span "Not applicable" at bounding box center [173, 710] width 97 height 20
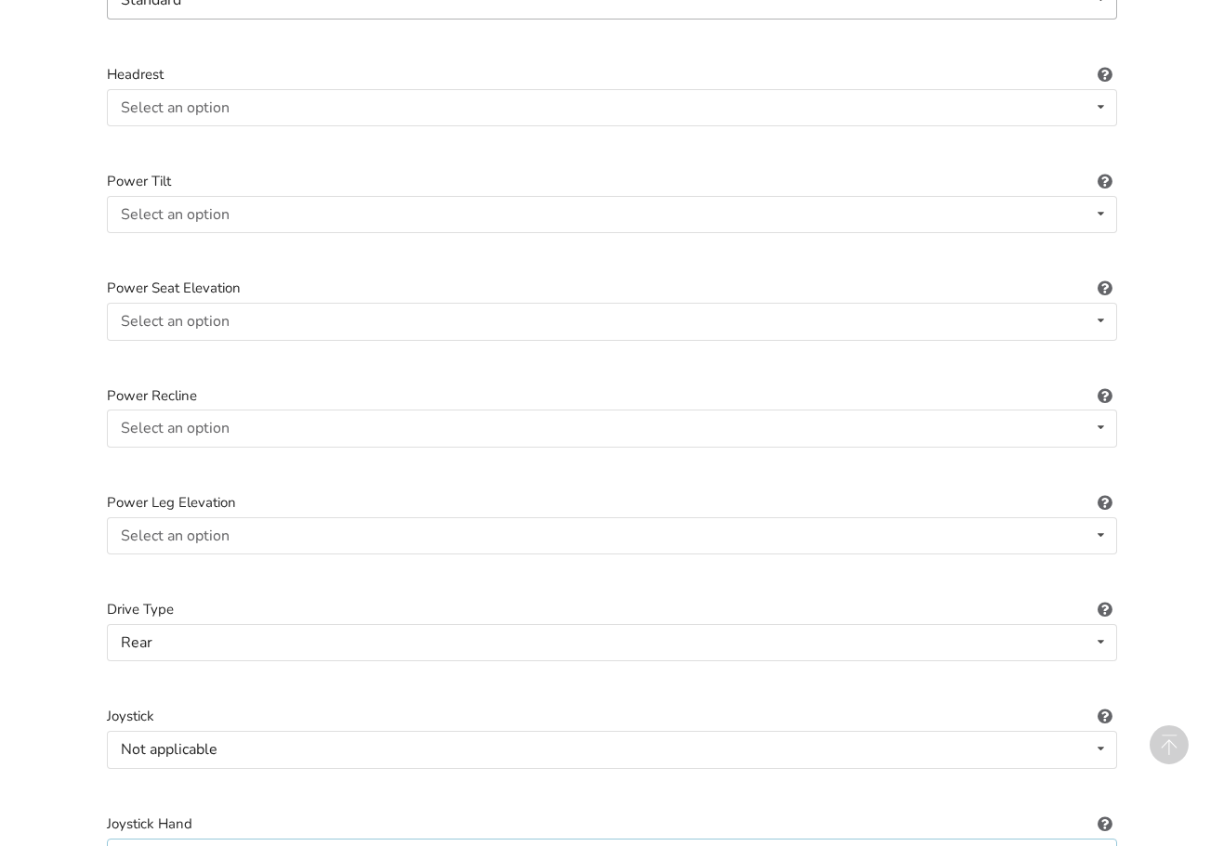
scroll to position [1885, 0]
click at [256, 520] on div "Select an option Included Not included" at bounding box center [612, 537] width 1010 height 37
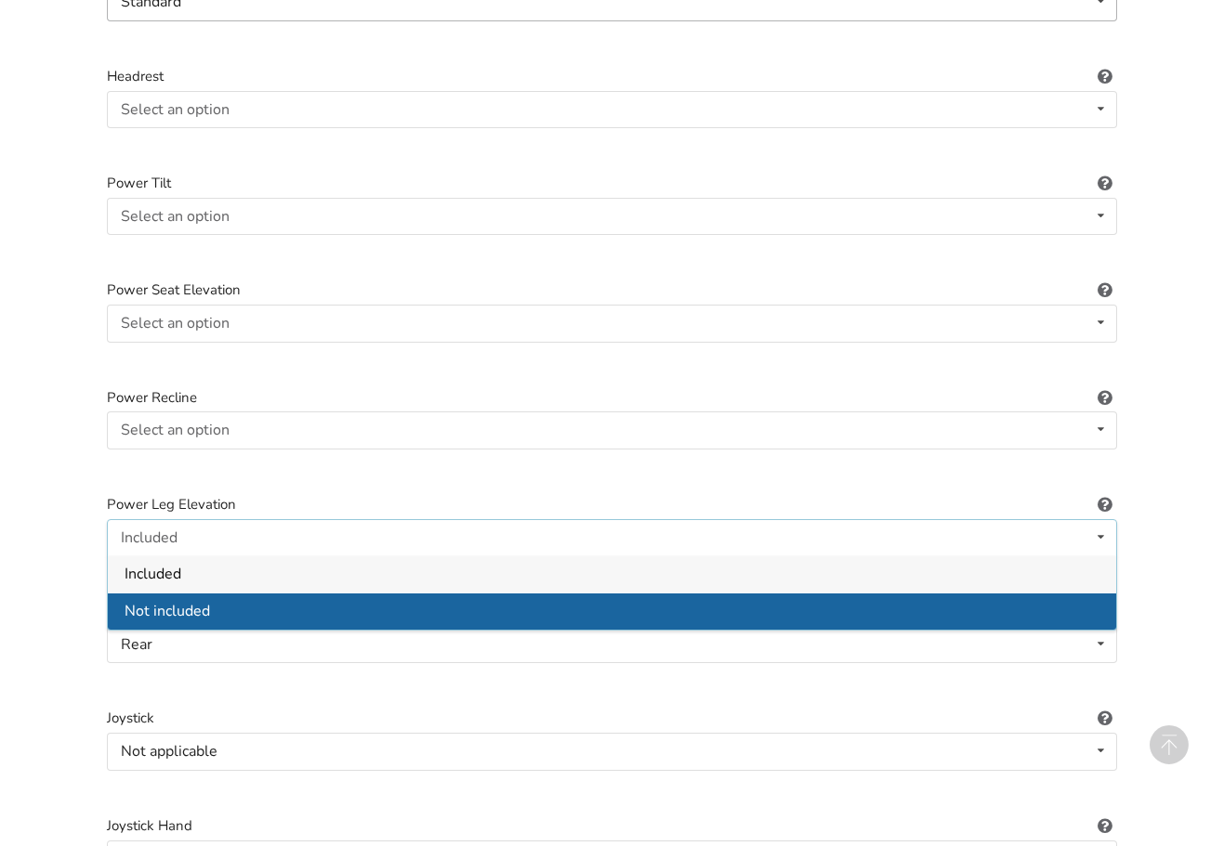
click at [189, 601] on span "Not included" at bounding box center [167, 611] width 85 height 20
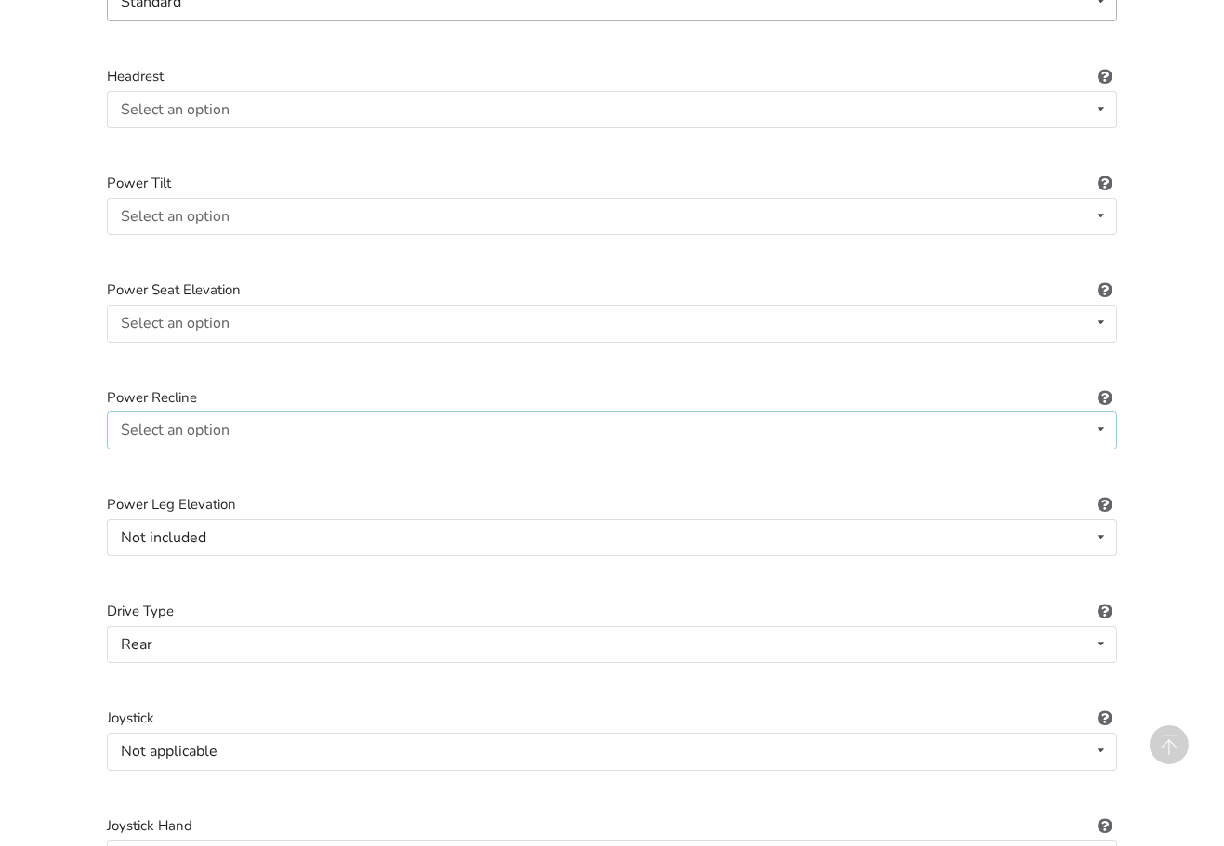
click at [255, 412] on div "Select an option Included Not included" at bounding box center [612, 430] width 1010 height 37
click at [186, 494] on span "Not included" at bounding box center [167, 504] width 85 height 20
click at [244, 305] on div "Select an option Included Not included" at bounding box center [612, 323] width 1010 height 37
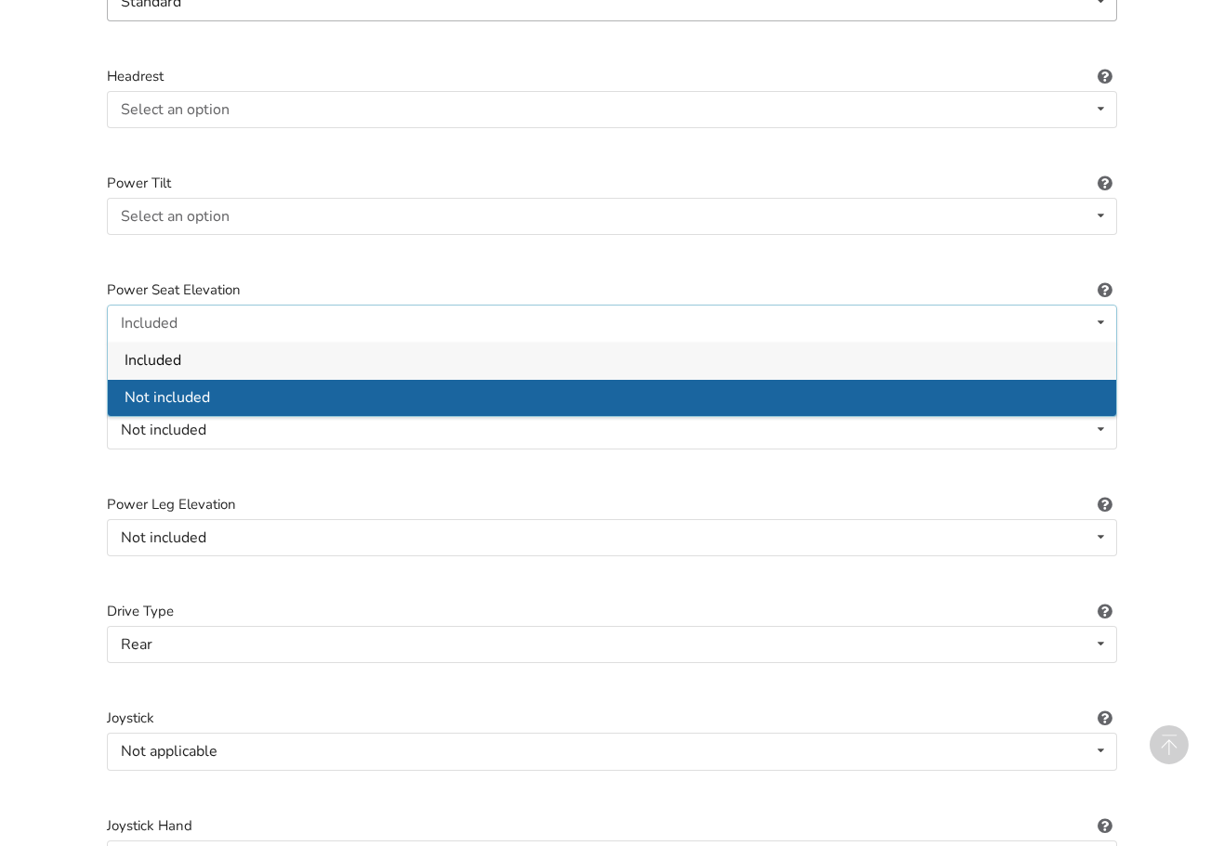
click at [207, 387] on span "Not included" at bounding box center [167, 397] width 85 height 20
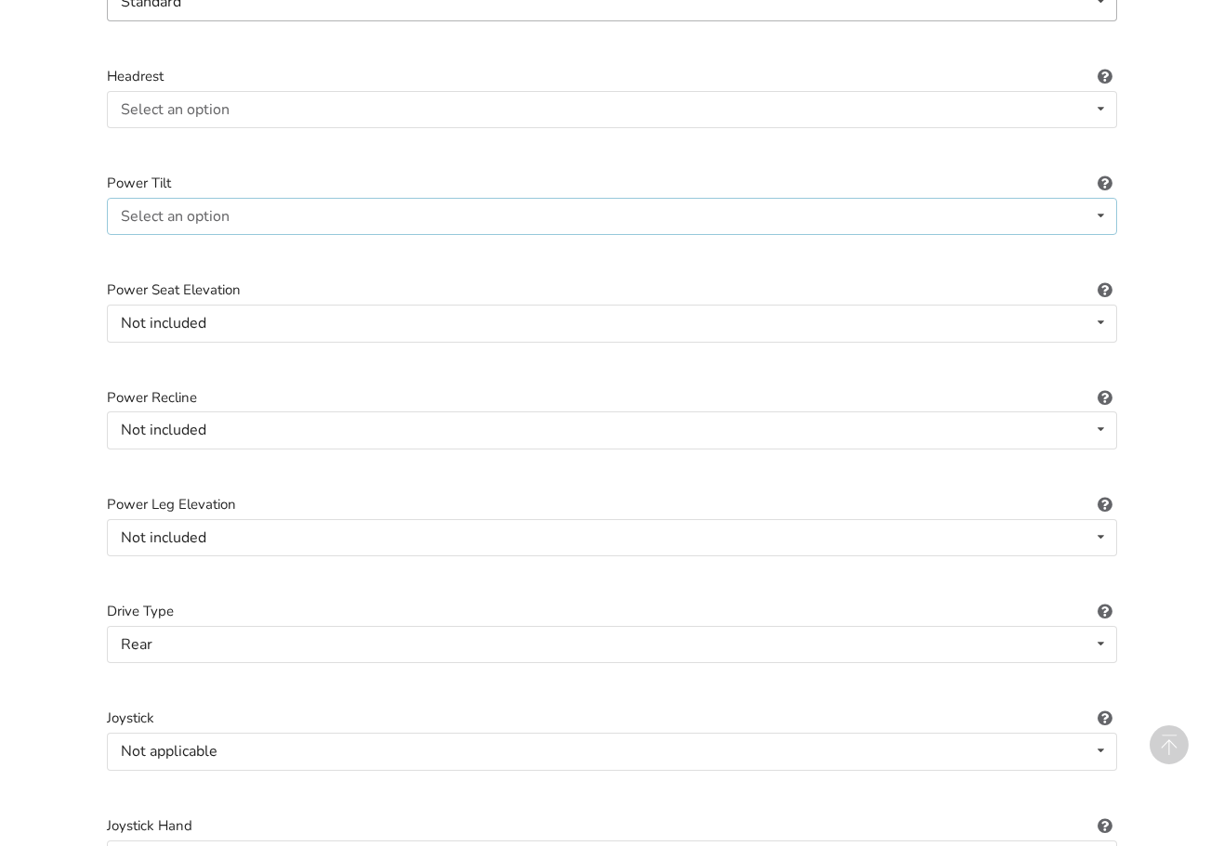
click at [197, 209] on div "Select an option" at bounding box center [175, 216] width 109 height 15
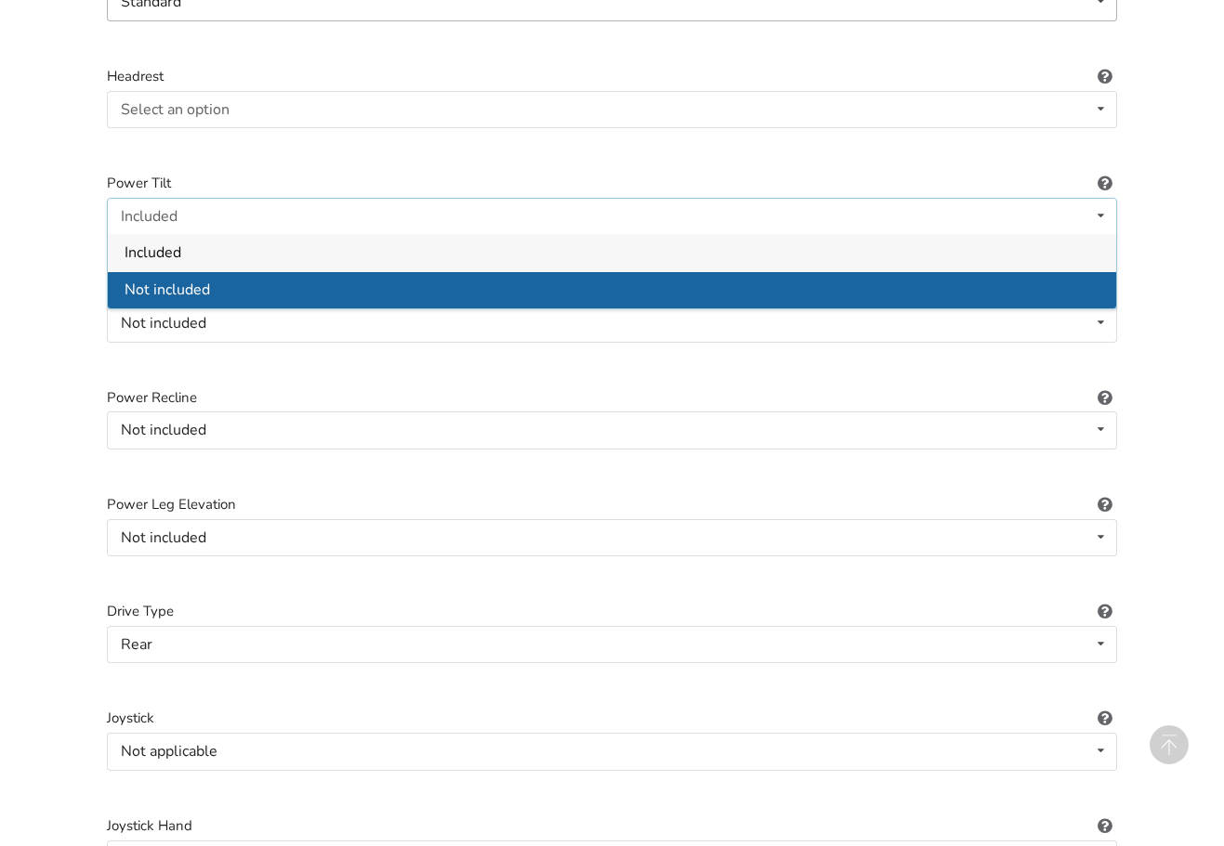
click at [197, 281] on span "Not included" at bounding box center [167, 291] width 85 height 20
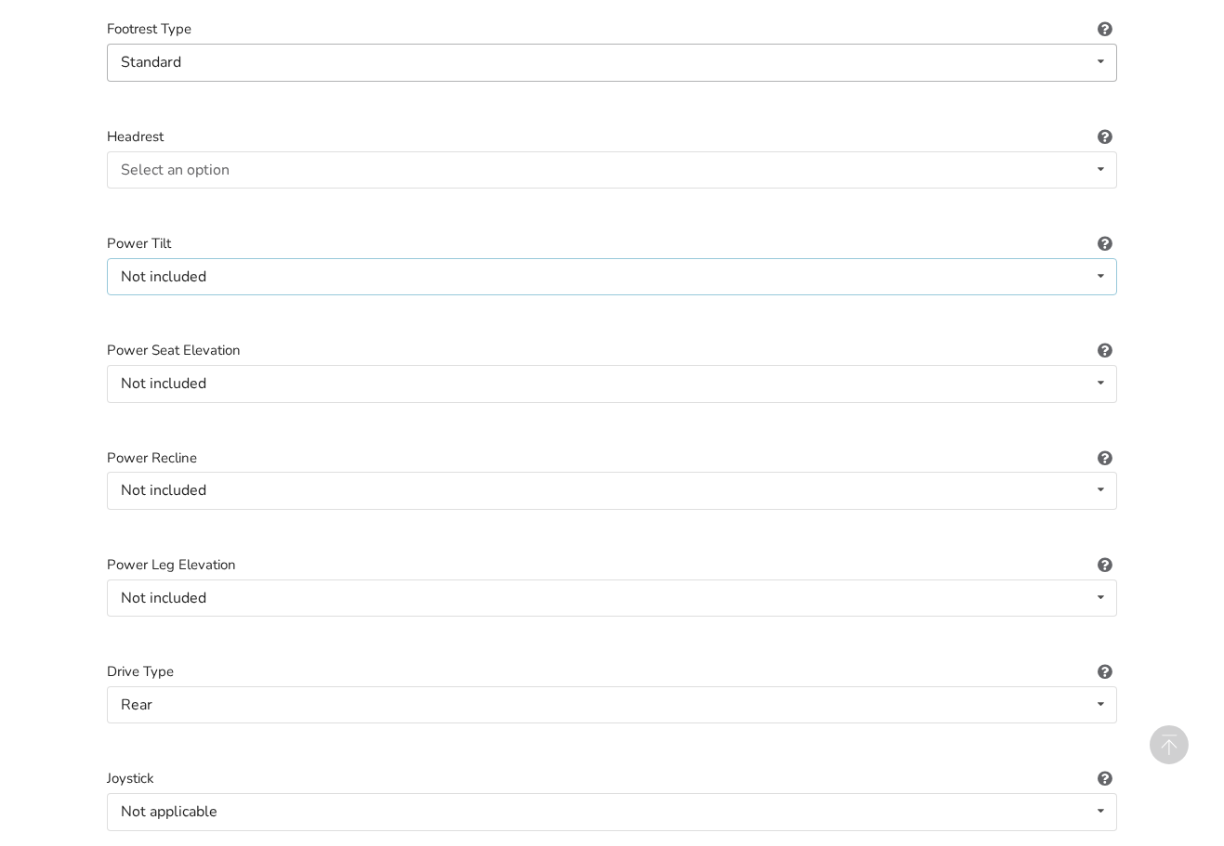
scroll to position [1792, 0]
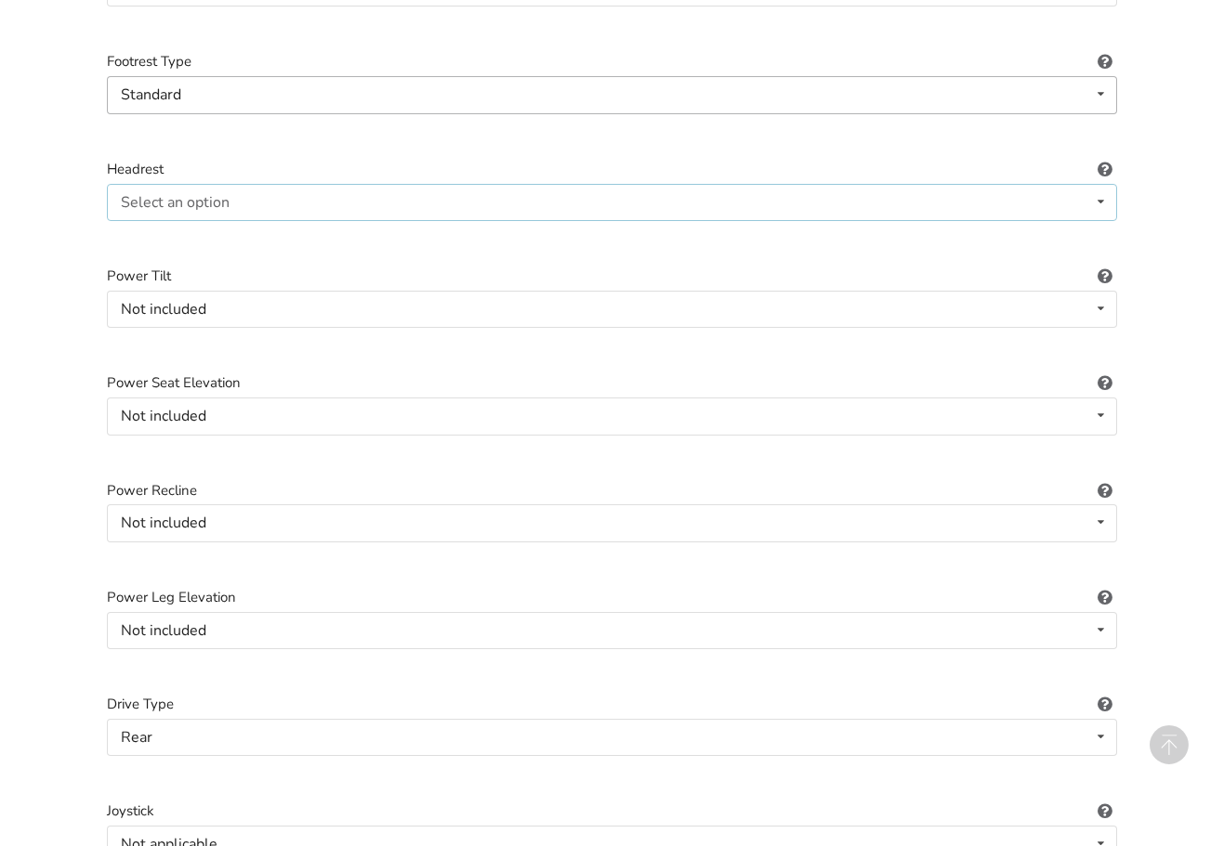
click at [185, 195] on div "Select an option" at bounding box center [175, 202] width 109 height 15
click at [155, 229] on span "Included" at bounding box center [153, 239] width 57 height 20
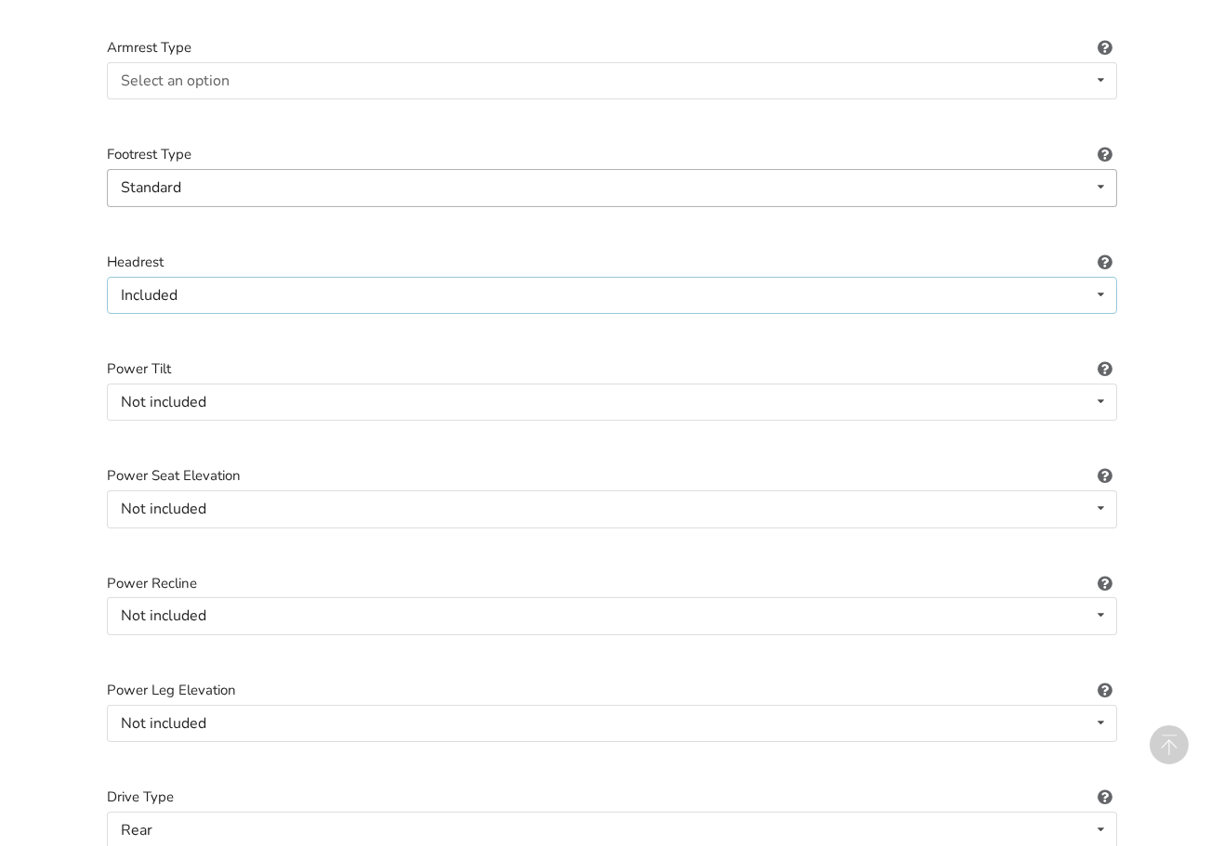
scroll to position [1606, 0]
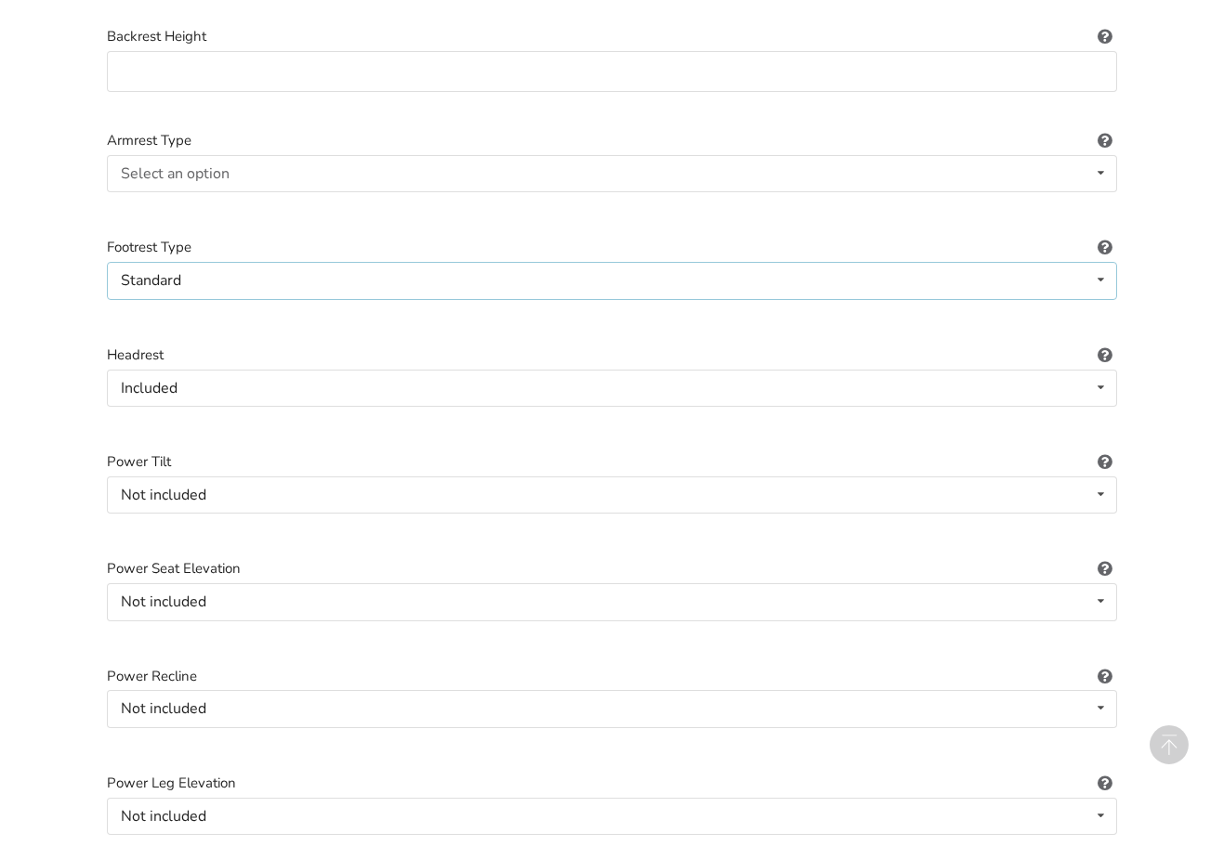
click at [193, 262] on div "Standard Standard Angle-adjustable" at bounding box center [612, 280] width 1010 height 37
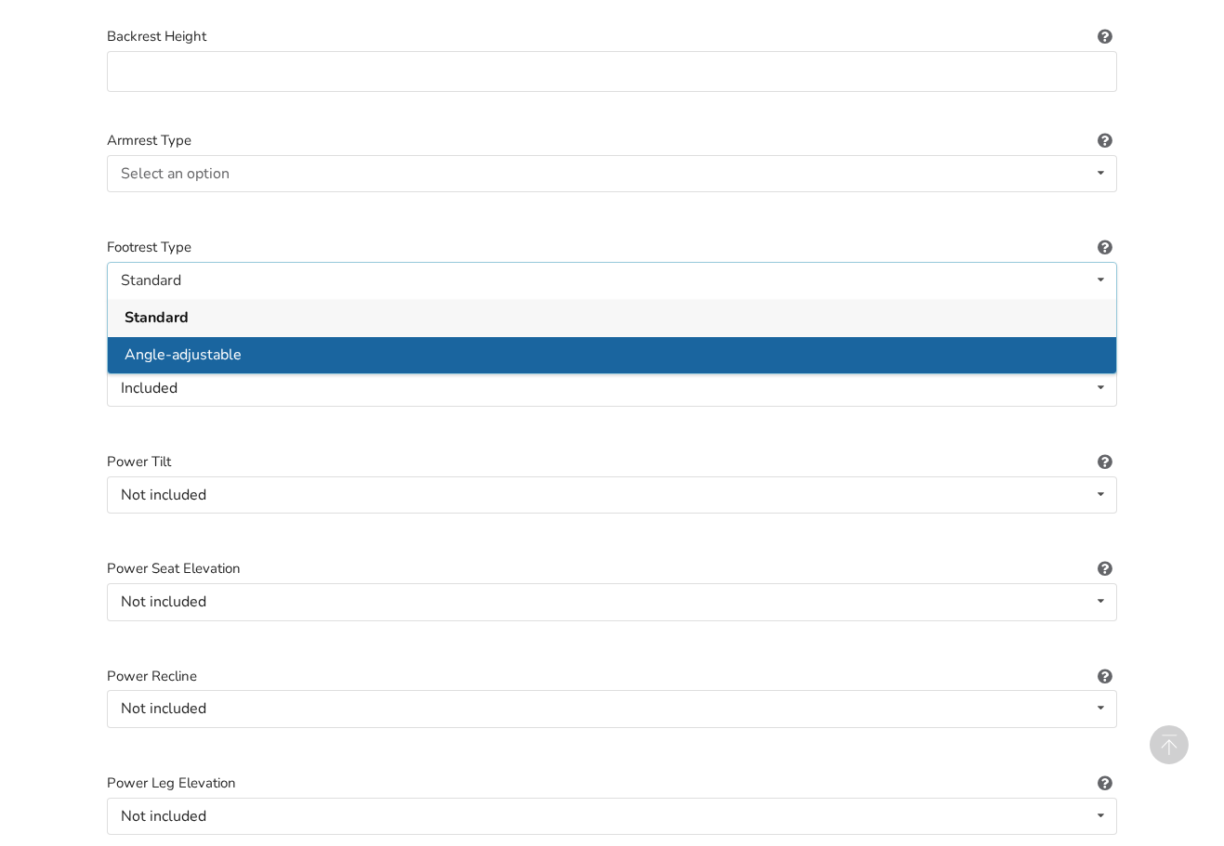
click at [199, 345] on span "Angle-adjustable" at bounding box center [183, 355] width 117 height 20
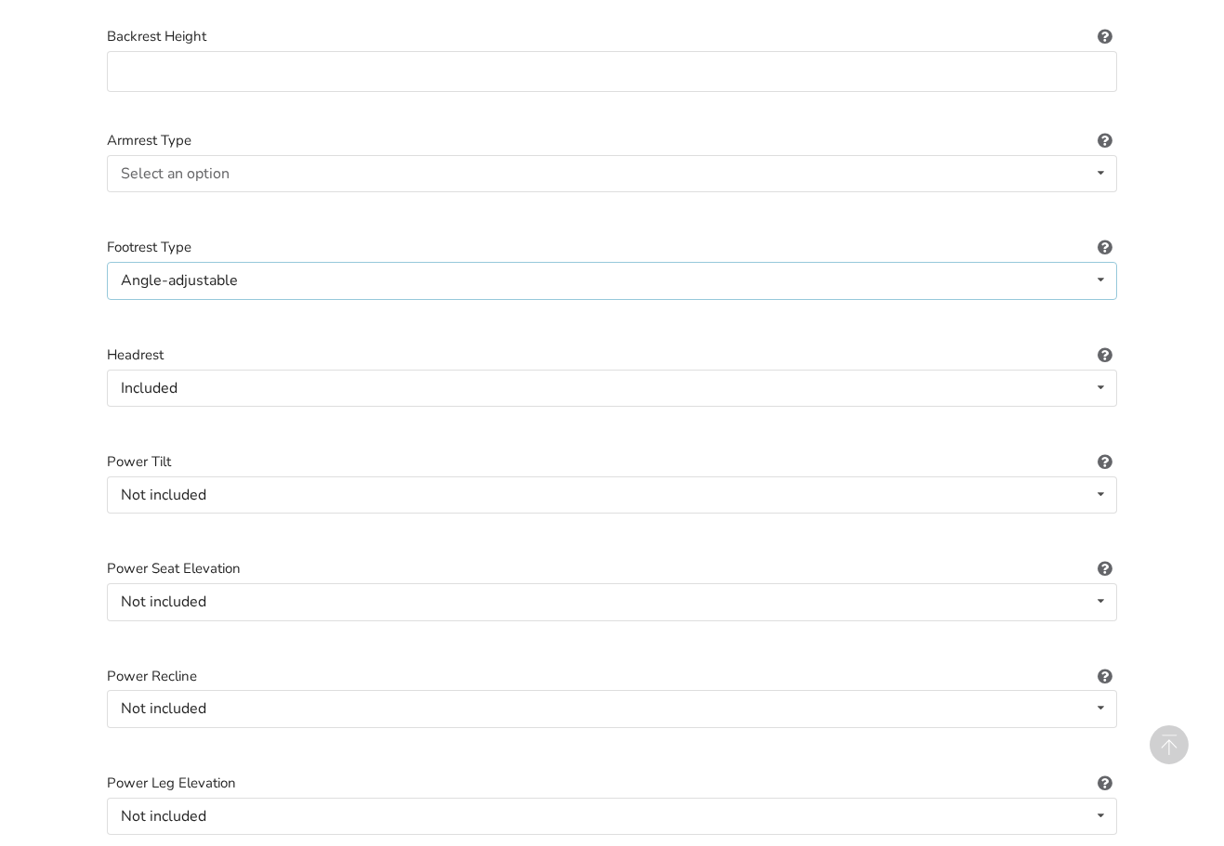
click at [203, 273] on div "Angle-adjustable" at bounding box center [179, 280] width 117 height 15
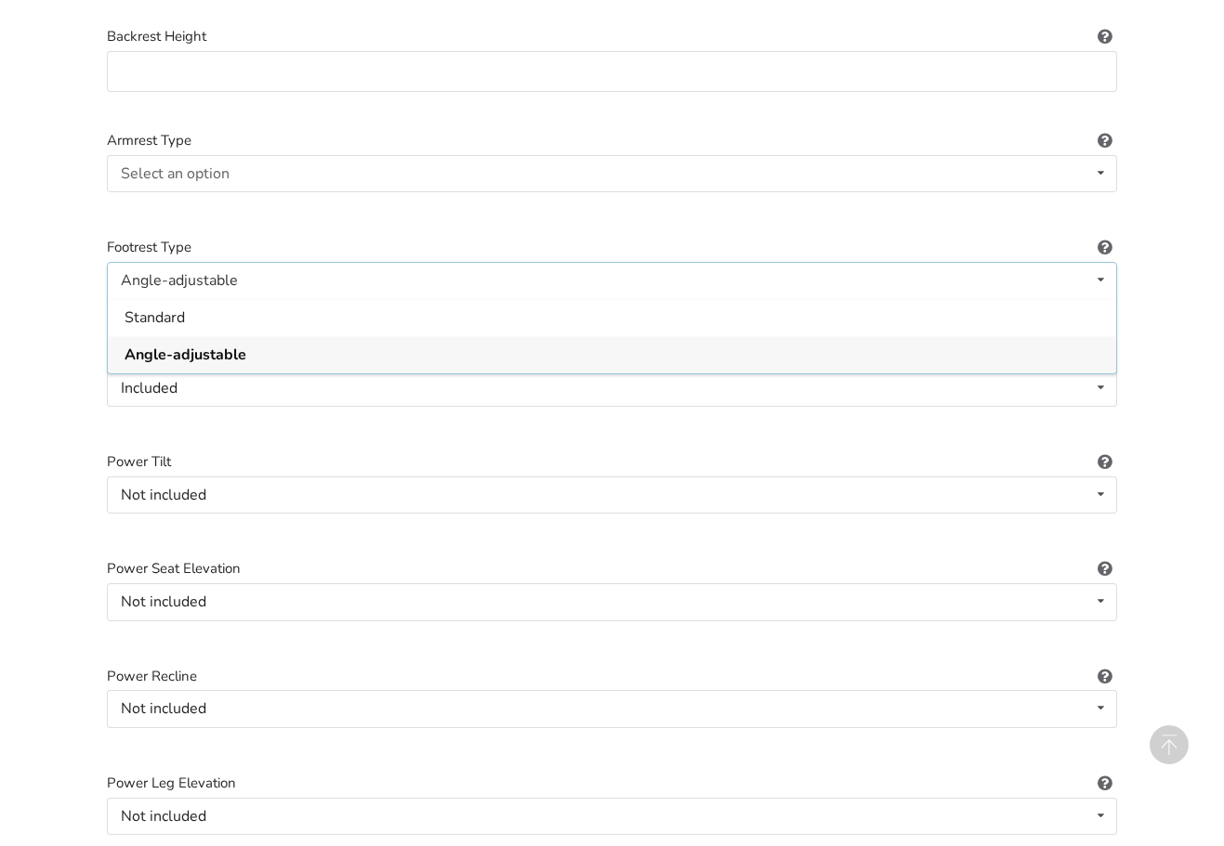
click at [203, 345] on span "Angle-adjustable" at bounding box center [186, 355] width 122 height 20
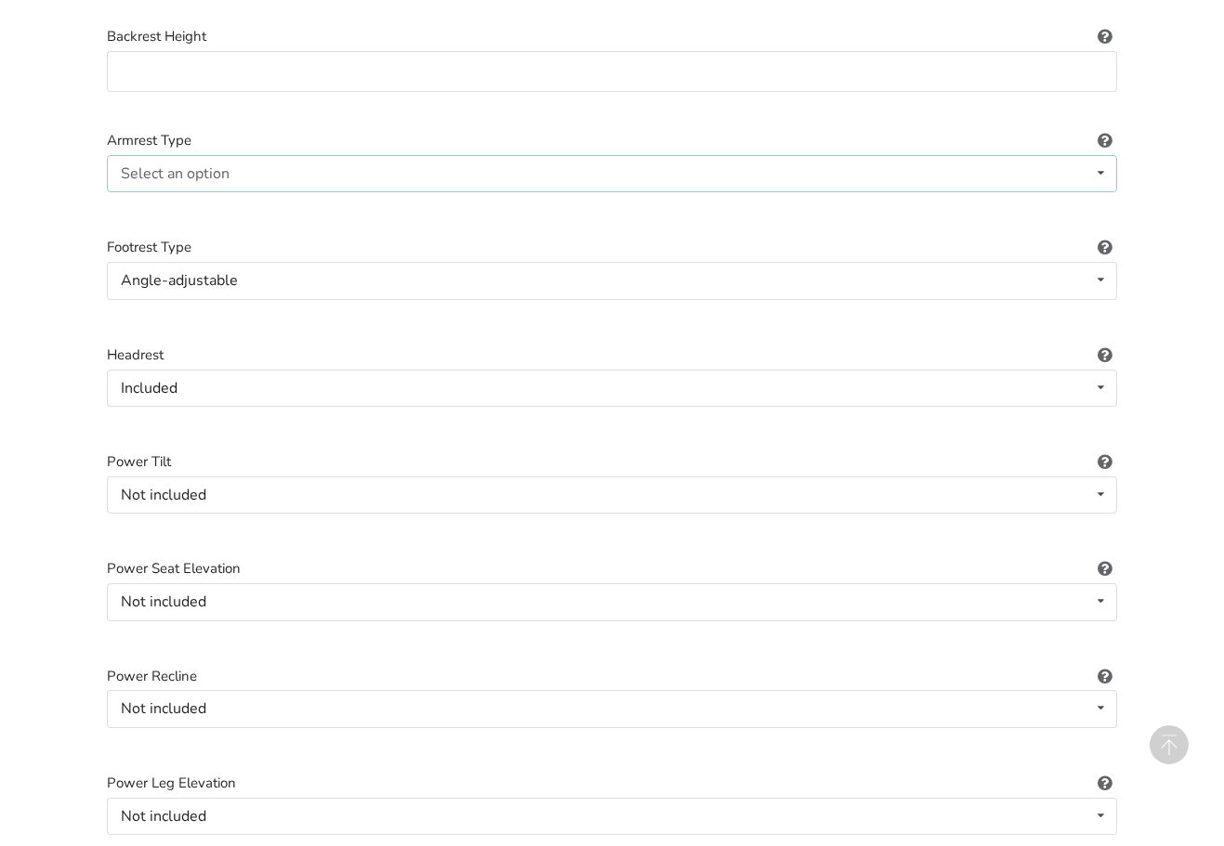
click at [256, 159] on div "Select an option Fixed Removeable Flip back" at bounding box center [612, 173] width 1010 height 37
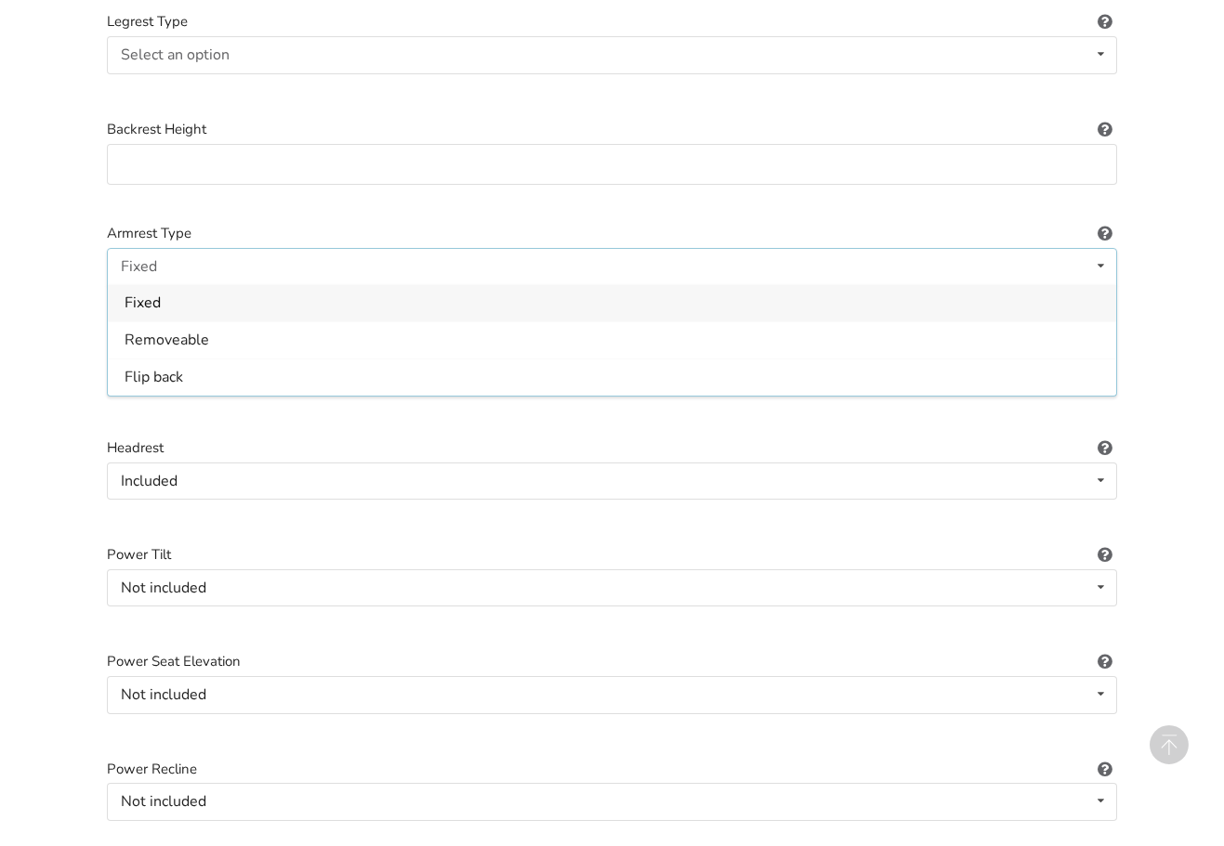
click at [185, 293] on div "Fixed" at bounding box center [612, 302] width 1008 height 37
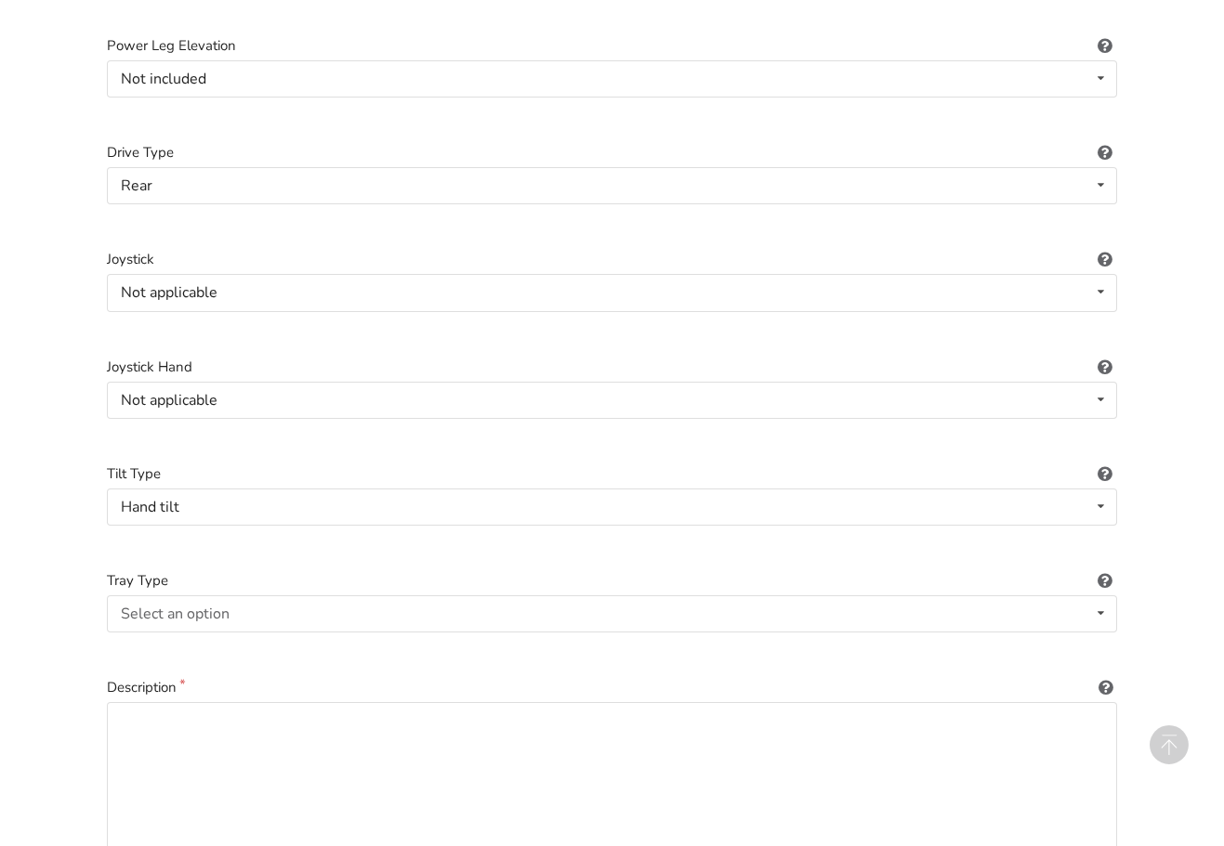
scroll to position [2536, 0]
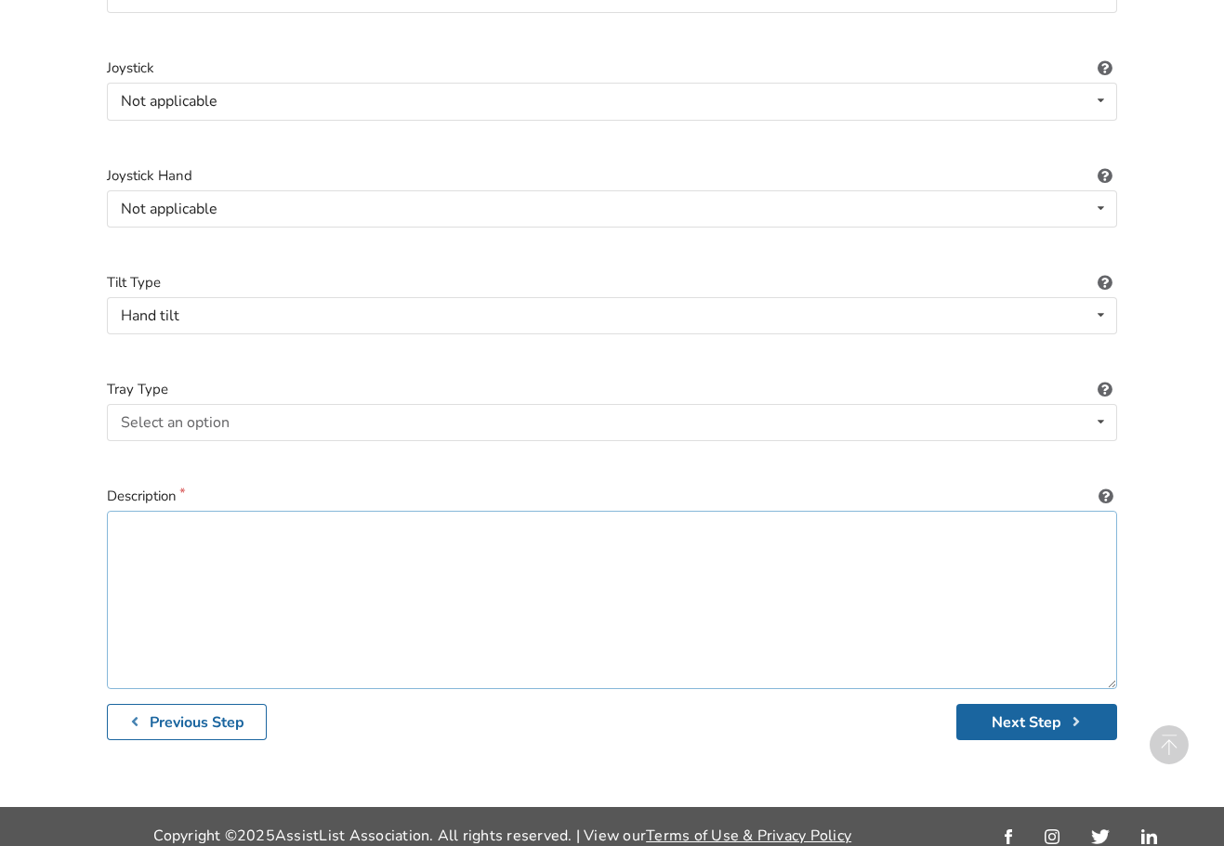
click at [162, 550] on textarea at bounding box center [612, 600] width 1010 height 178
click at [702, 512] on textarea "I have included the receipt that has all the information about the wheelchair. …" at bounding box center [612, 600] width 1010 height 178
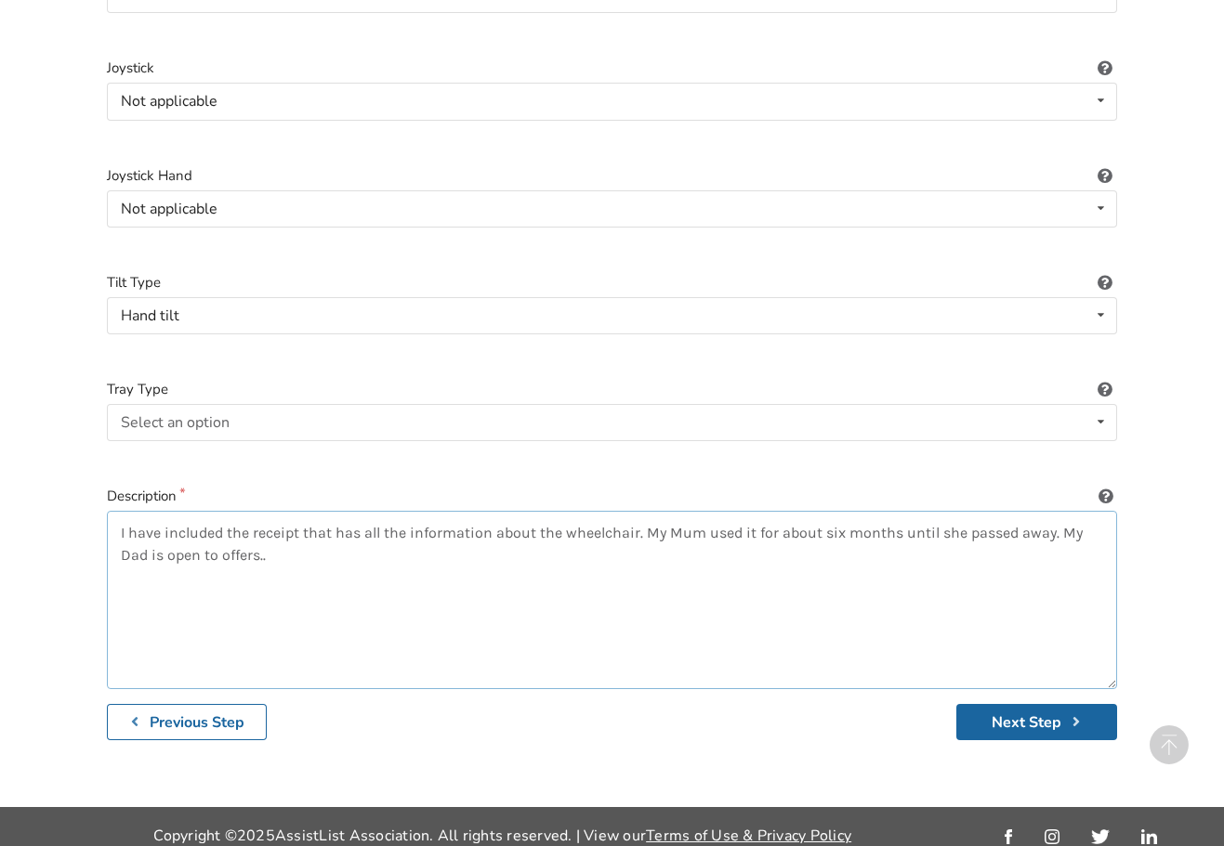
drag, startPoint x: 640, startPoint y: 512, endPoint x: 741, endPoint y: 623, distance: 150.0
click at [641, 512] on textarea "I have included the receipt that has all the information about the wheelchair. …" at bounding box center [612, 600] width 1010 height 178
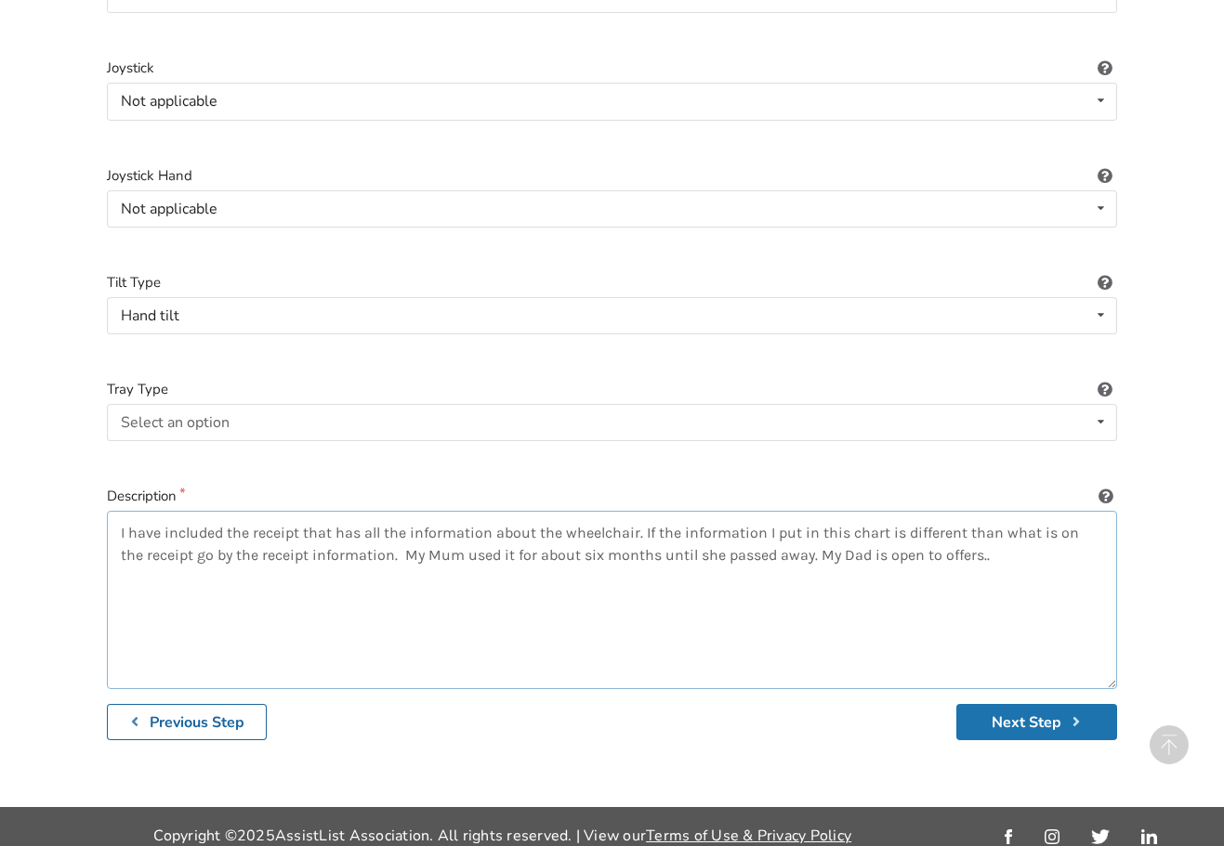
type textarea "I have included the receipt that has all the information about the wheelchair. …"
click at [1029, 707] on button "Next Step" at bounding box center [1036, 722] width 161 height 36
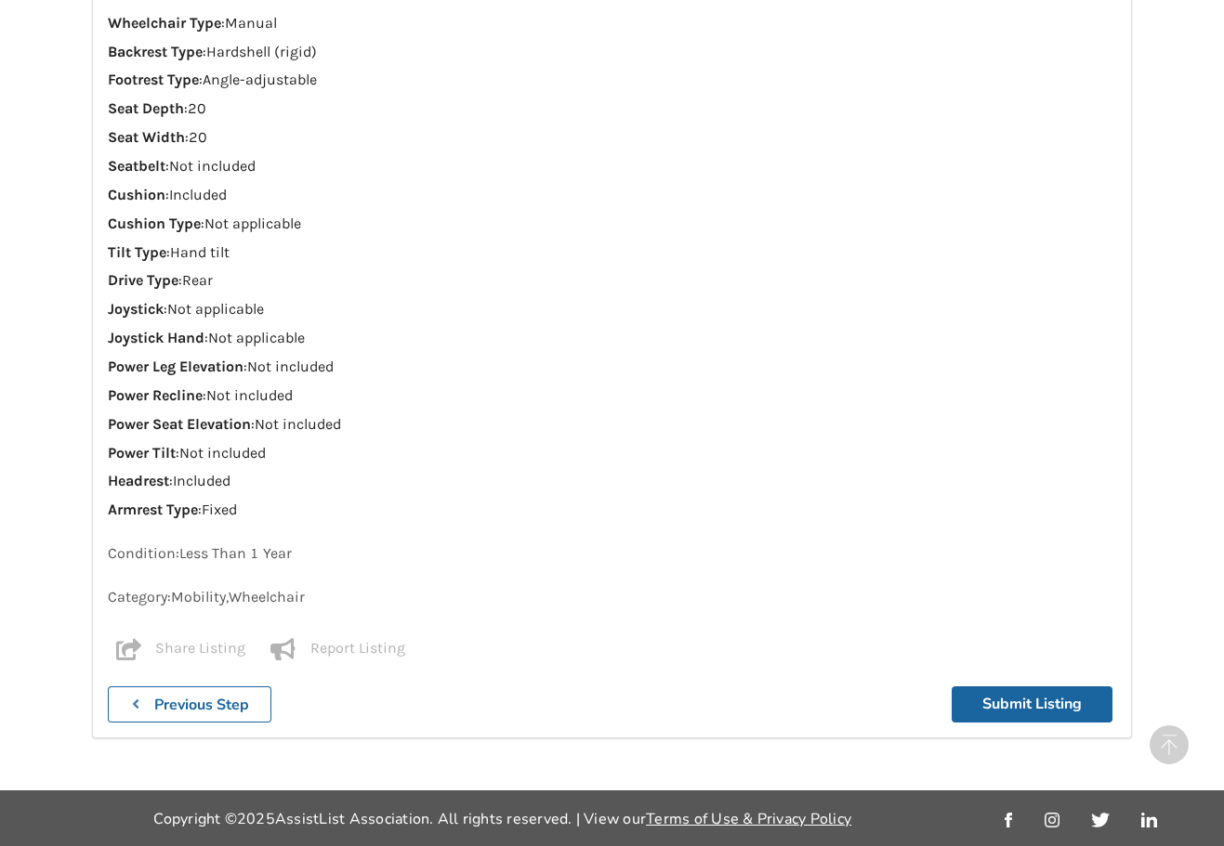
scroll to position [1988, 0]
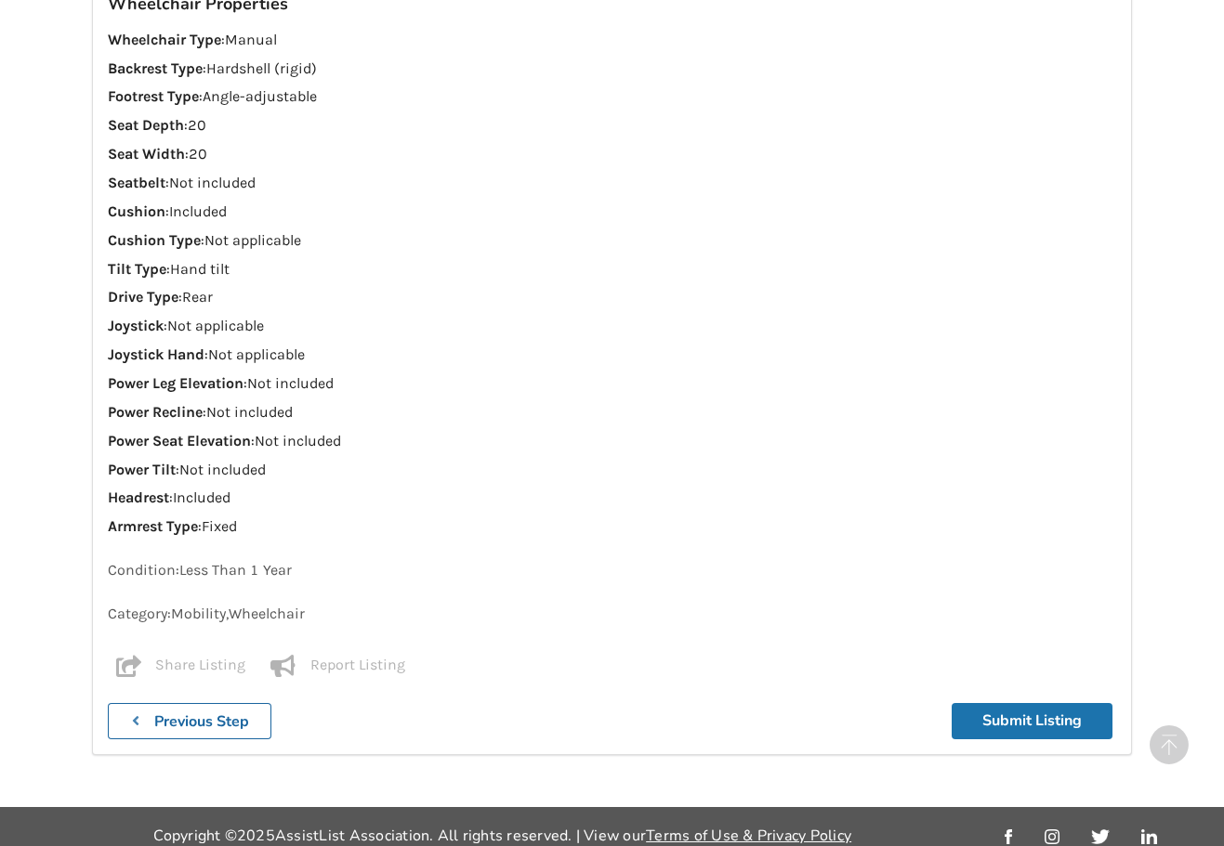
click at [1029, 703] on button "Submit Listing" at bounding box center [1031, 721] width 161 height 36
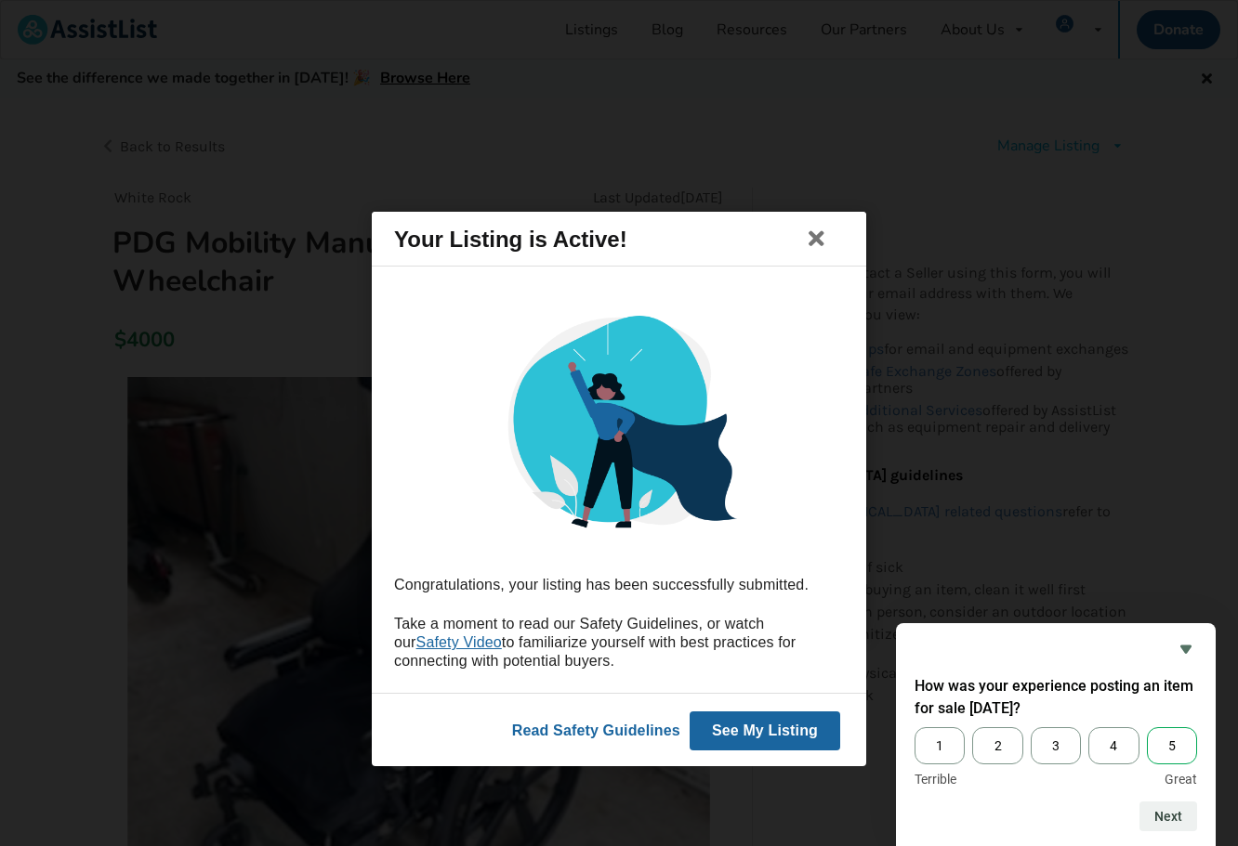
click at [1172, 740] on span "5" at bounding box center [1172, 746] width 50 height 37
click at [1147, 728] on input "5" at bounding box center [1147, 728] width 0 height 0
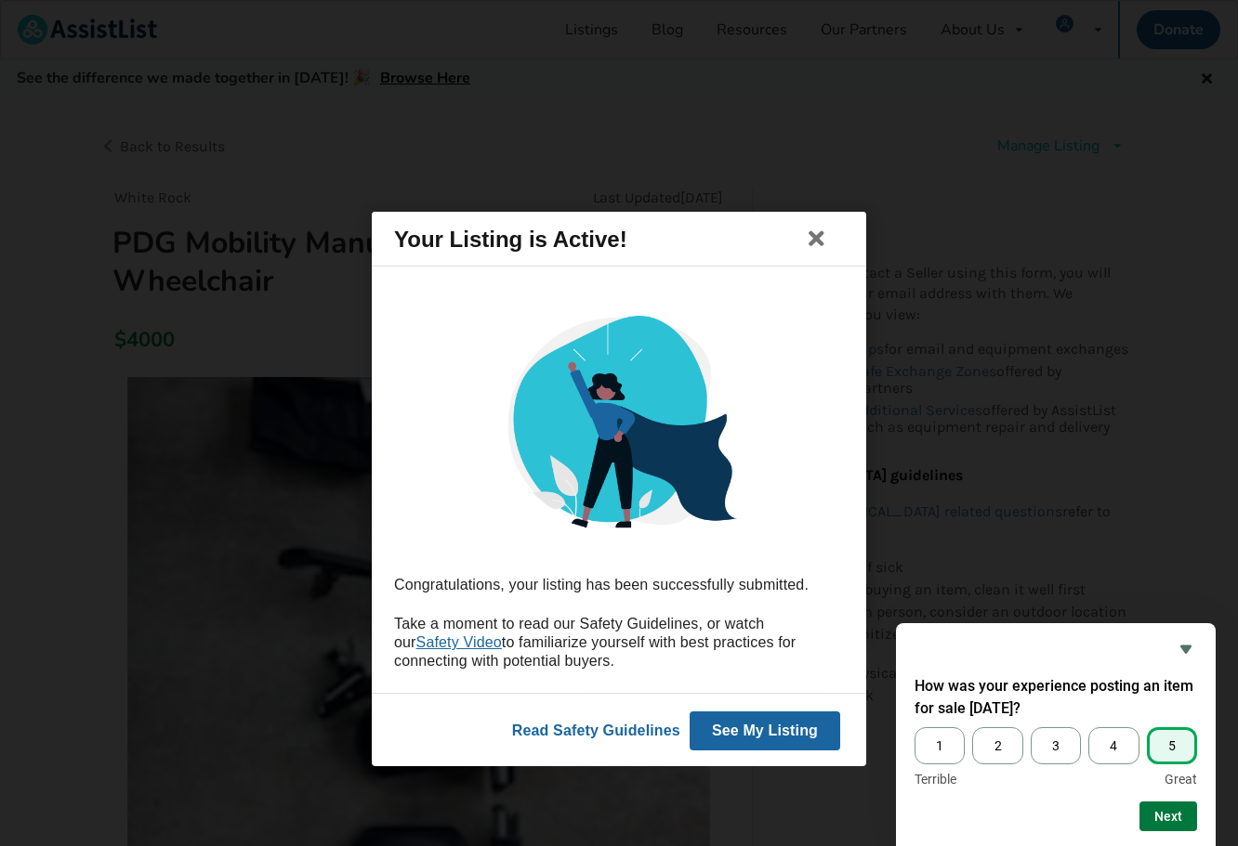
click at [1173, 817] on button "Next" at bounding box center [1168, 817] width 58 height 30
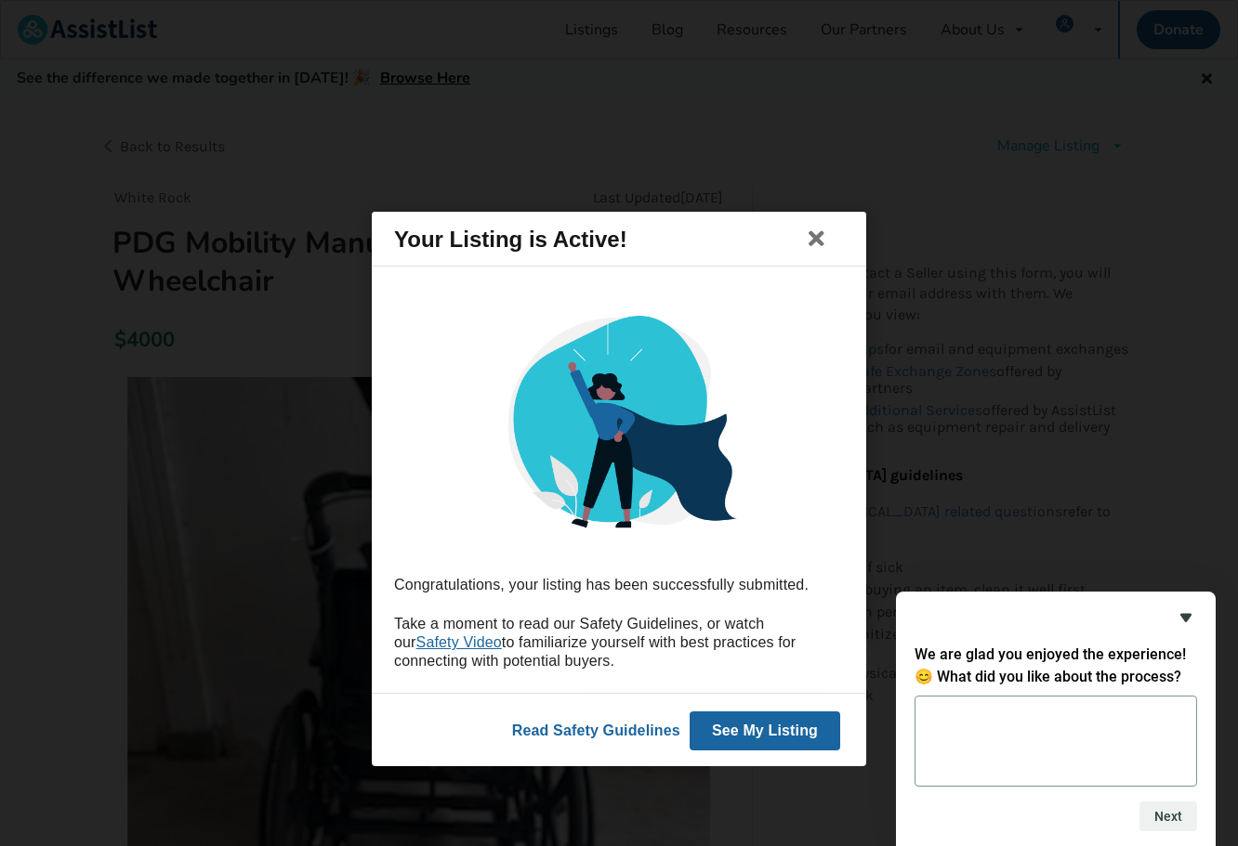
click at [1183, 613] on icon "Hide survey" at bounding box center [1185, 618] width 22 height 22
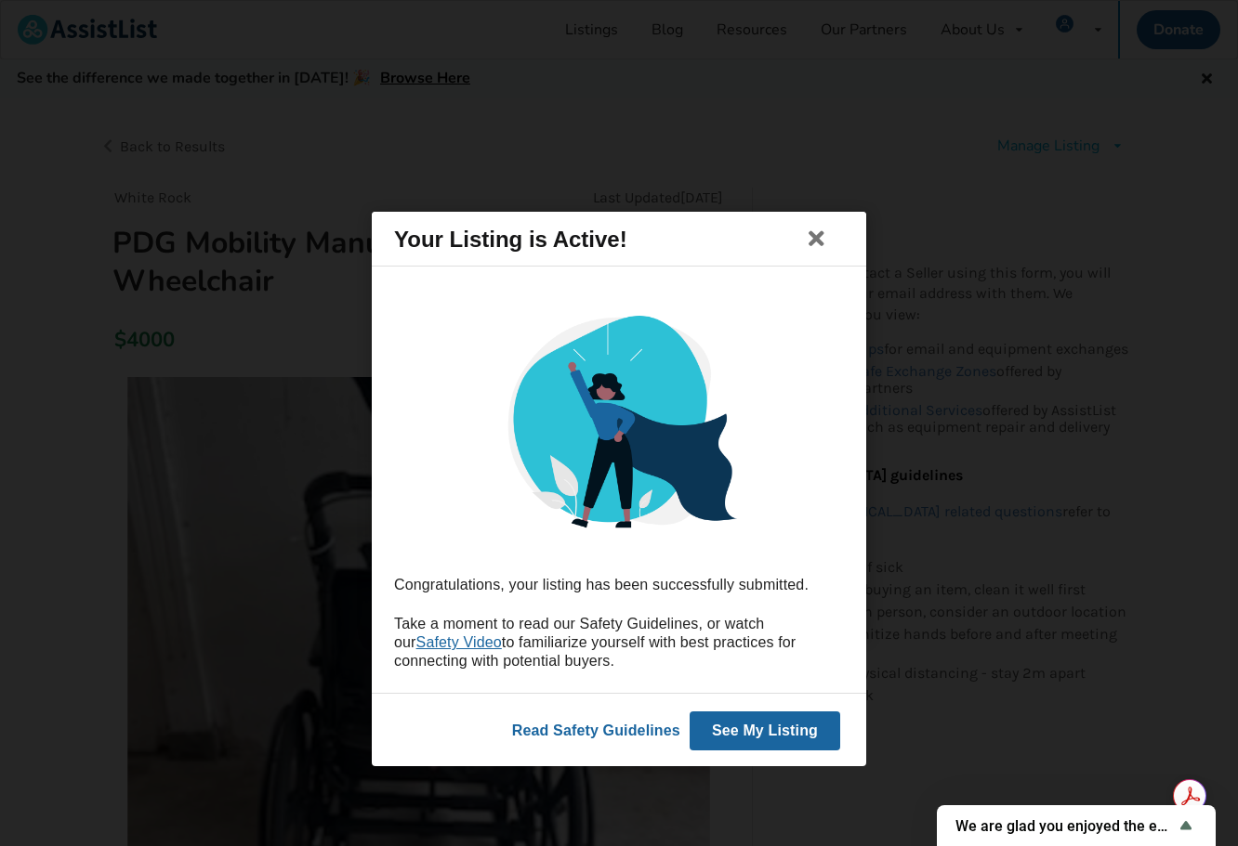
click at [778, 727] on button "See My Listing" at bounding box center [764, 730] width 151 height 39
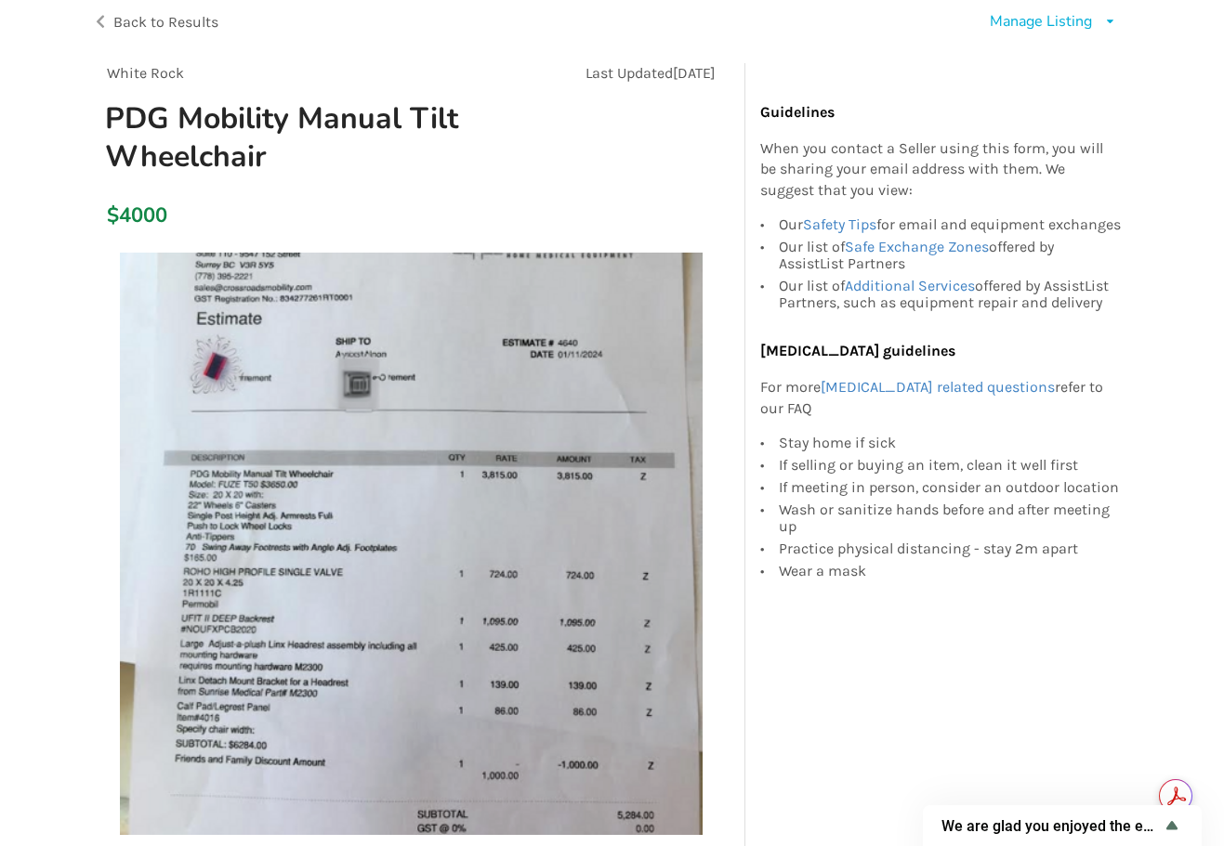
scroll to position [93, 0]
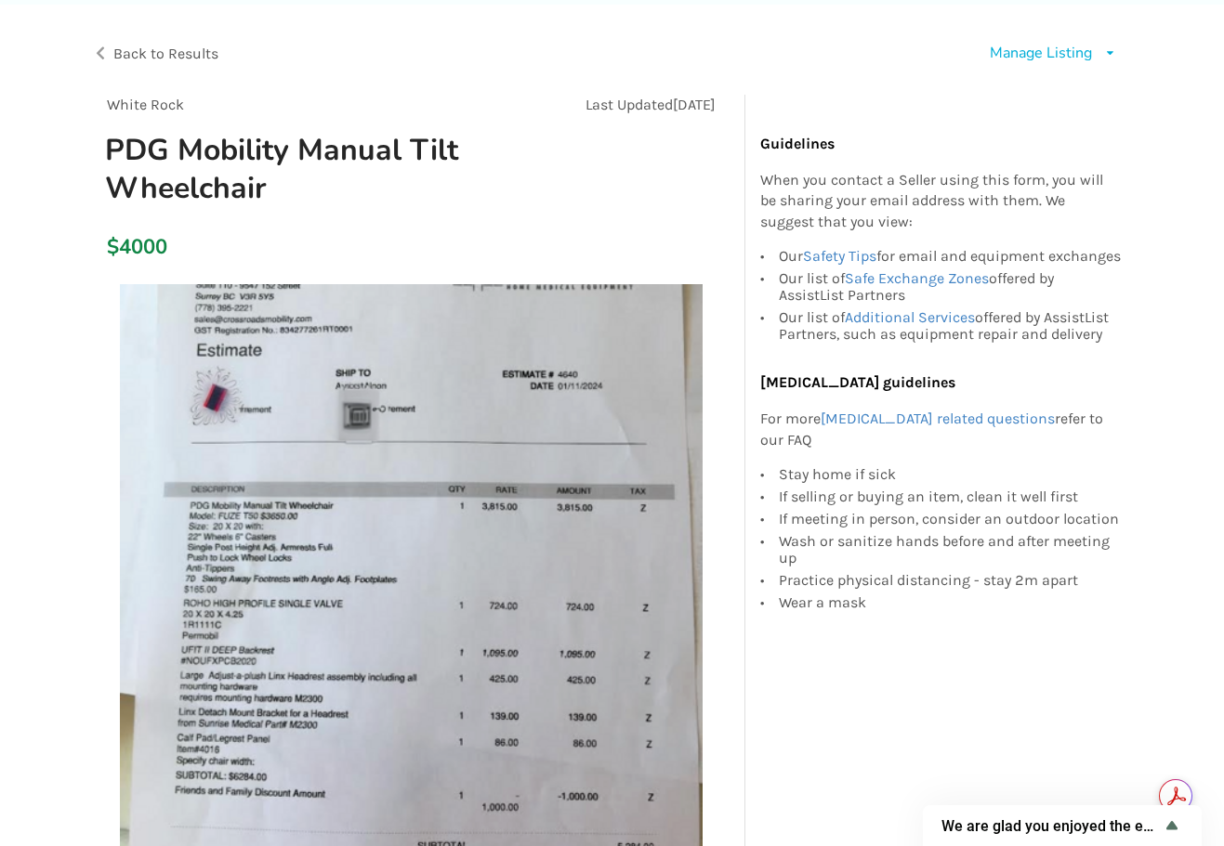
click at [1050, 56] on div "Manage Listing" at bounding box center [1041, 53] width 102 height 21
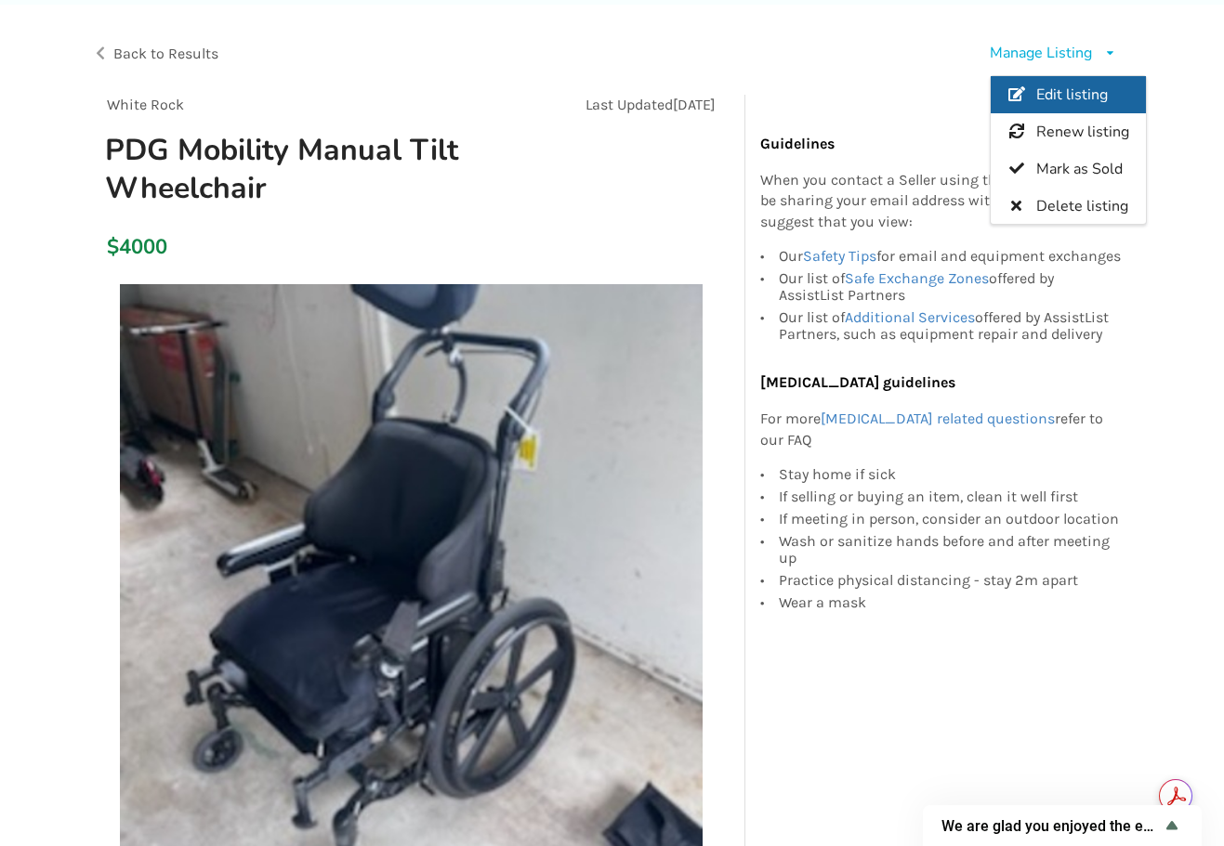
click at [1065, 94] on span "Edit listing" at bounding box center [1072, 95] width 72 height 20
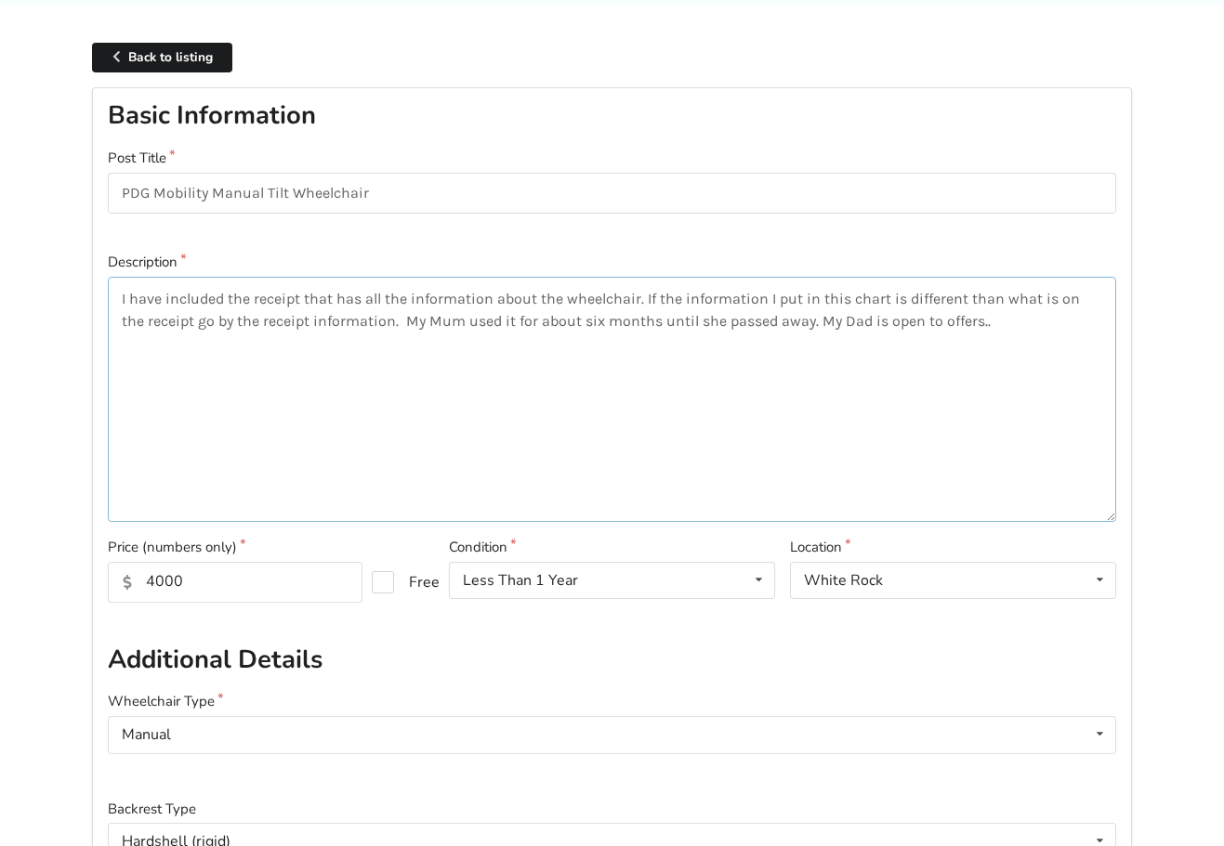
click at [119, 296] on textarea "I have included the receipt that has all the information about the wheelchair. …" at bounding box center [612, 399] width 1008 height 245
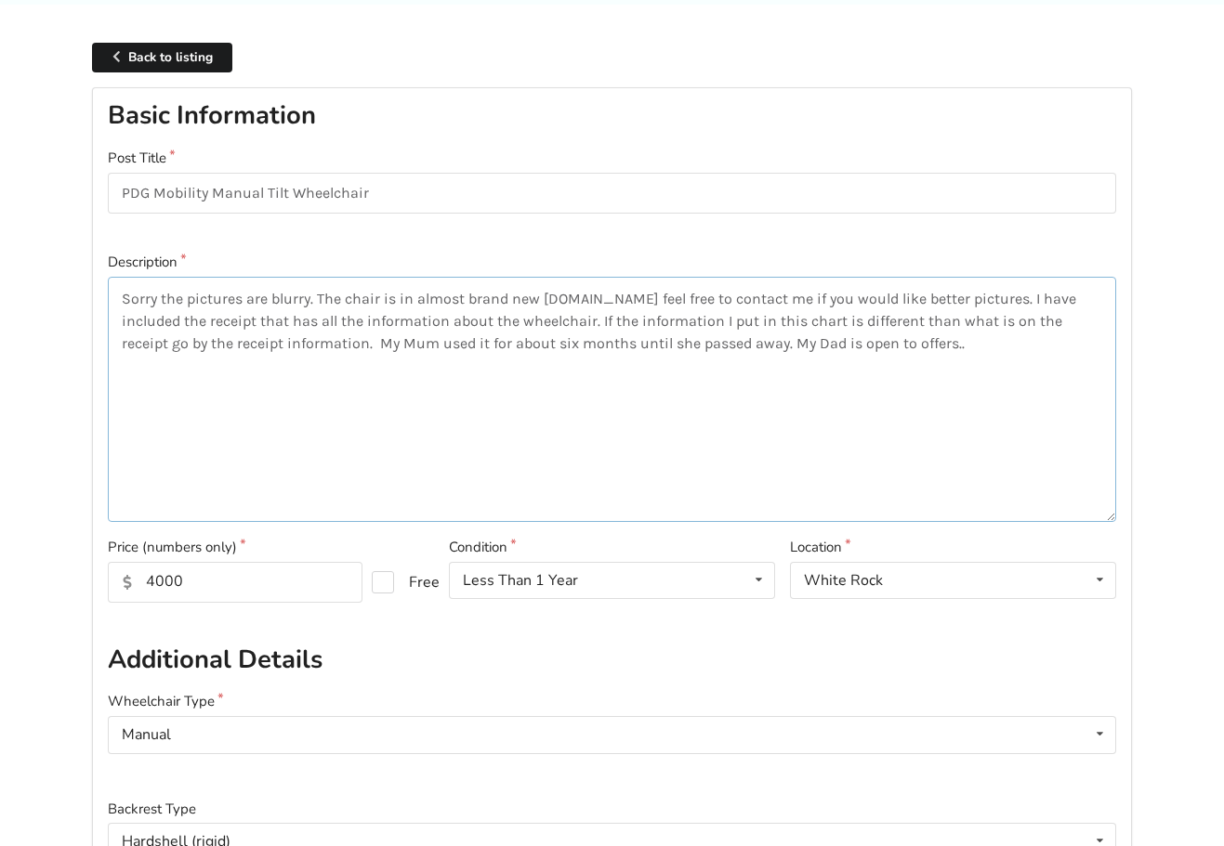
click at [616, 300] on textarea "Sorry the pictures are blurry. The chair is in almost brand new [DOMAIN_NAME] f…" at bounding box center [612, 399] width 1008 height 245
click at [607, 300] on textarea "Sorry the pictures are blurry. The chair is in almost brand new [DOMAIN_NAME] f…" at bounding box center [612, 399] width 1008 height 245
click at [786, 342] on textarea "Sorry the pictures are blurry. The chair is in almost brand new condition. Plea…" at bounding box center [612, 399] width 1008 height 245
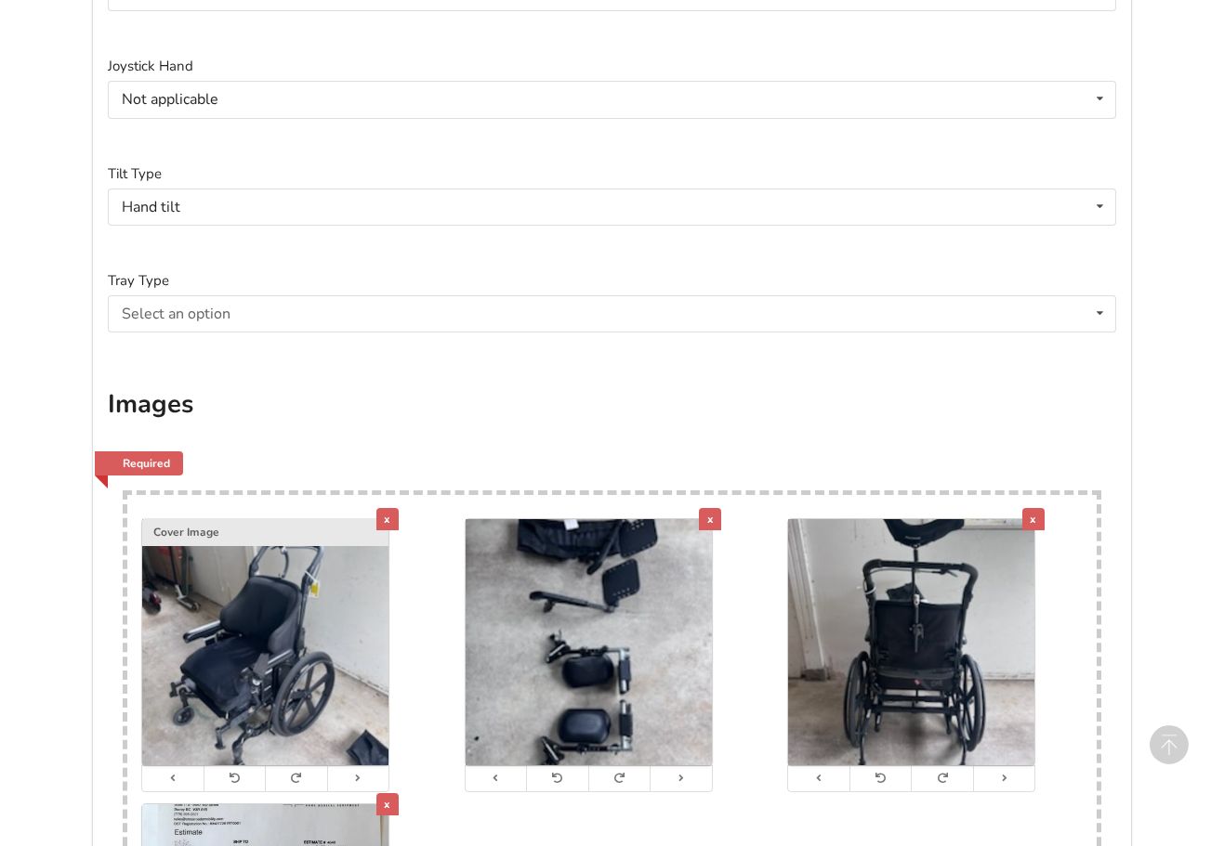
scroll to position [3600, 0]
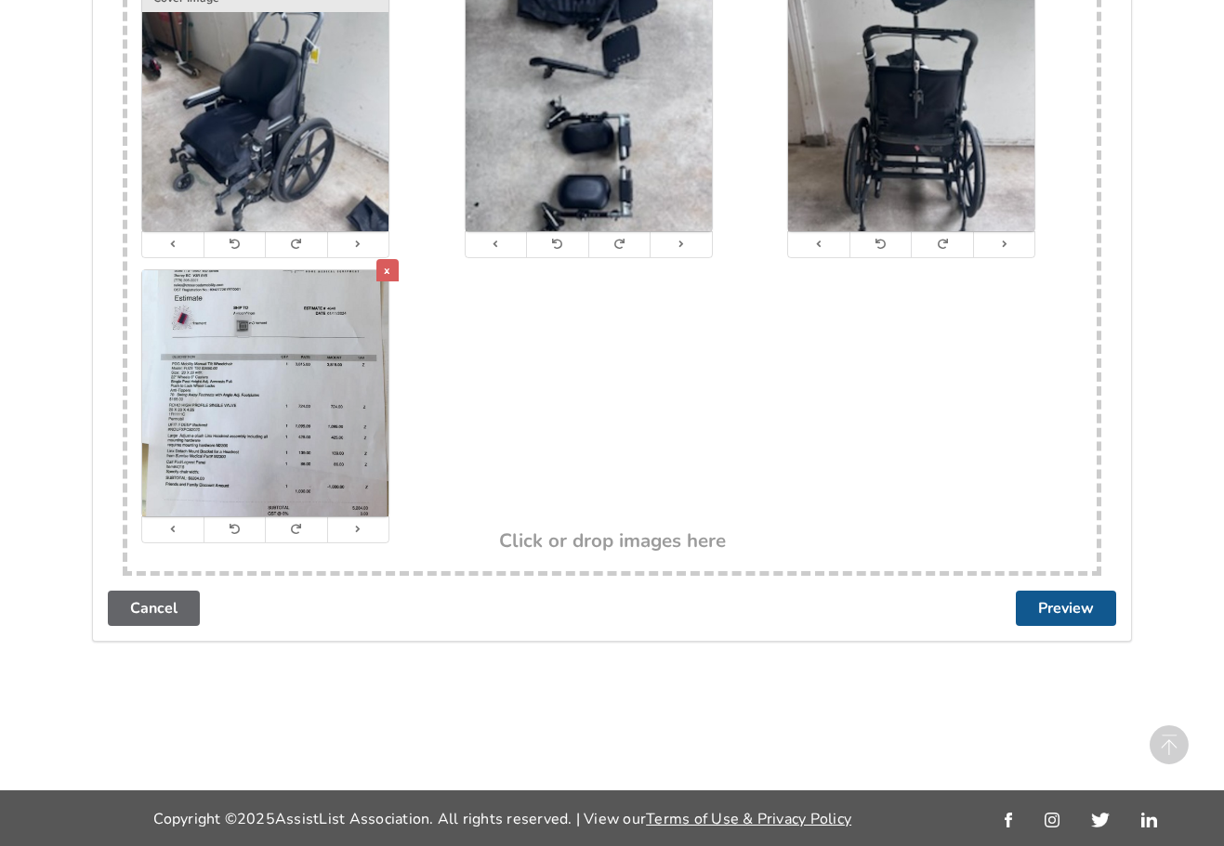
type textarea "Sorry the pictures are blurry. The chair is in almost brand new condition. Plea…"
click at [1068, 602] on button "Preview" at bounding box center [1066, 608] width 100 height 35
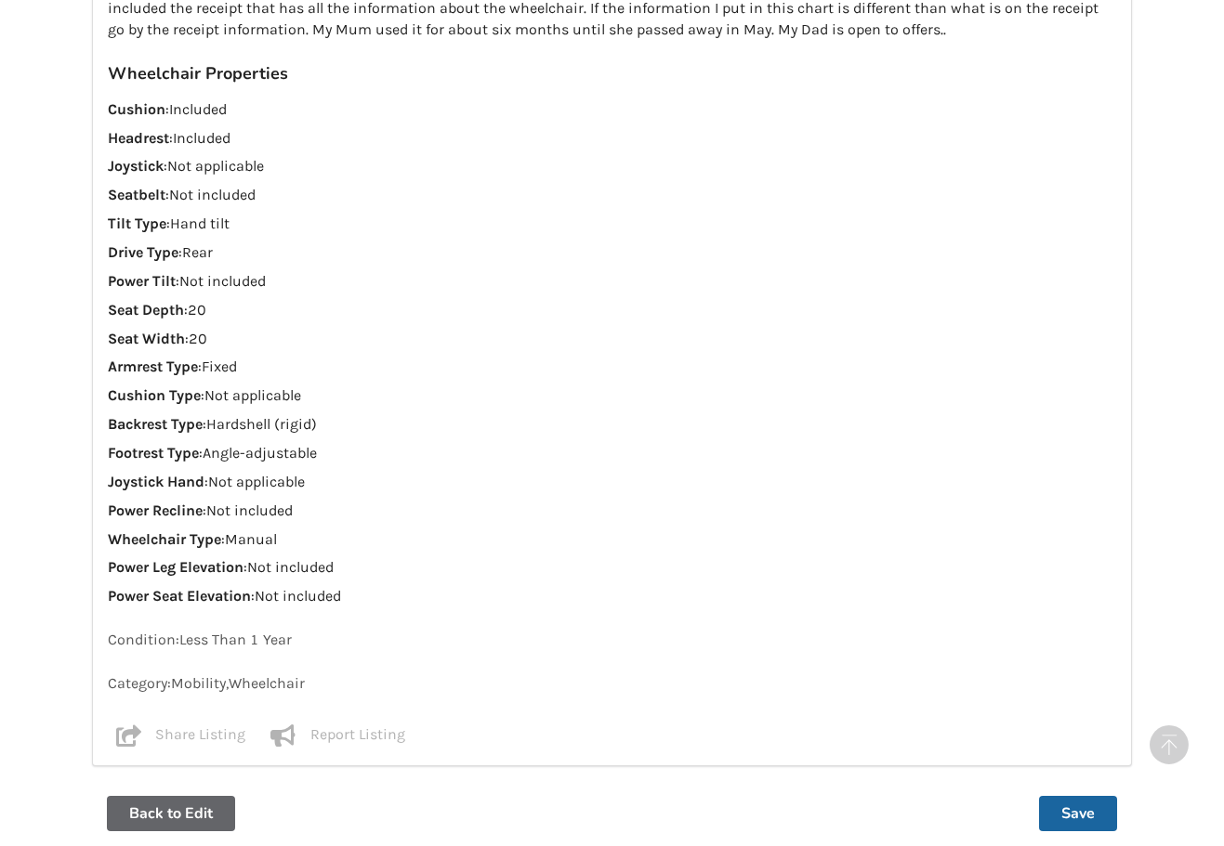
scroll to position [1712, 0]
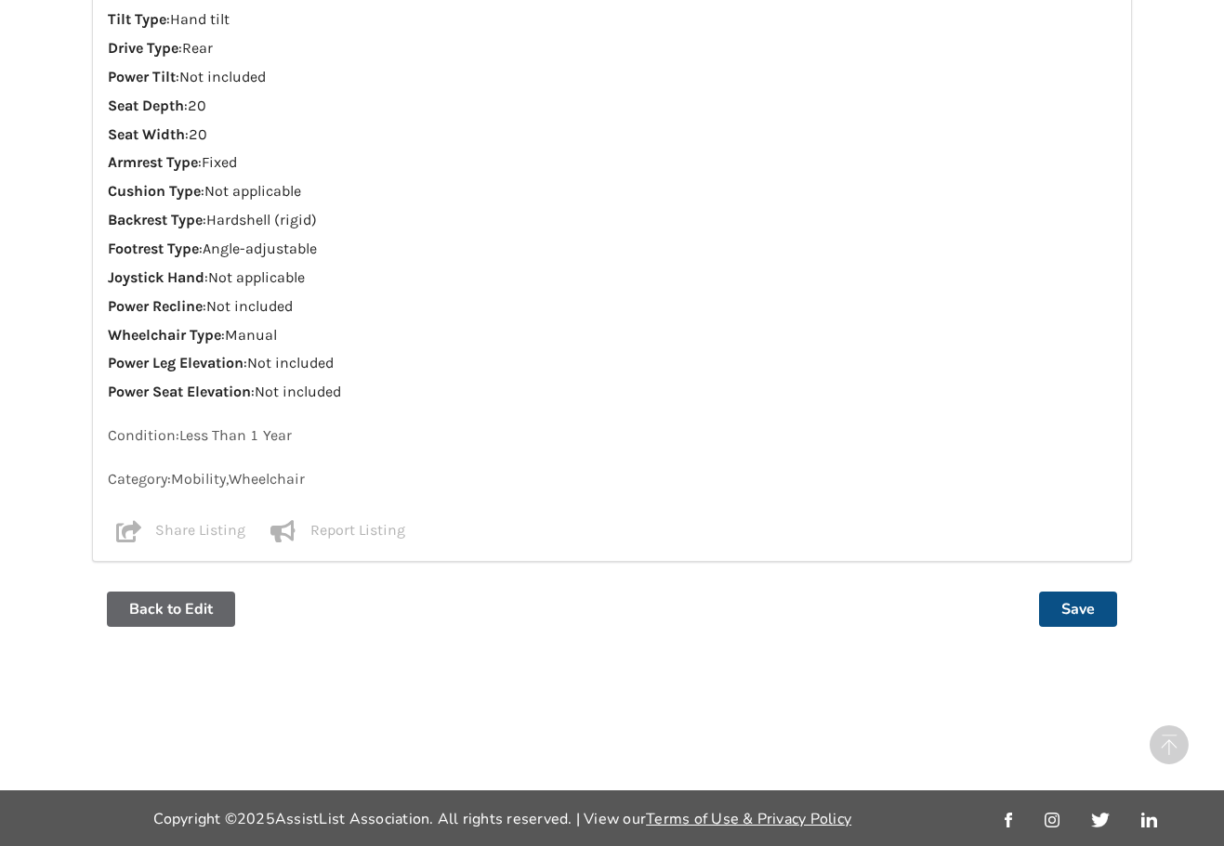
click at [1073, 603] on button "Save" at bounding box center [1078, 609] width 78 height 35
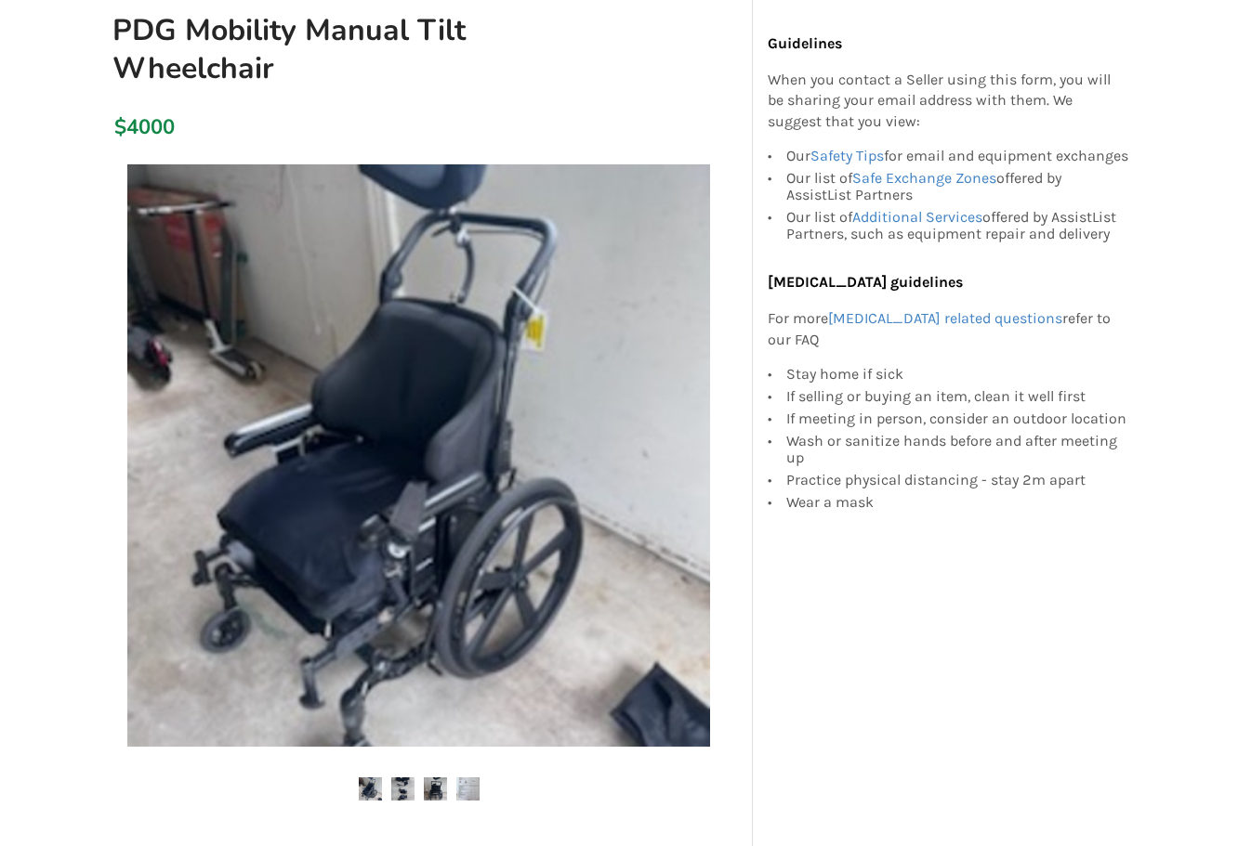
scroll to position [186, 0]
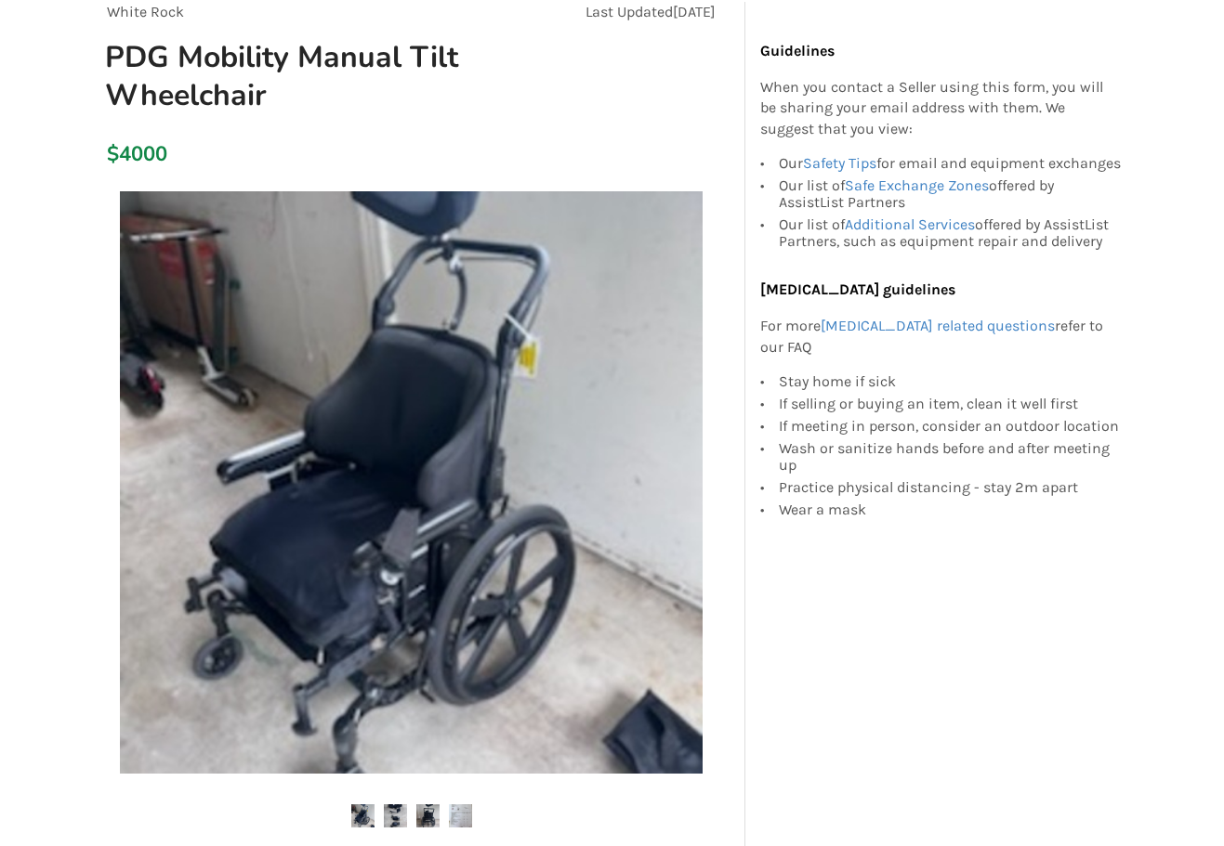
click at [442, 555] on img at bounding box center [411, 482] width 583 height 583
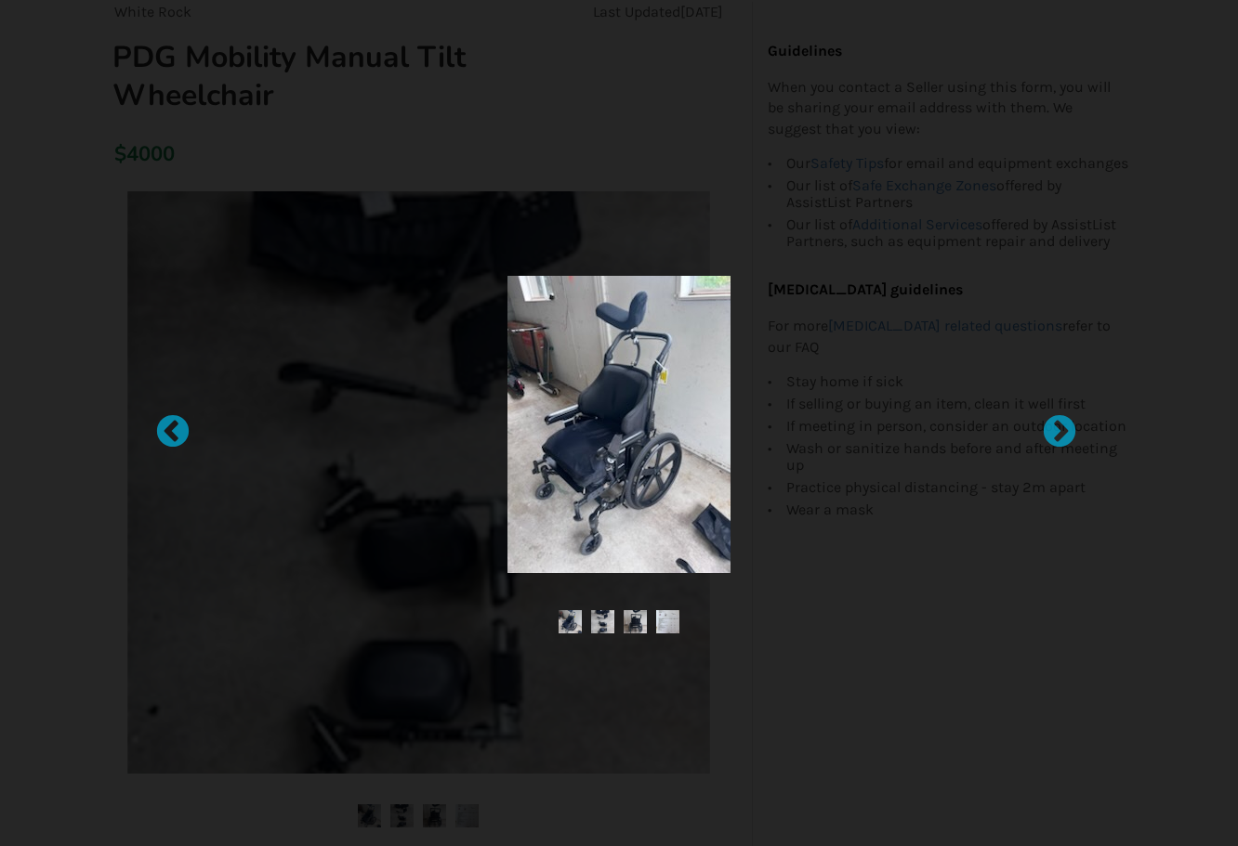
scroll to position [93, 0]
